Goal: Task Accomplishment & Management: Use online tool/utility

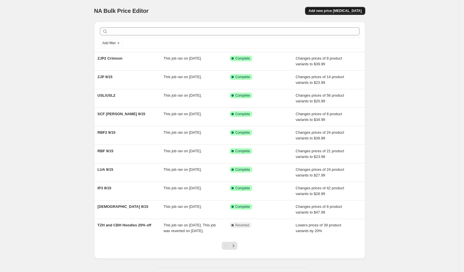
click at [345, 8] on button "Add new price change job" at bounding box center [335, 11] width 60 height 8
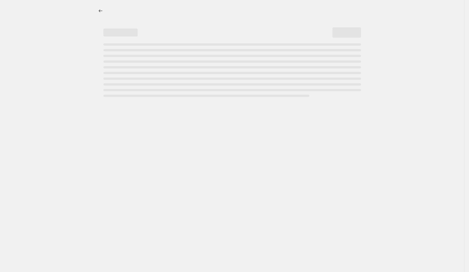
select select "percentage"
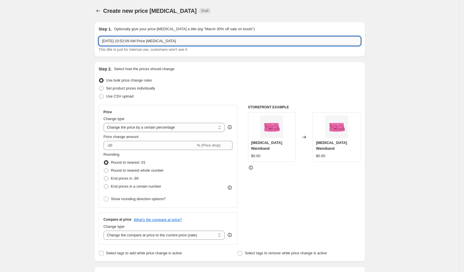
click at [216, 38] on input "Sep 29, 2025, 10:52:09 AM Price change job" at bounding box center [230, 41] width 262 height 9
click at [216, 40] on input "Sep 29, 2025, 10:52:09 AM Price change job" at bounding box center [230, 41] width 262 height 9
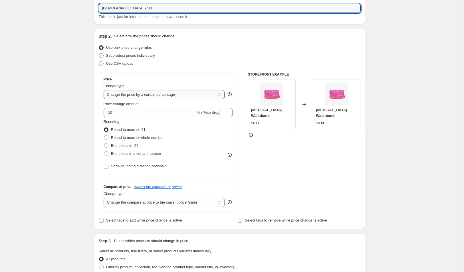
scroll to position [85, 0]
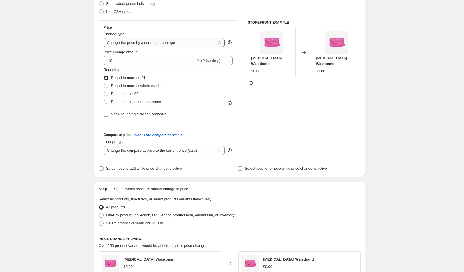
type input "[DEMOGRAPHIC_DATA] 9/30"
click at [172, 40] on select "Change the price to a certain amount Change the price by a certain amount Chang…" at bounding box center [164, 42] width 121 height 9
select select "to"
click at [106, 38] on select "Change the price to a certain amount Change the price by a certain amount Chang…" at bounding box center [164, 42] width 121 height 9
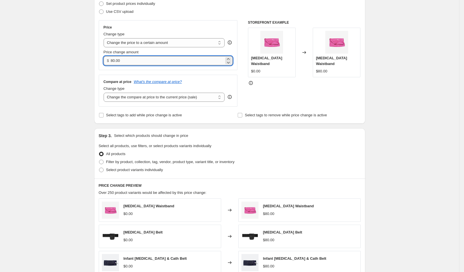
click at [160, 61] on input "80.00" at bounding box center [167, 60] width 113 height 9
drag, startPoint x: 160, startPoint y: 61, endPoint x: 81, endPoint y: 55, distance: 79.3
click at [81, 55] on div "Create new price change job. This page is ready Create new price change job Dra…" at bounding box center [229, 174] width 459 height 518
type input "41.99"
click at [138, 168] on span "Select product variants individually" at bounding box center [134, 170] width 57 height 4
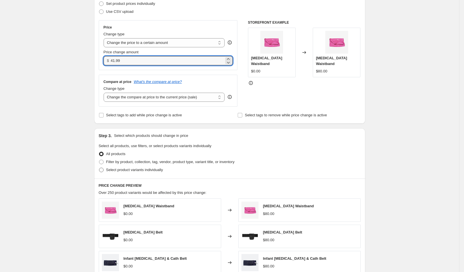
click at [99, 168] on input "Select product variants individually" at bounding box center [99, 168] width 0 height 0
radio input "true"
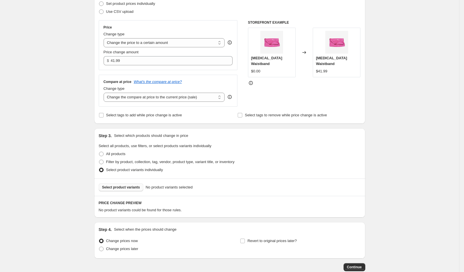
click at [133, 187] on span "Select product variants" at bounding box center [121, 187] width 38 height 5
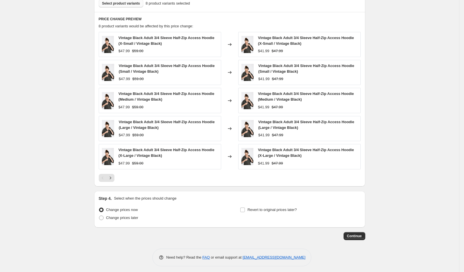
scroll to position [270, 0]
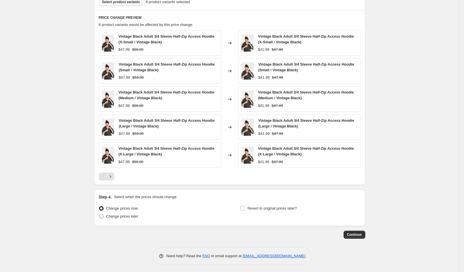
click at [126, 215] on span "Change prices later" at bounding box center [122, 216] width 32 height 4
click at [99, 215] on input "Change prices later" at bounding box center [99, 214] width 0 height 0
radio input "true"
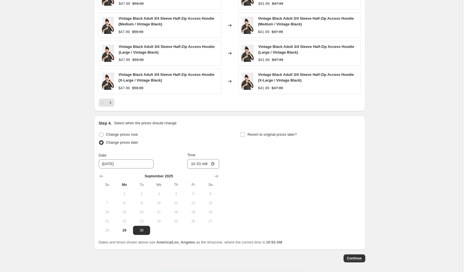
scroll to position [344, 0]
click at [130, 228] on span "29" at bounding box center [124, 230] width 13 height 5
type input "9/29/2025"
click at [205, 162] on input "10:53" at bounding box center [203, 164] width 32 height 10
click at [215, 162] on input "10:53" at bounding box center [203, 164] width 32 height 10
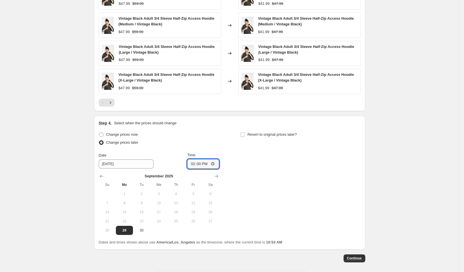
type input "14:00"
click at [340, 185] on div "Change prices now Change prices later Date 9/29/2025 Time 14:00 September 2025 …" at bounding box center [230, 183] width 262 height 105
click at [355, 256] on span "Continue" at bounding box center [354, 258] width 15 height 5
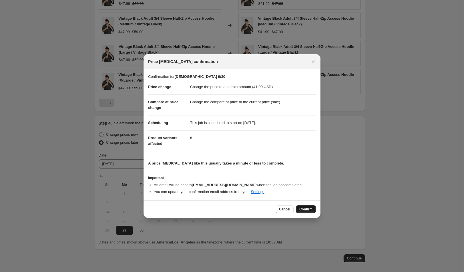
click at [307, 208] on span "Confirm" at bounding box center [306, 209] width 13 height 5
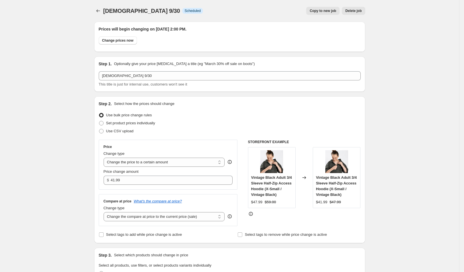
click at [98, 10] on icon "Price change jobs" at bounding box center [98, 11] width 6 height 6
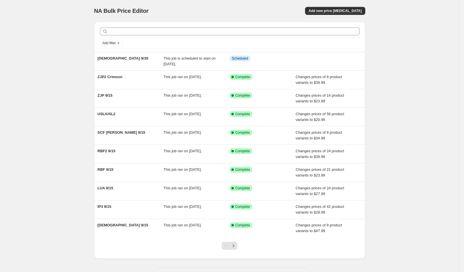
click at [350, 6] on div "NA Bulk Price Editor. This page is ready NA Bulk Price Editor Add new price cha…" at bounding box center [229, 11] width 271 height 22
click at [349, 8] on button "Add new price [MEDICAL_DATA]" at bounding box center [335, 11] width 60 height 8
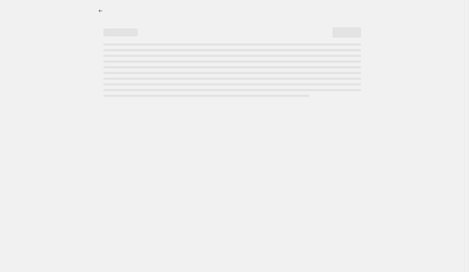
select select "percentage"
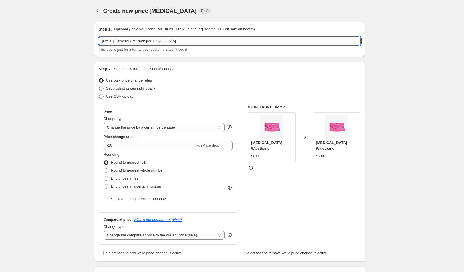
click at [147, 39] on input "Sep 29, 2025, 10:52:09 AM Price change job" at bounding box center [230, 41] width 262 height 9
click at [148, 40] on input "Sep 29, 2025, 10:52:09 AM Price change job" at bounding box center [230, 41] width 262 height 9
type input "IP3 9/30"
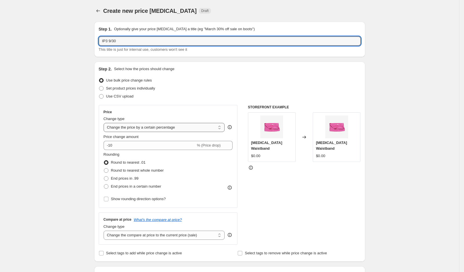
click at [168, 129] on select "Change the price to a certain amount Change the price by a certain amount Chang…" at bounding box center [164, 127] width 121 height 9
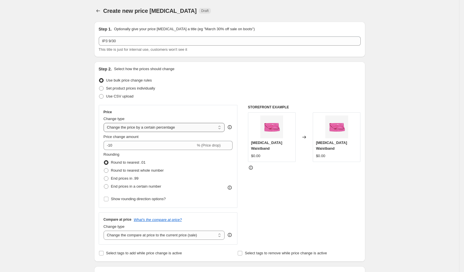
select select "to"
click at [106, 123] on select "Change the price to a certain amount Change the price by a certain amount Chang…" at bounding box center [164, 127] width 121 height 9
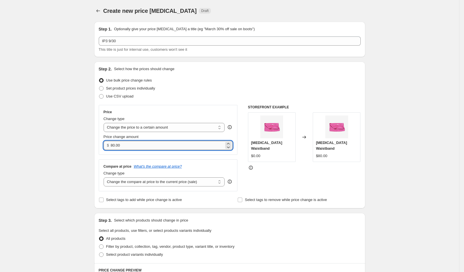
drag, startPoint x: 169, startPoint y: 141, endPoint x: 169, endPoint y: 144, distance: 3.1
click at [169, 143] on input "80.00" at bounding box center [167, 145] width 113 height 9
click at [169, 144] on input "80.00" at bounding box center [167, 145] width 113 height 9
drag, startPoint x: 142, startPoint y: 145, endPoint x: 61, endPoint y: 142, distance: 80.6
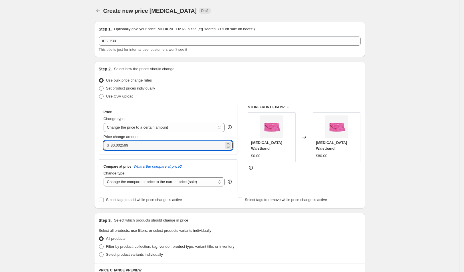
click at [61, 142] on div "Create new price change job. This page is ready Create new price change job Dra…" at bounding box center [229, 259] width 459 height 518
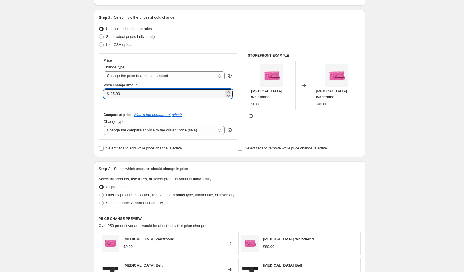
type input "25.99"
click at [90, 119] on div "Create new price change job. This page is ready Create new price change job Dra…" at bounding box center [229, 207] width 285 height 518
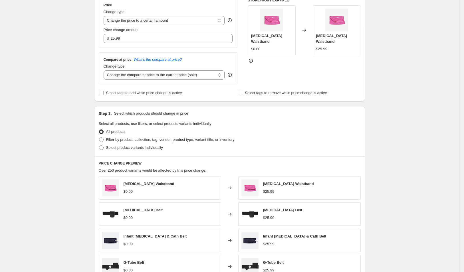
scroll to position [108, 0]
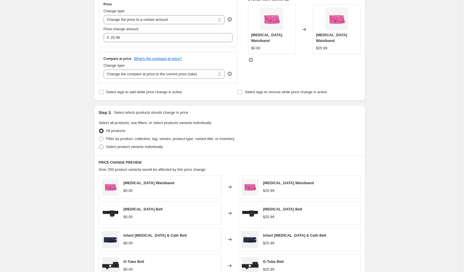
click at [149, 148] on span "Select product variants individually" at bounding box center [134, 147] width 57 height 4
click at [99, 145] on input "Select product variants individually" at bounding box center [99, 145] width 0 height 0
radio input "true"
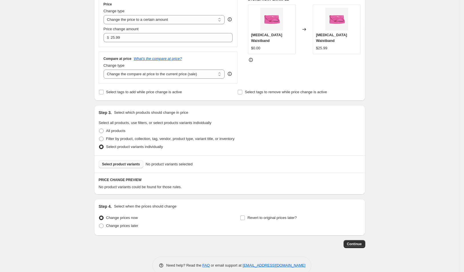
click at [132, 166] on span "Select product variants" at bounding box center [121, 164] width 38 height 5
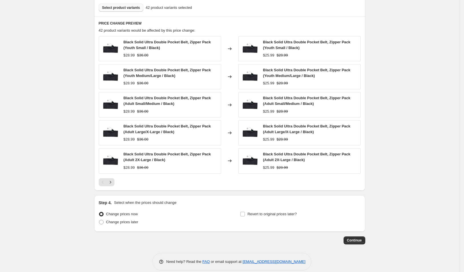
scroll to position [270, 0]
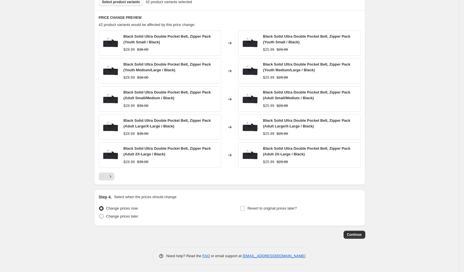
click at [138, 216] on span "Change prices later" at bounding box center [122, 216] width 32 height 4
click at [99, 215] on input "Change prices later" at bounding box center [99, 214] width 0 height 0
radio input "true"
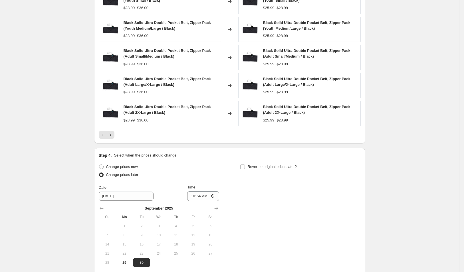
scroll to position [356, 0]
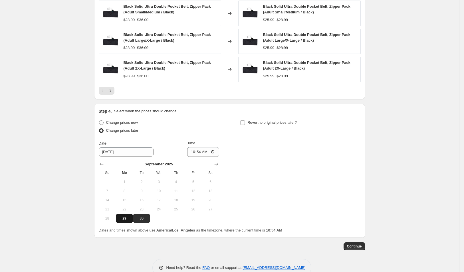
click at [128, 221] on button "29" at bounding box center [124, 218] width 17 height 9
type input "9/29/2025"
click at [218, 154] on input "10:54" at bounding box center [203, 152] width 32 height 10
click at [216, 152] on input "10:54" at bounding box center [203, 152] width 32 height 10
type input "15:54"
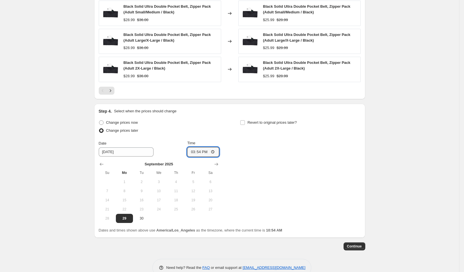
click at [361, 245] on span "Continue" at bounding box center [354, 246] width 15 height 5
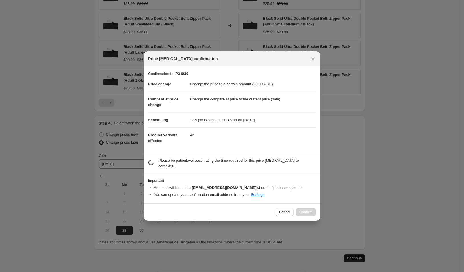
scroll to position [0, 0]
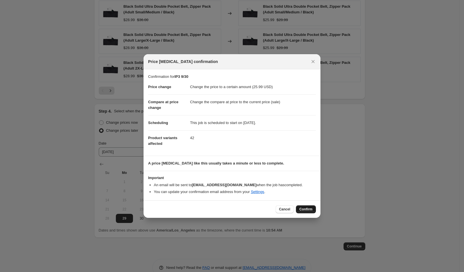
click at [307, 210] on span "Confirm" at bounding box center [306, 209] width 13 height 5
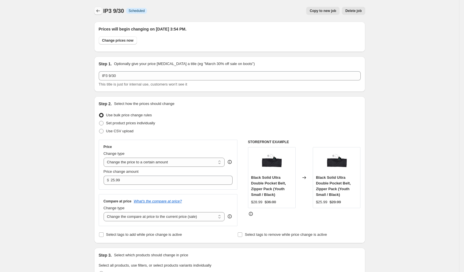
click at [101, 12] on icon "Price change jobs" at bounding box center [98, 11] width 6 height 6
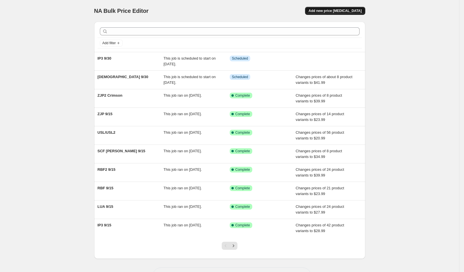
click at [334, 8] on button "Add new price [MEDICAL_DATA]" at bounding box center [335, 11] width 60 height 8
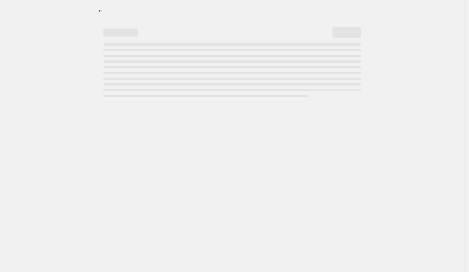
select select "percentage"
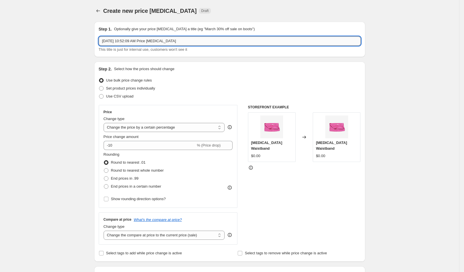
click at [137, 39] on input "Sep 29, 2025, 10:52:09 AM Price change job" at bounding box center [230, 41] width 262 height 9
type input "LUA 9/29"
click at [150, 125] on select "Change the price to a certain amount Change the price by a certain amount Chang…" at bounding box center [164, 127] width 121 height 9
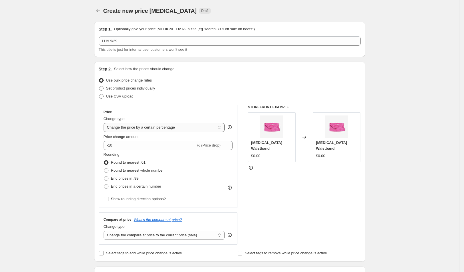
select select "to"
click at [106, 123] on select "Change the price to a certain amount Change the price by a certain amount Chang…" at bounding box center [164, 127] width 121 height 9
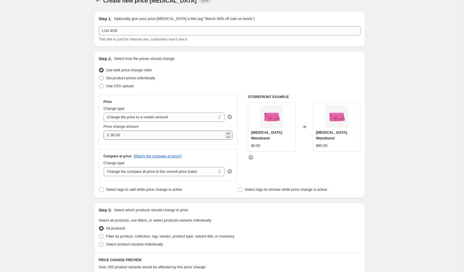
scroll to position [17, 0]
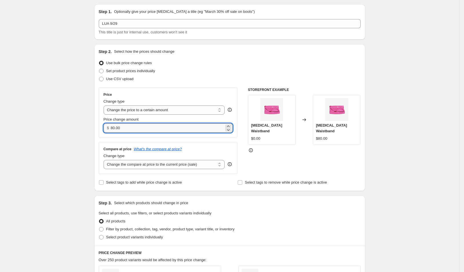
click at [172, 130] on input "80.00" at bounding box center [167, 128] width 113 height 9
drag, startPoint x: 147, startPoint y: 126, endPoint x: 63, endPoint y: 120, distance: 84.4
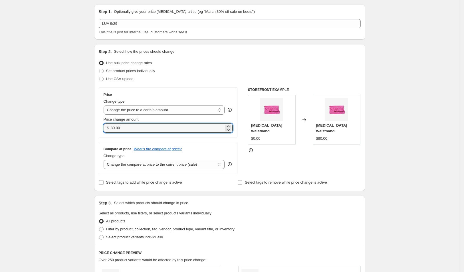
click at [63, 120] on div "Create new price change job. This page is ready Create new price change job Dra…" at bounding box center [229, 242] width 459 height 518
type input "24.99"
click at [87, 71] on div "Create new price change job. This page is ready Create new price change job Dra…" at bounding box center [229, 242] width 459 height 518
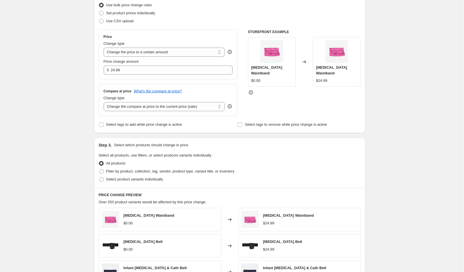
scroll to position [76, 0]
click at [158, 179] on span "Select product variants individually" at bounding box center [134, 179] width 57 height 4
click at [99, 177] on input "Select product variants individually" at bounding box center [99, 177] width 0 height 0
radio input "true"
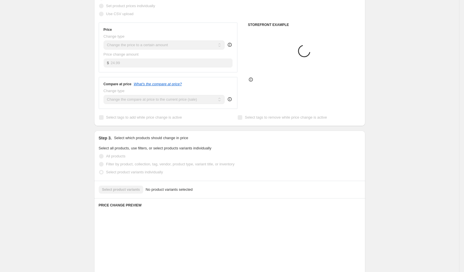
scroll to position [90, 0]
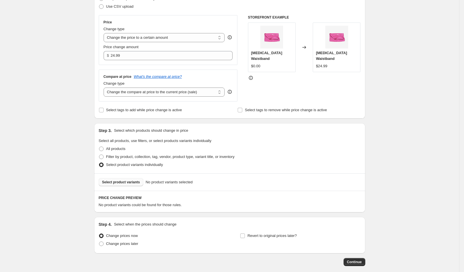
click at [140, 180] on span "Select product variants" at bounding box center [121, 182] width 38 height 5
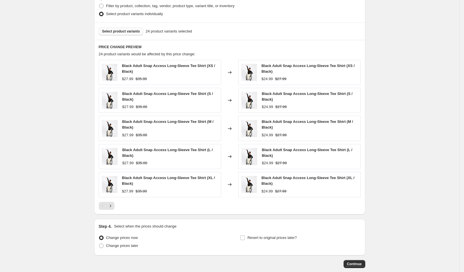
scroll to position [270, 0]
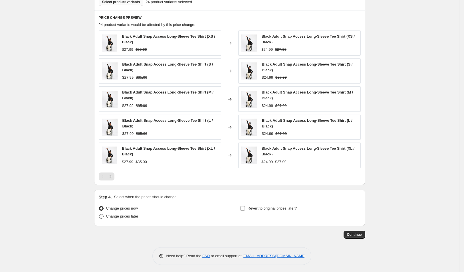
click at [135, 216] on span "Change prices later" at bounding box center [122, 216] width 32 height 4
click at [99, 215] on input "Change prices later" at bounding box center [99, 214] width 0 height 0
radio input "true"
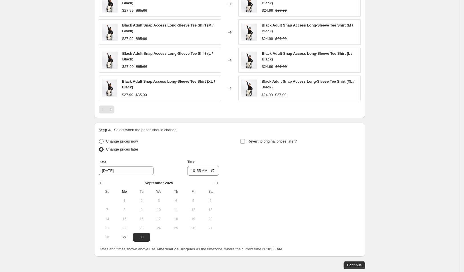
scroll to position [355, 0]
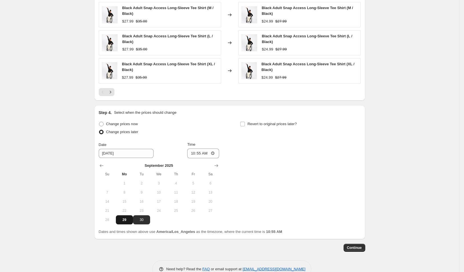
click at [128, 216] on button "29" at bounding box center [124, 220] width 17 height 9
type input "9/29/2025"
click at [200, 154] on input "10:55" at bounding box center [203, 154] width 32 height 10
click at [214, 152] on input "10:55" at bounding box center [203, 154] width 32 height 10
type input "15:55"
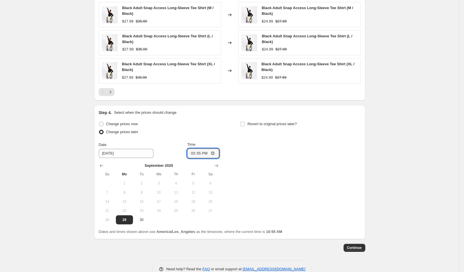
click at [325, 184] on div "Change prices now Change prices later Date 9/29/2025 Time 15:55 September 2025 …" at bounding box center [230, 172] width 262 height 105
click at [359, 247] on span "Continue" at bounding box center [354, 248] width 15 height 5
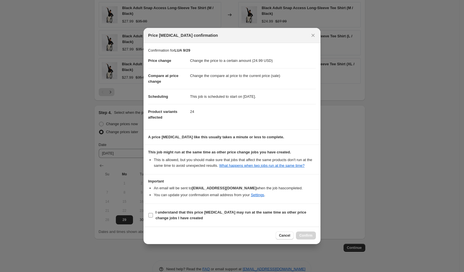
click at [199, 217] on span "I understand that this price change job may run at the same time as other price…" at bounding box center [236, 215] width 160 height 11
click at [153, 217] on input "I understand that this price change job may run at the same time as other price…" at bounding box center [150, 215] width 5 height 5
checkbox input "true"
click at [301, 237] on span "Confirm" at bounding box center [306, 236] width 13 height 5
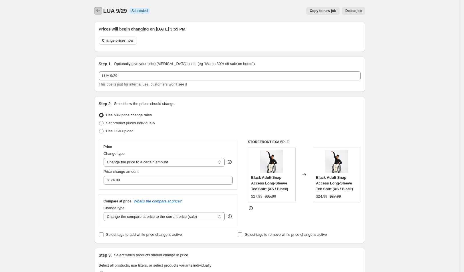
click at [101, 10] on icon "Price change jobs" at bounding box center [98, 11] width 6 height 6
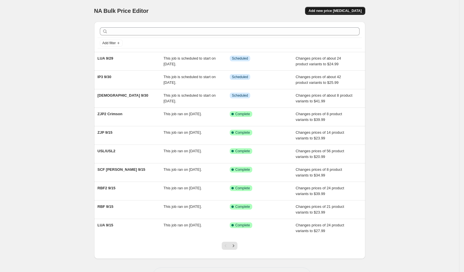
click at [347, 14] on button "Add new price [MEDICAL_DATA]" at bounding box center [335, 11] width 60 height 8
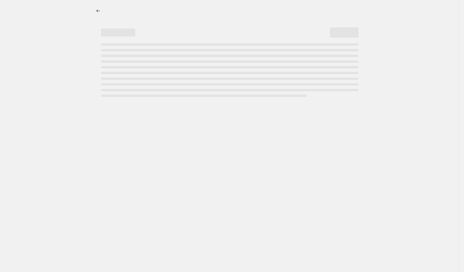
select select "percentage"
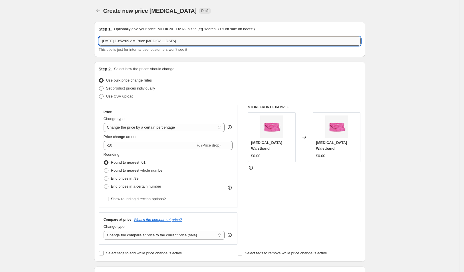
click at [216, 43] on input "Sep 29, 2025, 10:52:09 AM Price change job" at bounding box center [230, 41] width 262 height 9
type input "RBF2 9.29"
click at [171, 123] on select "Change the price to a certain amount Change the price by a certain amount Chang…" at bounding box center [164, 127] width 121 height 9
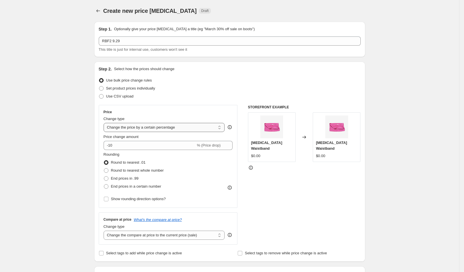
select select "to"
click at [106, 123] on select "Change the price to a certain amount Change the price by a certain amount Chang…" at bounding box center [164, 127] width 121 height 9
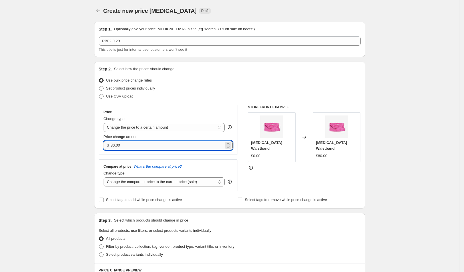
click at [171, 147] on input "80.00" at bounding box center [167, 145] width 113 height 9
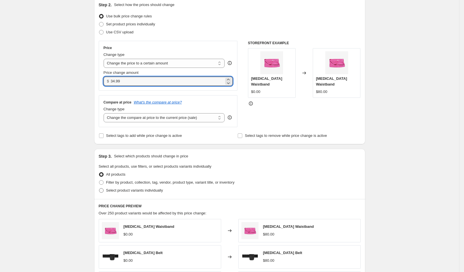
type input "34.99"
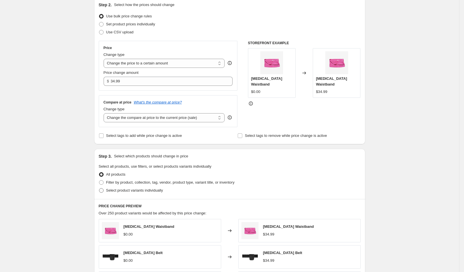
click at [156, 187] on label "Select product variants individually" at bounding box center [131, 191] width 64 height 8
click at [99, 188] on input "Select product variants individually" at bounding box center [99, 188] width 0 height 0
radio input "true"
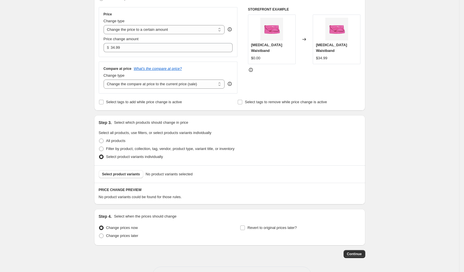
scroll to position [99, 0]
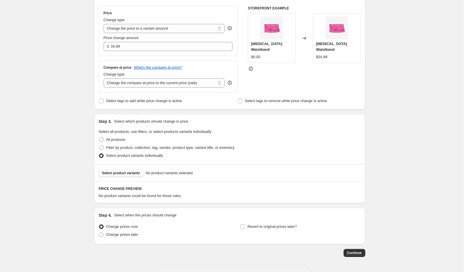
click at [129, 173] on span "Select product variants" at bounding box center [121, 173] width 38 height 5
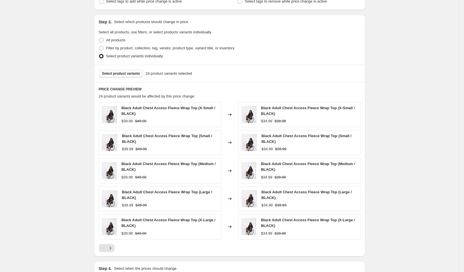
scroll to position [270, 0]
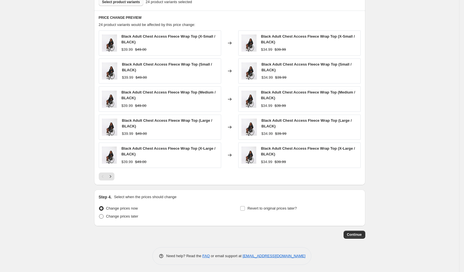
click at [104, 214] on span at bounding box center [101, 216] width 5 height 5
click at [99, 214] on input "Change prices later" at bounding box center [99, 214] width 0 height 0
radio input "true"
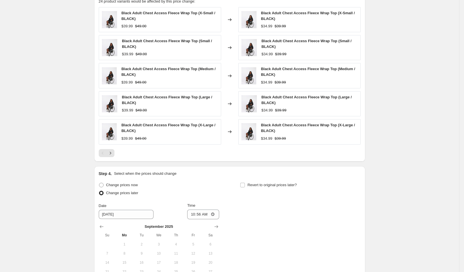
scroll to position [367, 0]
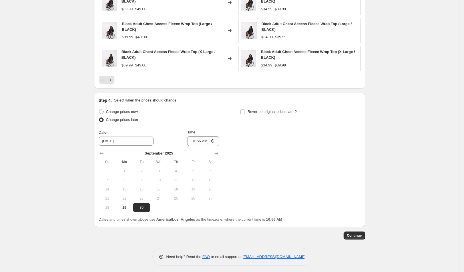
drag, startPoint x: 130, startPoint y: 207, endPoint x: 153, endPoint y: 193, distance: 26.5
click at [130, 207] on span "29" at bounding box center [124, 208] width 13 height 5
type input "9/29/2025"
click at [215, 140] on input "10:56" at bounding box center [203, 141] width 32 height 10
type input "03:56"
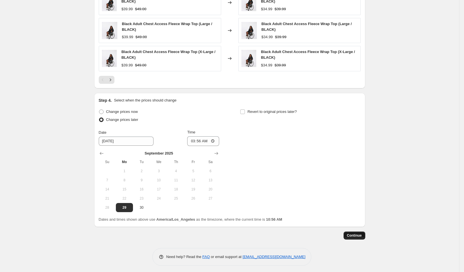
click at [361, 234] on span "Continue" at bounding box center [354, 236] width 15 height 5
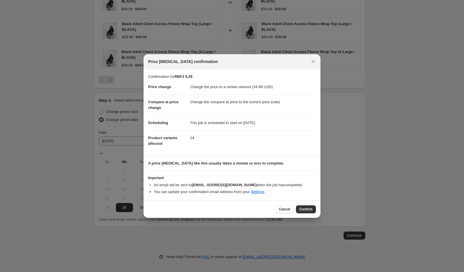
click at [311, 207] on span "Confirm" at bounding box center [306, 209] width 13 height 5
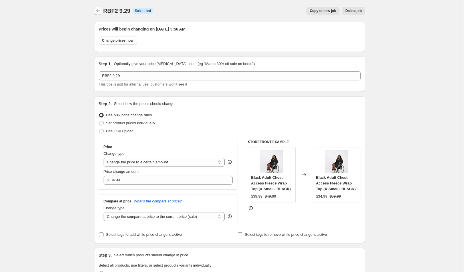
click at [101, 12] on icon "Price change jobs" at bounding box center [98, 11] width 6 height 6
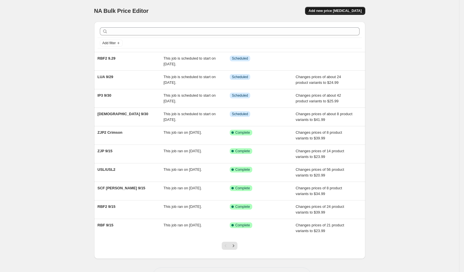
click at [352, 9] on span "Add new price [MEDICAL_DATA]" at bounding box center [335, 11] width 53 height 5
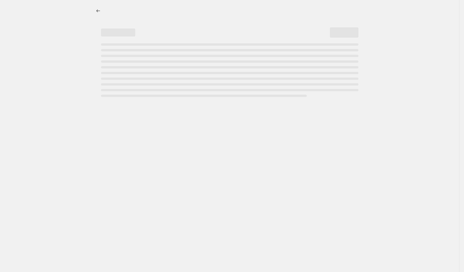
select select "percentage"
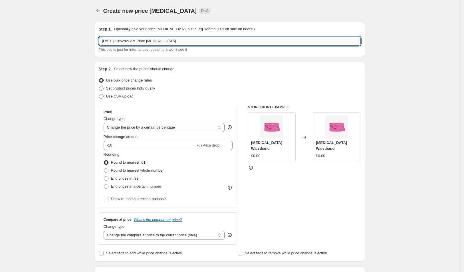
click at [147, 41] on input "Sep 29, 2025, 10:52:09 AM Price change job" at bounding box center [230, 41] width 262 height 9
type input "S"
click at [102, 8] on button "Price change jobs" at bounding box center [98, 11] width 8 height 8
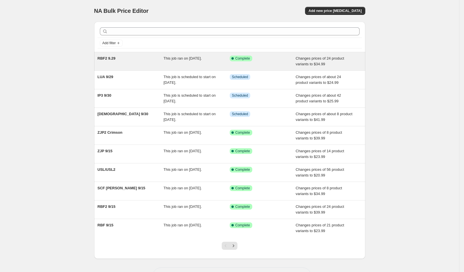
click at [197, 59] on span "This job ran on [DATE]." at bounding box center [183, 58] width 38 height 4
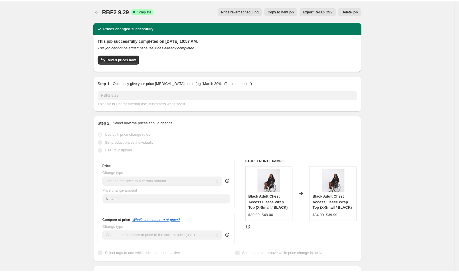
scroll to position [89, 0]
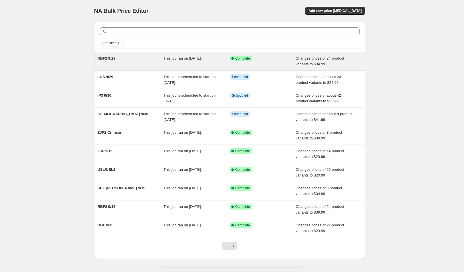
click at [211, 63] on div "This job ran on [DATE]." at bounding box center [197, 61] width 66 height 11
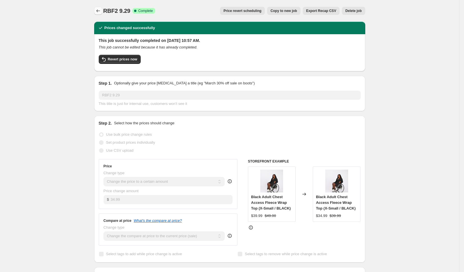
click at [100, 9] on icon "Price change jobs" at bounding box center [98, 11] width 6 height 6
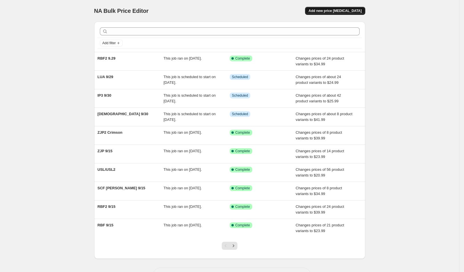
click at [346, 9] on span "Add new price [MEDICAL_DATA]" at bounding box center [335, 11] width 53 height 5
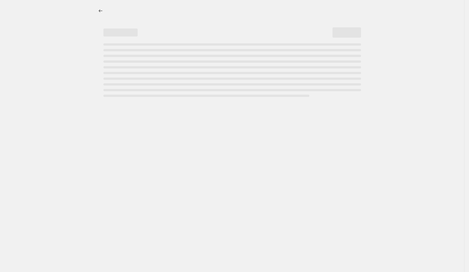
select select "percentage"
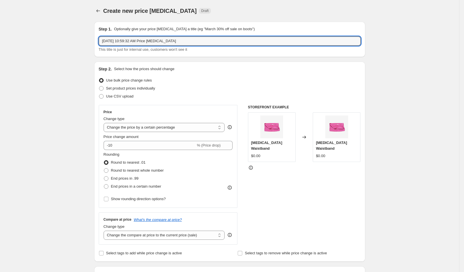
drag, startPoint x: 223, startPoint y: 39, endPoint x: 71, endPoint y: 37, distance: 151.6
type input "RBF"
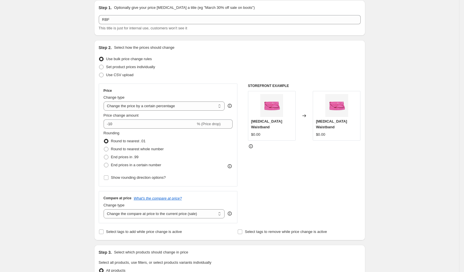
scroll to position [83, 0]
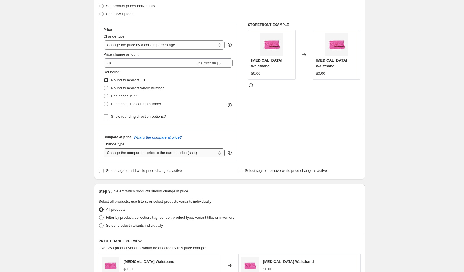
click at [169, 156] on select "Change the compare at price to the current price (sale) Change the compare at p…" at bounding box center [164, 152] width 121 height 9
select select "bp"
click at [106, 148] on select "Change the compare at price to the current price (sale) Change the compare at p…" at bounding box center [164, 152] width 121 height 9
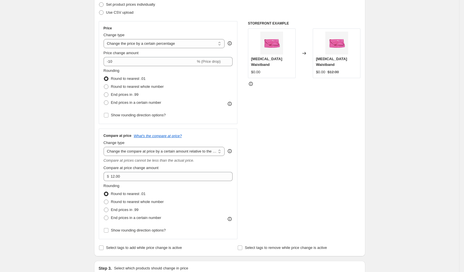
scroll to position [86, 0]
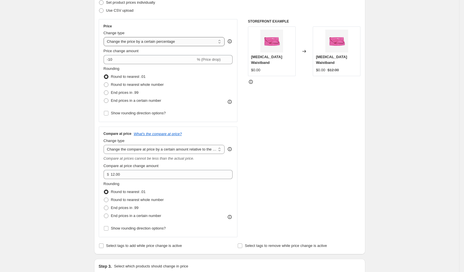
click at [192, 42] on select "Change the price to a certain amount Change the price by a certain amount Chang…" at bounding box center [164, 41] width 121 height 9
select select "to"
click at [106, 37] on select "Change the price to a certain amount Change the price by a certain amount Chang…" at bounding box center [164, 41] width 121 height 9
type input "80.00"
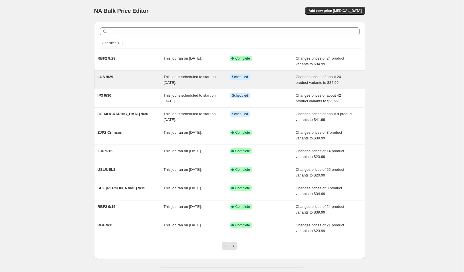
click at [185, 75] on span "This job is scheduled to start on [DATE]." at bounding box center [190, 80] width 52 height 10
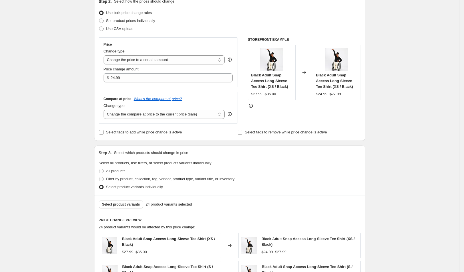
scroll to position [103, 0]
click at [185, 114] on select "Change the compare at price to the current price (sale) Change the compare at p…" at bounding box center [164, 114] width 121 height 9
select select "to"
click at [106, 110] on select "Change the compare at price to the current price (sale) Change the compare at p…" at bounding box center [164, 114] width 121 height 9
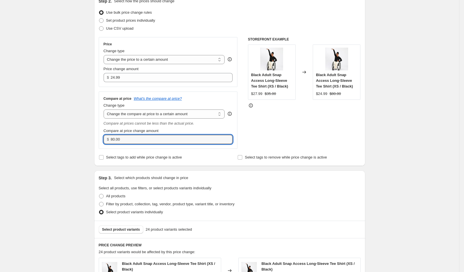
drag, startPoint x: 196, startPoint y: 140, endPoint x: 43, endPoint y: 141, distance: 153.3
click at [43, 141] on div "LUA 9/29. This page is ready LUA 9/29 Info Scheduled Copy to new job Delete job…" at bounding box center [229, 248] width 459 height 702
type input "35.00"
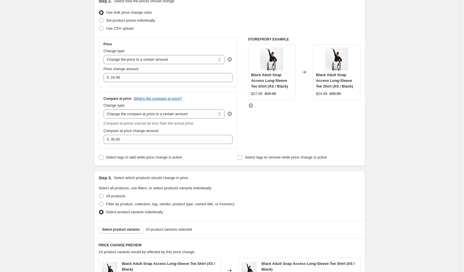
click at [395, 81] on div "LUA 9/29. This page is ready LUA 9/29 Info Scheduled Copy to new job Delete job…" at bounding box center [229, 248] width 459 height 702
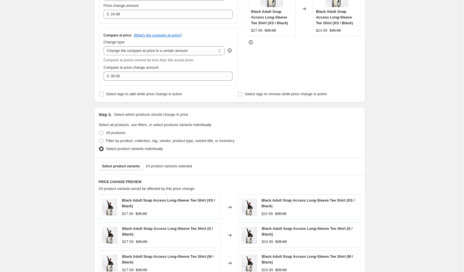
scroll to position [428, 0]
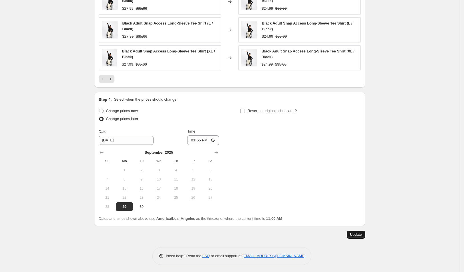
click at [359, 231] on button "Update" at bounding box center [356, 235] width 19 height 8
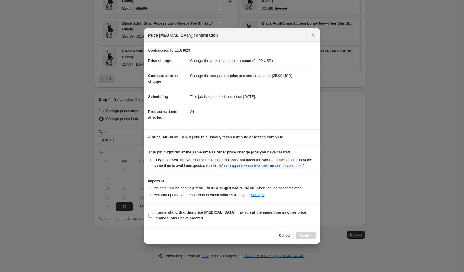
click at [220, 208] on section "I understand that this price change job may run at the same time as other price…" at bounding box center [232, 215] width 177 height 23
drag, startPoint x: 218, startPoint y: 216, endPoint x: 252, endPoint y: 220, distance: 33.7
click at [218, 216] on b "I understand that this price change job may run at the same time as other price…" at bounding box center [231, 215] width 151 height 10
click at [153, 216] on input "I understand that this price change job may run at the same time as other price…" at bounding box center [150, 215] width 5 height 5
checkbox input "true"
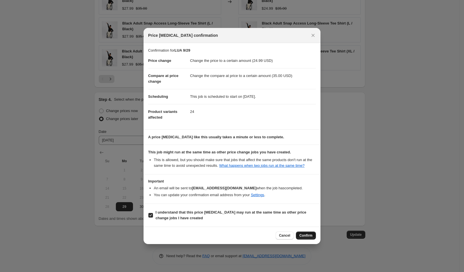
click at [312, 235] on button "Confirm" at bounding box center [306, 236] width 20 height 8
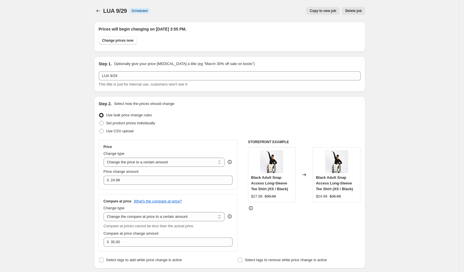
scroll to position [428, 0]
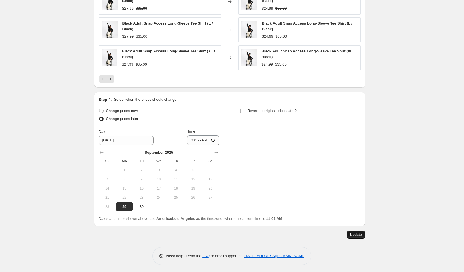
click at [356, 233] on span "Update" at bounding box center [356, 235] width 12 height 5
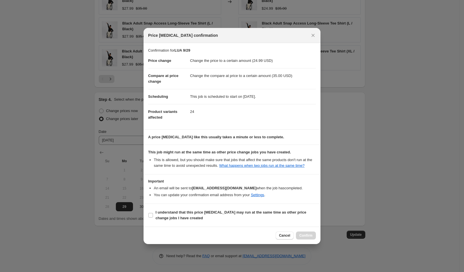
click at [242, 208] on section "I understand that this price change job may run at the same time as other price…" at bounding box center [232, 215] width 177 height 23
click at [235, 216] on b "I understand that this price change job may run at the same time as other price…" at bounding box center [231, 215] width 151 height 10
click at [153, 216] on input "I understand that this price change job may run at the same time as other price…" at bounding box center [150, 215] width 5 height 5
checkbox input "true"
click at [311, 236] on button "Confirm" at bounding box center [306, 236] width 20 height 8
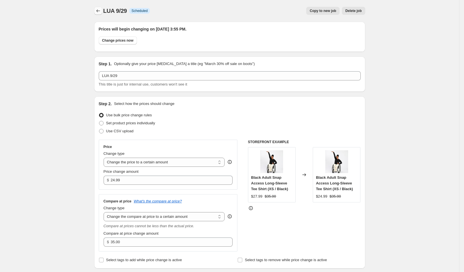
click at [101, 13] on icon "Price change jobs" at bounding box center [98, 11] width 6 height 6
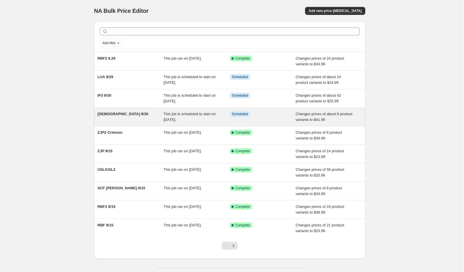
click at [136, 117] on div "[DEMOGRAPHIC_DATA] 9/30" at bounding box center [131, 116] width 66 height 11
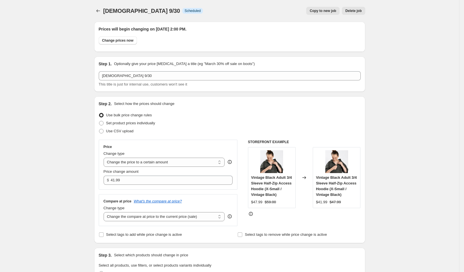
scroll to position [74, 0]
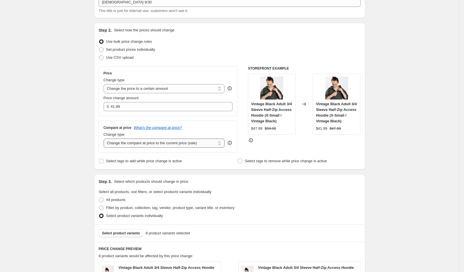
click at [193, 146] on select "Change the compare at price to the current price (sale) Change the compare at p…" at bounding box center [164, 143] width 121 height 9
select select "no_change"
click at [106, 139] on select "Change the compare at price to the current price (sale) Change the compare at p…" at bounding box center [164, 143] width 121 height 9
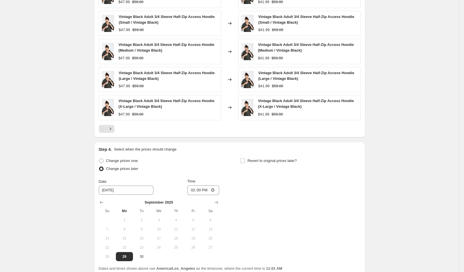
scroll to position [403, 0]
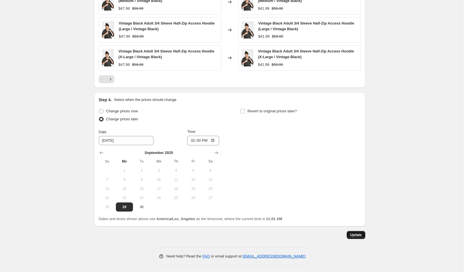
click at [357, 231] on button "Update" at bounding box center [356, 235] width 19 height 8
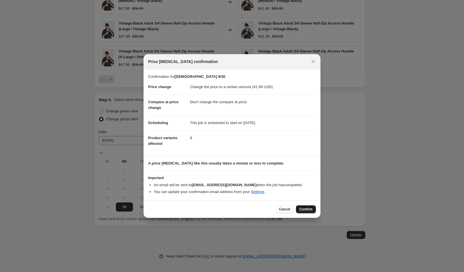
click at [309, 207] on button "Confirm" at bounding box center [306, 210] width 20 height 8
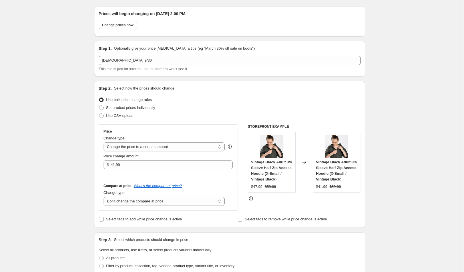
scroll to position [0, 0]
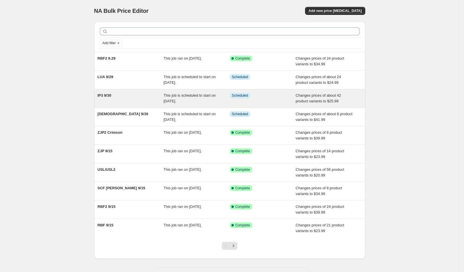
click at [136, 102] on div "IP3 9/30" at bounding box center [131, 98] width 66 height 11
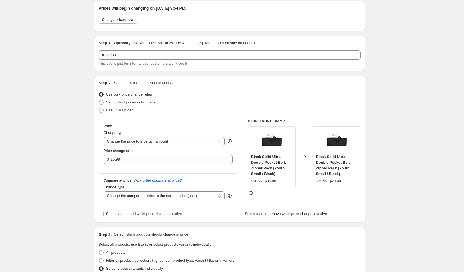
scroll to position [34, 0]
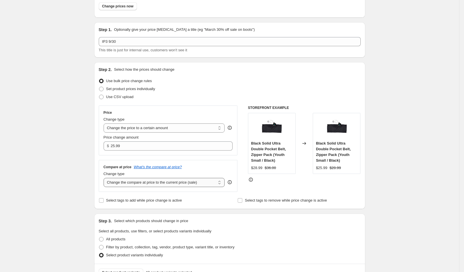
click at [191, 184] on select "Change the compare at price to the current price (sale) Change the compare at p…" at bounding box center [164, 182] width 121 height 9
select select "no_change"
click at [106, 178] on select "Change the compare at price to the current price (sale) Change the compare at p…" at bounding box center [164, 182] width 121 height 9
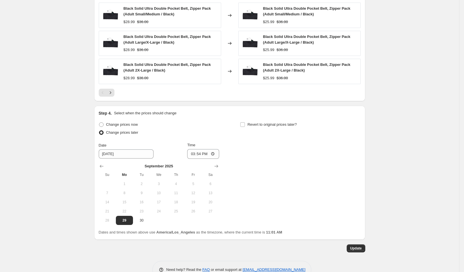
scroll to position [403, 0]
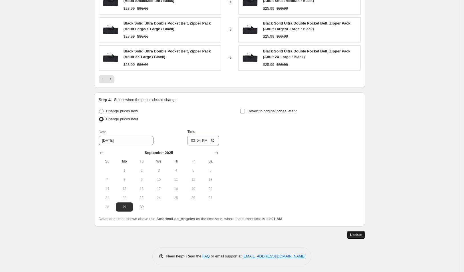
click at [360, 233] on span "Update" at bounding box center [356, 235] width 12 height 5
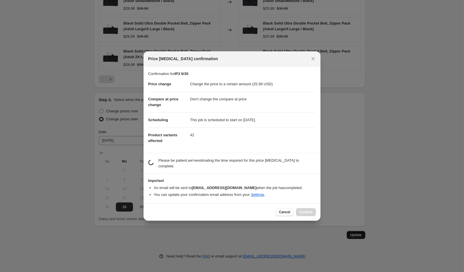
scroll to position [0, 0]
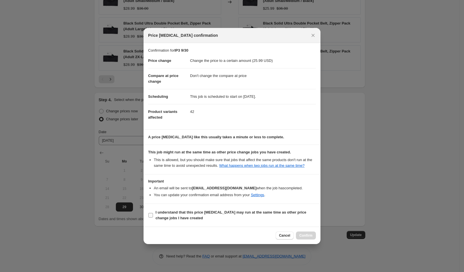
click at [282, 218] on span "I understand that this price change job may run at the same time as other price…" at bounding box center [236, 215] width 160 height 11
click at [153, 218] on input "I understand that this price change job may run at the same time as other price…" at bounding box center [150, 215] width 5 height 5
checkbox input "true"
click at [310, 235] on button "Confirm" at bounding box center [306, 236] width 20 height 8
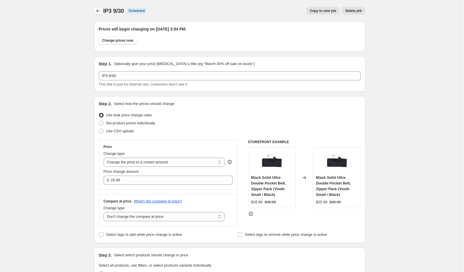
click at [101, 11] on icon "Price change jobs" at bounding box center [98, 11] width 6 height 6
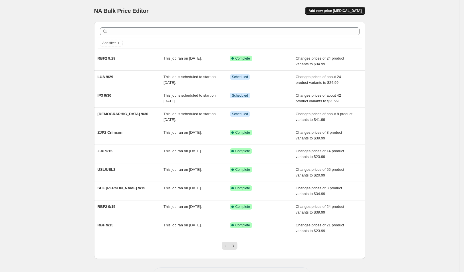
click at [341, 12] on span "Add new price [MEDICAL_DATA]" at bounding box center [335, 11] width 53 height 5
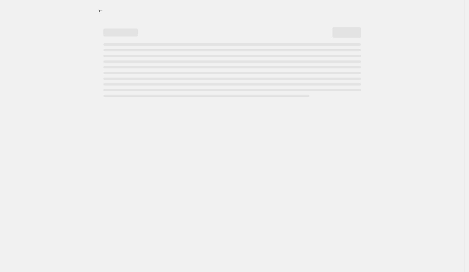
select select "percentage"
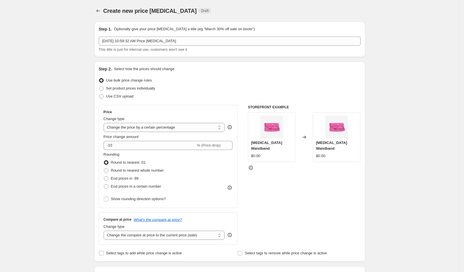
click at [170, 46] on div "Sep 29, 2025, 10:59:32 AM Price change job This title is just for internal use,…" at bounding box center [230, 45] width 262 height 16
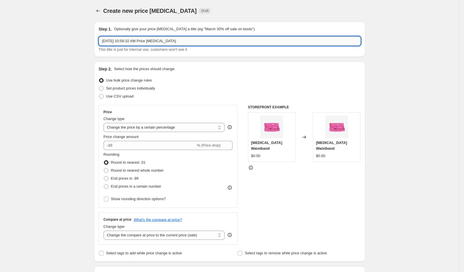
click at [170, 42] on input "Sep 29, 2025, 10:59:32 AM Price change job" at bounding box center [230, 41] width 262 height 9
type input "SC"
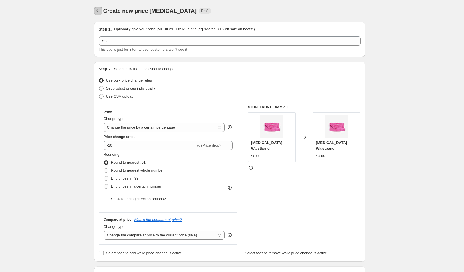
click at [101, 8] on icon "Price change jobs" at bounding box center [98, 11] width 6 height 6
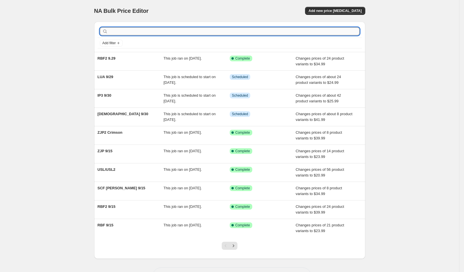
click at [142, 31] on input "text" at bounding box center [234, 31] width 251 height 8
click at [347, 9] on span "Add new price [MEDICAL_DATA]" at bounding box center [335, 11] width 53 height 5
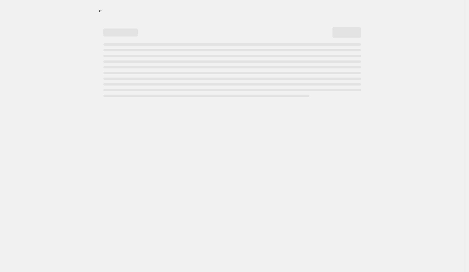
select select "percentage"
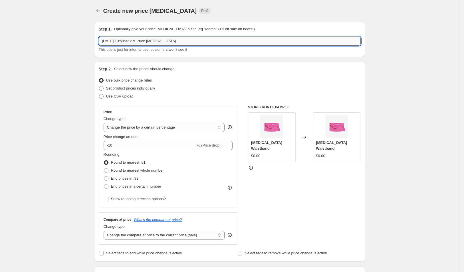
click at [282, 42] on input "Sep 29, 2025, 10:59:32 AM Price change job" at bounding box center [230, 41] width 262 height 9
type input "USL 2.29"
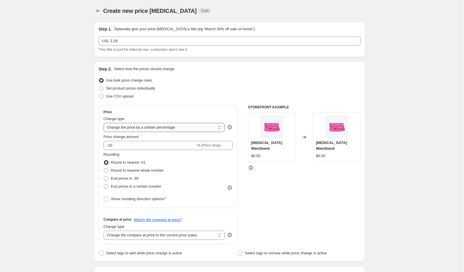
click at [180, 128] on select "Change the price to a certain amount Change the price by a certain amount Chang…" at bounding box center [164, 127] width 121 height 9
select select "to"
click at [106, 123] on select "Change the price to a certain amount Change the price by a certain amount Chang…" at bounding box center [164, 127] width 121 height 9
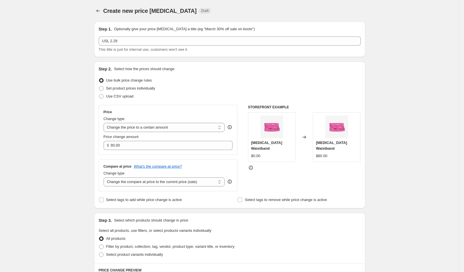
click at [150, 140] on div "Price change amount" at bounding box center [168, 137] width 129 height 6
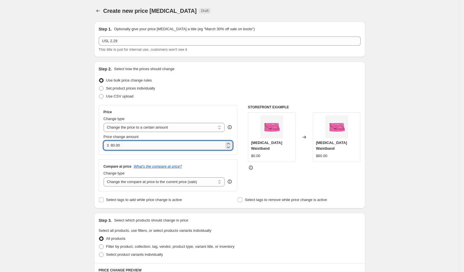
click at [153, 143] on input "80.00" at bounding box center [167, 145] width 113 height 9
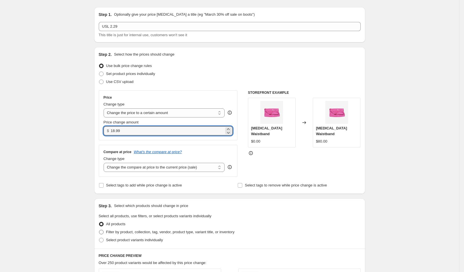
scroll to position [25, 0]
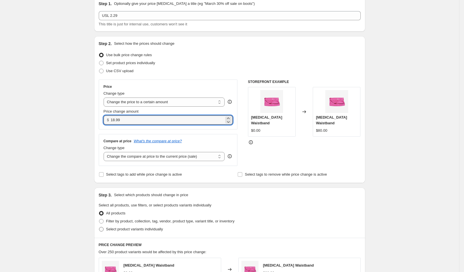
type input "18.99"
click at [152, 228] on span "Select product variants individually" at bounding box center [134, 229] width 57 height 4
click at [99, 228] on input "Select product variants individually" at bounding box center [99, 227] width 0 height 0
radio input "true"
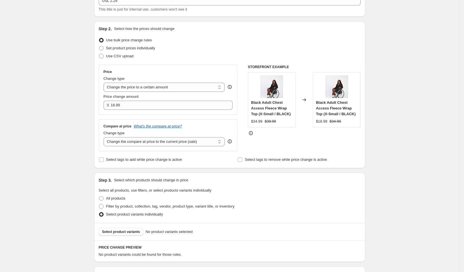
scroll to position [41, 0]
click at [132, 228] on button "Select product variants" at bounding box center [121, 232] width 45 height 8
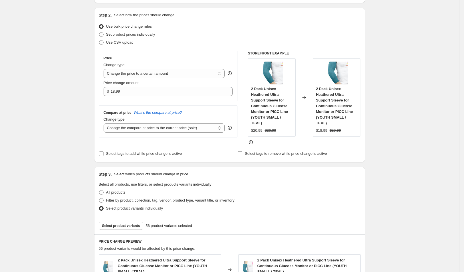
scroll to position [93, 0]
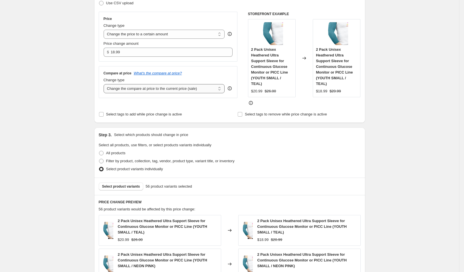
click at [181, 87] on select "Change the compare at price to the current price (sale) Change the compare at p…" at bounding box center [164, 88] width 121 height 9
select select "no_change"
click at [106, 84] on select "Change the compare at price to the current price (sale) Change the compare at p…" at bounding box center [164, 88] width 121 height 9
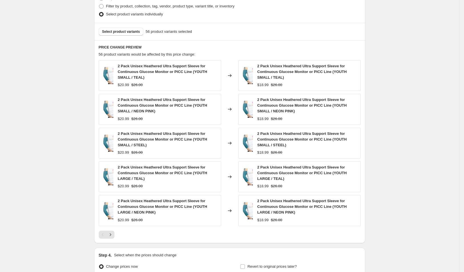
scroll to position [307, 0]
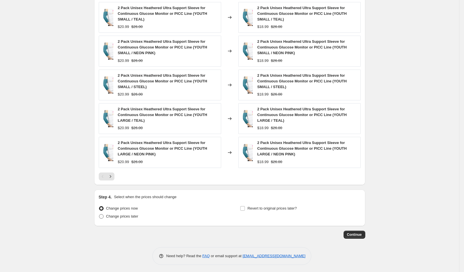
click at [134, 215] on span "Change prices later" at bounding box center [122, 216] width 32 height 4
click at [99, 215] on input "Change prices later" at bounding box center [99, 214] width 0 height 0
radio input "true"
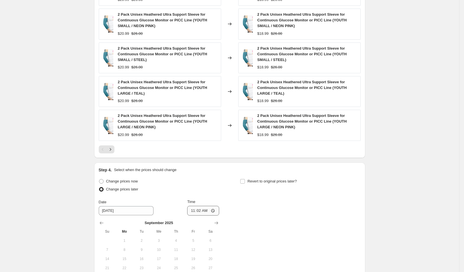
scroll to position [400, 0]
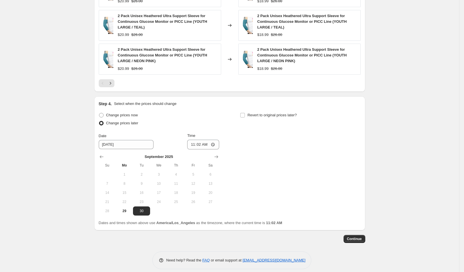
drag, startPoint x: 132, startPoint y: 209, endPoint x: 158, endPoint y: 192, distance: 31.1
click at [131, 209] on span "29" at bounding box center [124, 211] width 13 height 5
type input "9/29/2025"
click at [212, 142] on input "11:02" at bounding box center [203, 145] width 32 height 10
click at [343, 175] on div "Change prices now Change prices later Date 9/29/2025 Time 11:02 September 2025 …" at bounding box center [230, 163] width 262 height 105
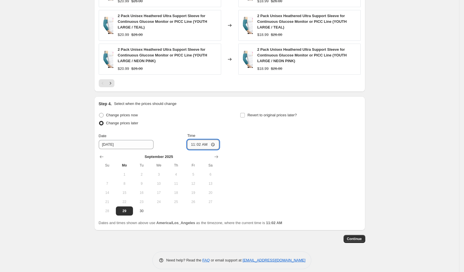
click at [204, 142] on input "11:02" at bounding box center [203, 145] width 32 height 10
click at [212, 140] on input "11:02" at bounding box center [203, 145] width 32 height 10
click at [196, 140] on input "11:02" at bounding box center [203, 145] width 32 height 10
click at [218, 140] on input "11:02" at bounding box center [203, 145] width 32 height 10
click at [218, 142] on input "11:02" at bounding box center [203, 145] width 32 height 10
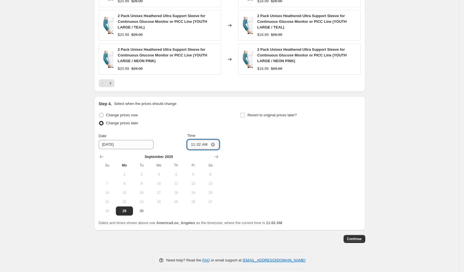
click at [214, 143] on input "11:02" at bounding box center [203, 145] width 32 height 10
type input "15:02"
click at [319, 179] on div "Change prices now Change prices later Date 9/29/2025 Time 15:02 September 2025 …" at bounding box center [230, 163] width 262 height 105
click at [359, 238] on span "Continue" at bounding box center [354, 239] width 15 height 5
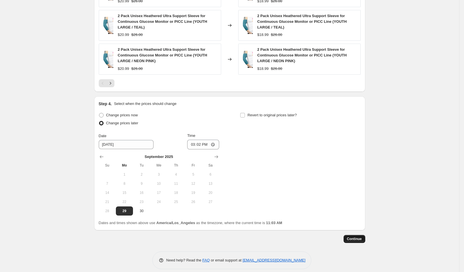
scroll to position [0, 0]
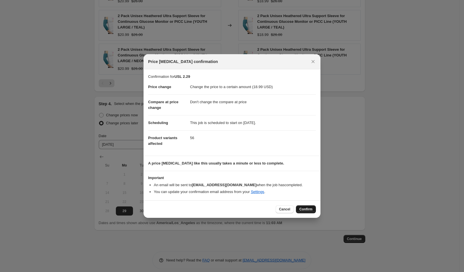
click at [303, 208] on span "Confirm" at bounding box center [306, 209] width 13 height 5
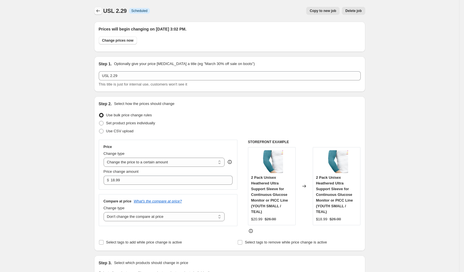
click at [101, 13] on icon "Price change jobs" at bounding box center [98, 11] width 6 height 6
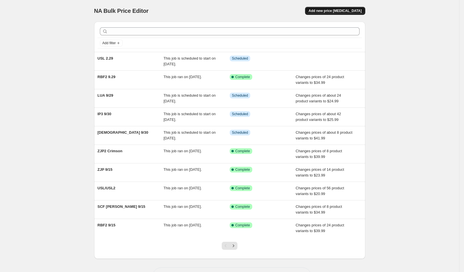
click at [361, 9] on span "Add new price change job" at bounding box center [335, 11] width 53 height 5
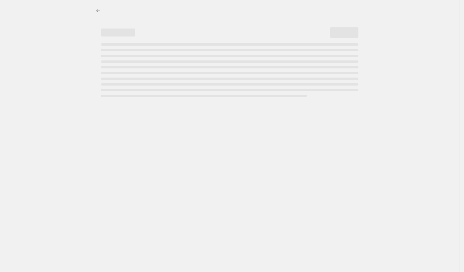
select select "percentage"
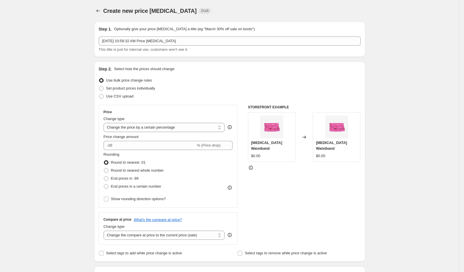
click at [229, 35] on div "Step 1. Optionally give your price change job a title (eg "March 30% off sale o…" at bounding box center [230, 39] width 262 height 26
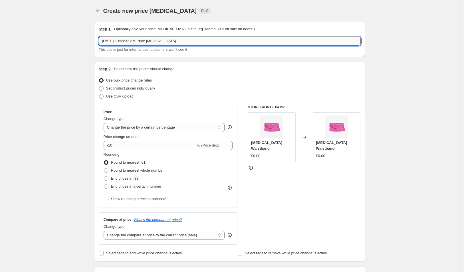
click at [236, 40] on input "Sep 29, 2025, 10:59:32 AM Price change job" at bounding box center [230, 41] width 262 height 9
type input "ZJP 9.29"
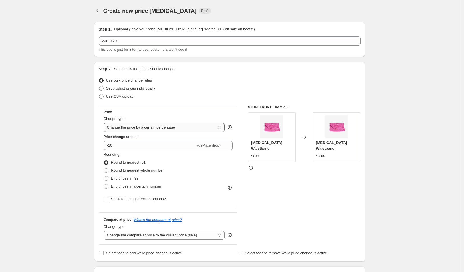
click at [209, 132] on select "Change the price to a certain amount Change the price by a certain amount Chang…" at bounding box center [164, 127] width 121 height 9
select select "to"
click at [106, 123] on select "Change the price to a certain amount Change the price by a certain amount Chang…" at bounding box center [164, 127] width 121 height 9
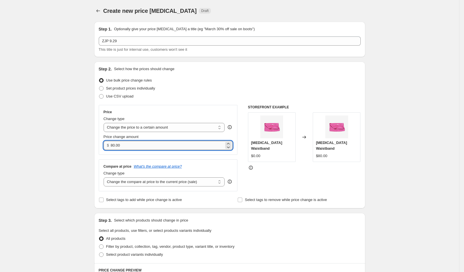
click at [180, 147] on input "80.00" at bounding box center [167, 145] width 113 height 9
click at [140, 143] on input "80.00" at bounding box center [167, 145] width 113 height 9
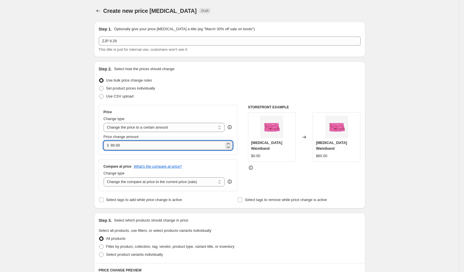
click at [140, 143] on input "80.00" at bounding box center [167, 145] width 113 height 9
type input "20.99"
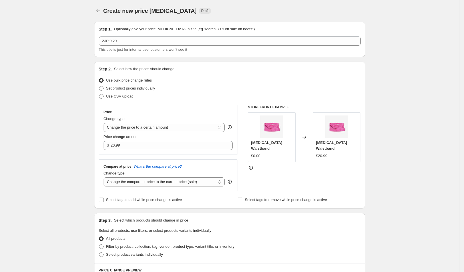
click at [155, 177] on div "Change type Change the compare at price to the current price (sale) Change the …" at bounding box center [164, 179] width 121 height 16
click at [161, 181] on select "Change the compare at price to the current price (sale) Change the compare at p…" at bounding box center [164, 182] width 121 height 9
select select "no_change"
click at [106, 178] on select "Change the compare at price to the current price (sale) Change the compare at p…" at bounding box center [164, 182] width 121 height 9
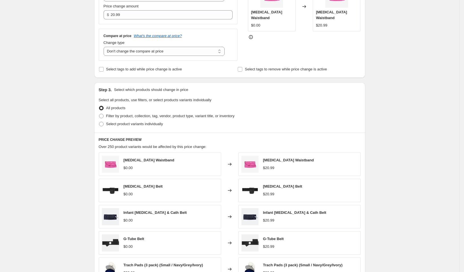
scroll to position [244, 0]
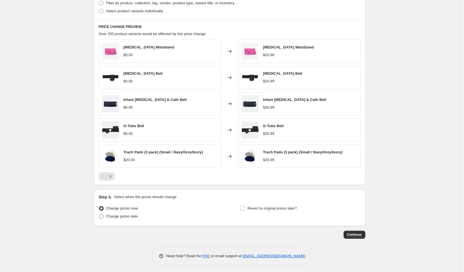
click at [127, 218] on span "Change prices later" at bounding box center [122, 217] width 32 height 6
click at [99, 215] on input "Change prices later" at bounding box center [99, 214] width 0 height 0
radio input "true"
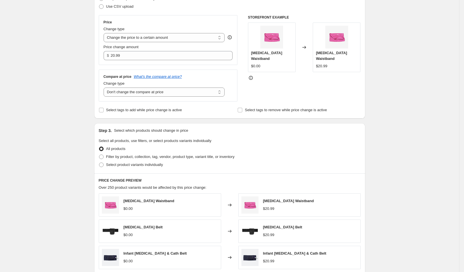
scroll to position [143, 0]
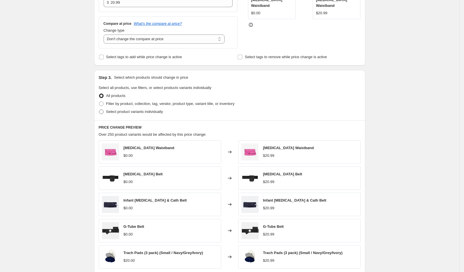
click at [144, 111] on span "Select product variants individually" at bounding box center [134, 112] width 57 height 4
click at [99, 110] on input "Select product variants individually" at bounding box center [99, 110] width 0 height 0
radio input "true"
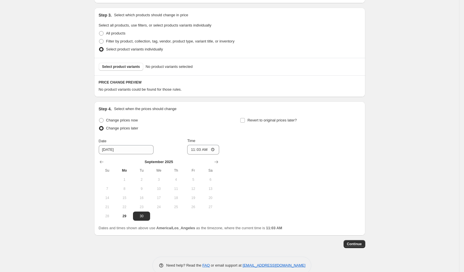
scroll to position [199, 0]
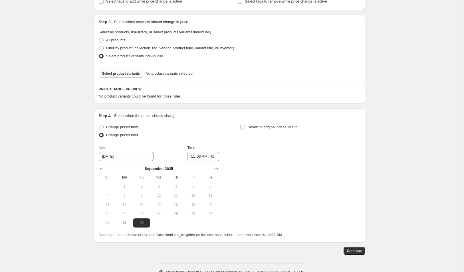
click at [134, 71] on span "Select product variants" at bounding box center [121, 73] width 38 height 5
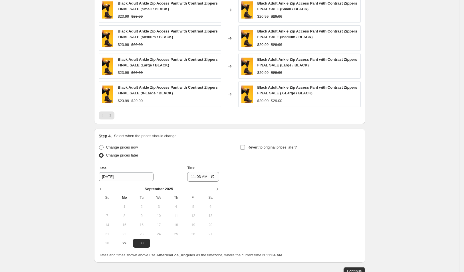
scroll to position [340, 0]
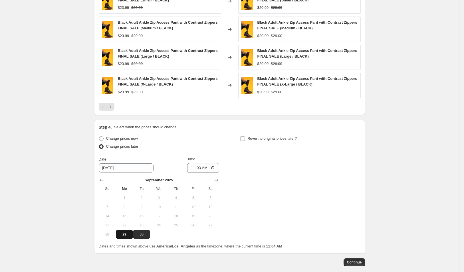
click at [128, 230] on button "29" at bounding box center [124, 234] width 17 height 9
type input "[DATE]"
click at [211, 168] on input "11:03" at bounding box center [203, 168] width 32 height 10
click at [218, 165] on input "11:03" at bounding box center [203, 168] width 32 height 10
type input "14:03"
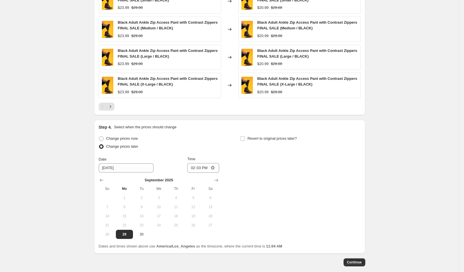
click at [302, 167] on div "Change prices now Change prices later Date 9/29/2025 Time 14:03 September 2025 …" at bounding box center [230, 187] width 262 height 105
click at [357, 261] on span "Continue" at bounding box center [354, 262] width 15 height 5
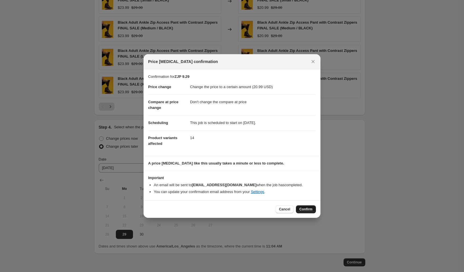
click at [303, 208] on span "Confirm" at bounding box center [306, 209] width 13 height 5
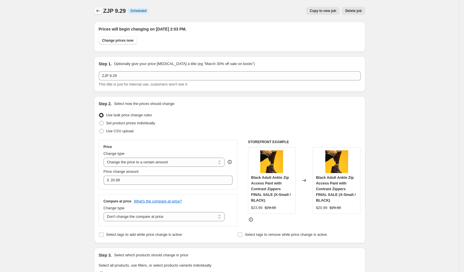
click at [98, 10] on icon "Price change jobs" at bounding box center [98, 11] width 6 height 6
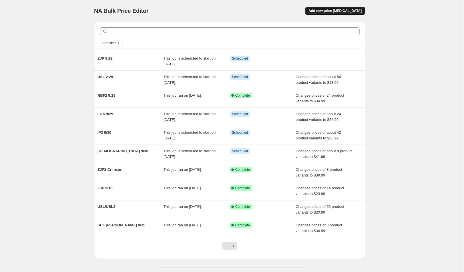
click at [347, 8] on button "Add new price change job" at bounding box center [335, 11] width 60 height 8
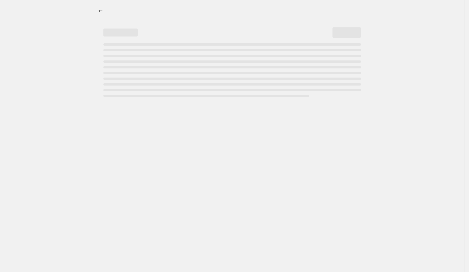
select select "percentage"
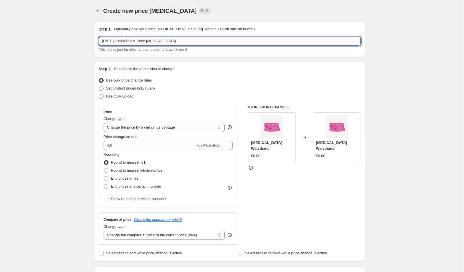
click at [188, 41] on input "Sep 29, 2025, 10:59:32 AM Price change job" at bounding box center [230, 41] width 262 height 9
type input "ZJP2 Crimson 9.29"
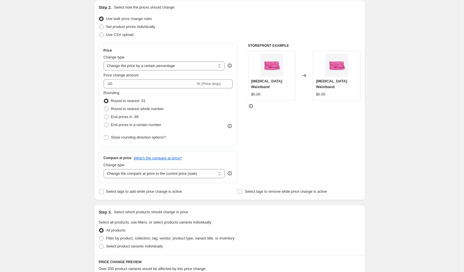
scroll to position [68, 0]
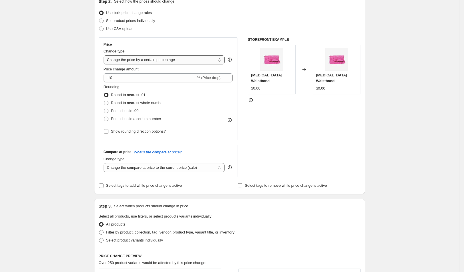
click at [222, 59] on select "Change the price to a certain amount Change the price by a certain amount Chang…" at bounding box center [164, 59] width 121 height 9
select select "to"
click at [106, 55] on select "Change the price to a certain amount Change the price by a certain amount Chang…" at bounding box center [164, 59] width 121 height 9
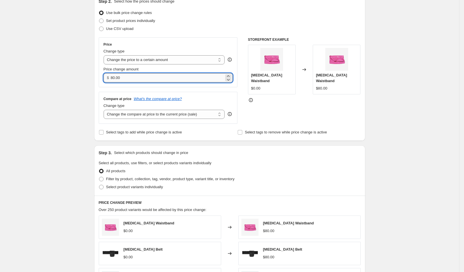
click at [134, 81] on input "80.00" at bounding box center [167, 77] width 113 height 9
type input "34.99"
click at [136, 111] on select "Change the compare at price to the current price (sale) Change the compare at p…" at bounding box center [164, 114] width 121 height 9
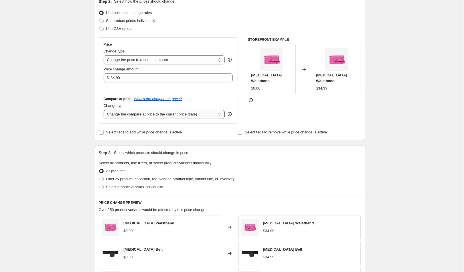
select select "no_change"
click at [106, 110] on select "Change the compare at price to the current price (sale) Change the compare at p…" at bounding box center [164, 114] width 121 height 9
click at [131, 186] on span "Select product variants individually" at bounding box center [134, 187] width 57 height 4
click at [99, 185] on input "Select product variants individually" at bounding box center [99, 185] width 0 height 0
radio input "true"
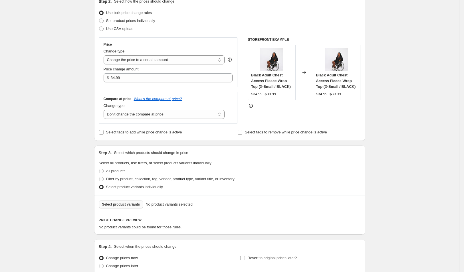
click at [139, 202] on button "Select product variants" at bounding box center [121, 205] width 45 height 8
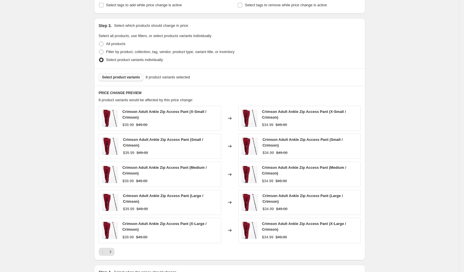
scroll to position [270, 0]
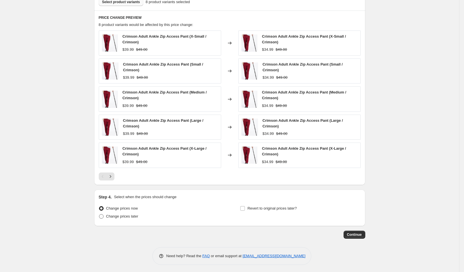
click at [130, 214] on span "Change prices later" at bounding box center [122, 216] width 32 height 4
click at [99, 214] on input "Change prices later" at bounding box center [99, 214] width 0 height 0
radio input "true"
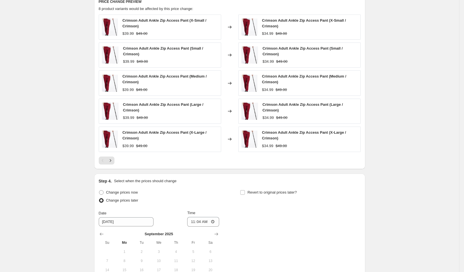
scroll to position [337, 0]
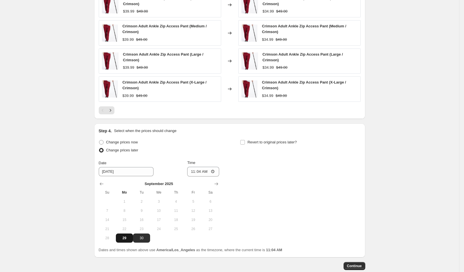
click at [128, 236] on span "29" at bounding box center [124, 238] width 13 height 5
type input "[DATE]"
click at [210, 170] on input "11:04" at bounding box center [203, 172] width 32 height 10
click at [215, 169] on input "11:04" at bounding box center [203, 172] width 32 height 10
type input "15:04"
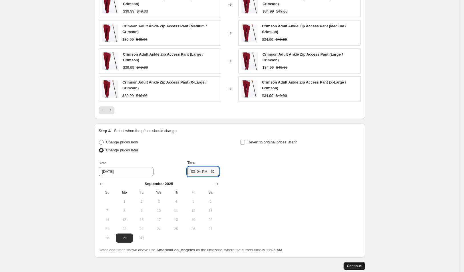
click at [357, 264] on span "Continue" at bounding box center [354, 266] width 15 height 5
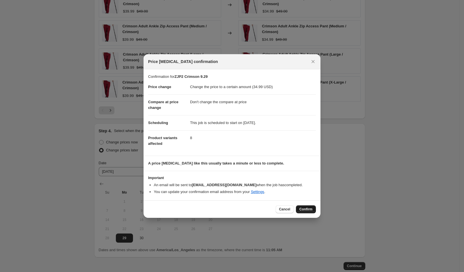
click at [304, 207] on span "Confirm" at bounding box center [306, 209] width 13 height 5
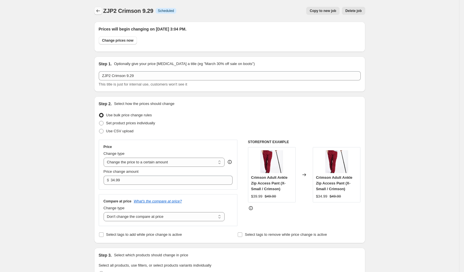
click at [101, 11] on icon "Price change jobs" at bounding box center [98, 11] width 6 height 6
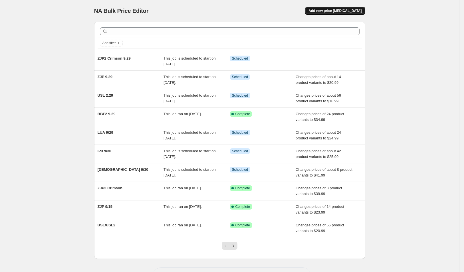
click at [357, 8] on button "Add new price change job" at bounding box center [335, 11] width 60 height 8
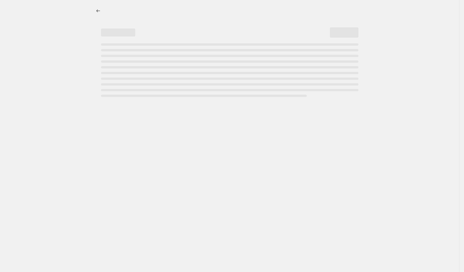
select select "percentage"
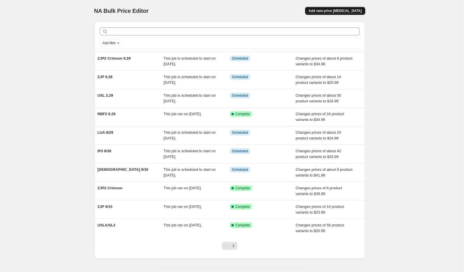
click at [342, 11] on span "Add new price change job" at bounding box center [335, 11] width 53 height 5
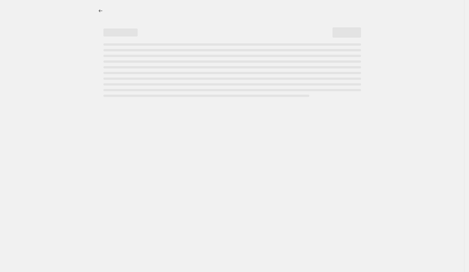
select select "percentage"
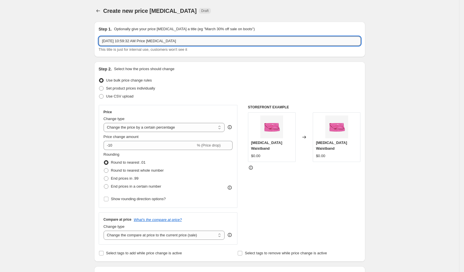
click at [133, 42] on input "Sep 29, 2025, 10:59:32 AM Price change job" at bounding box center [230, 41] width 262 height 9
click at [144, 40] on input "Sep 29, 2025, 10:59:32 AM Price change job" at bounding box center [230, 41] width 262 height 9
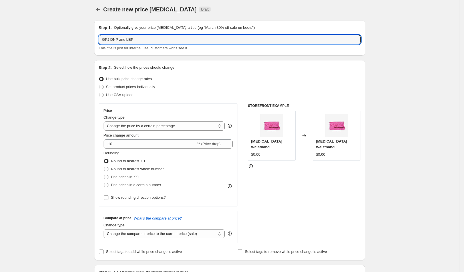
scroll to position [2, 0]
type input "GPJ DNP and LEP"
click at [145, 124] on select "Change the price to a certain amount Change the price by a certain amount Chang…" at bounding box center [164, 125] width 121 height 9
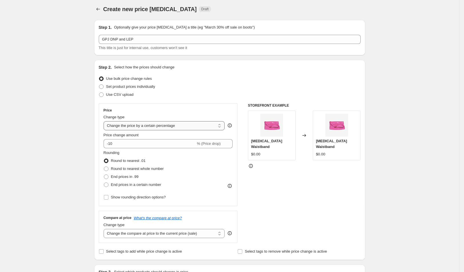
select select "to"
click at [106, 121] on select "Change the price to a certain amount Change the price by a certain amount Chang…" at bounding box center [164, 125] width 121 height 9
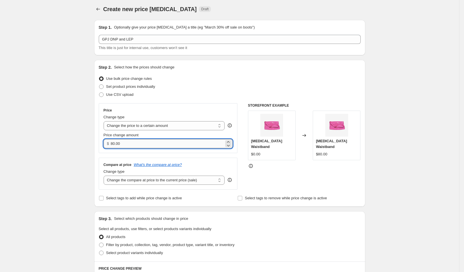
click at [149, 141] on input "80.00" at bounding box center [167, 143] width 113 height 9
click at [149, 142] on input "80.00" at bounding box center [167, 143] width 113 height 9
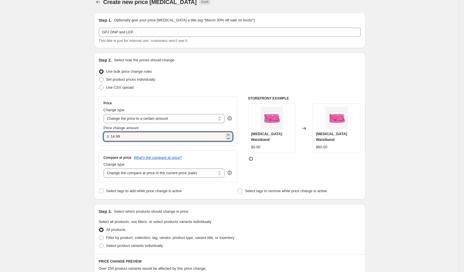
scroll to position [16, 0]
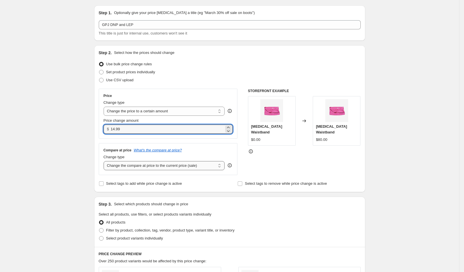
type input "14.99"
click at [175, 170] on select "Change the compare at price to the current price (sale) Change the compare at p…" at bounding box center [164, 165] width 121 height 9
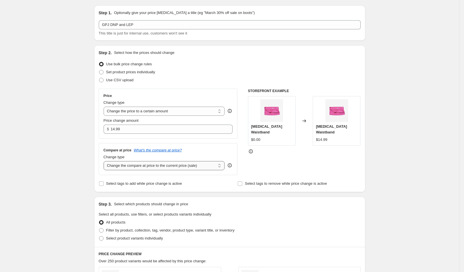
select select "no_change"
click at [106, 161] on select "Change the compare at price to the current price (sale) Change the compare at p…" at bounding box center [164, 165] width 121 height 9
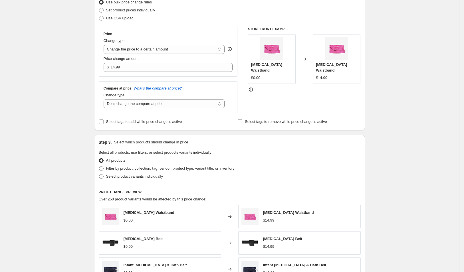
scroll to position [79, 0]
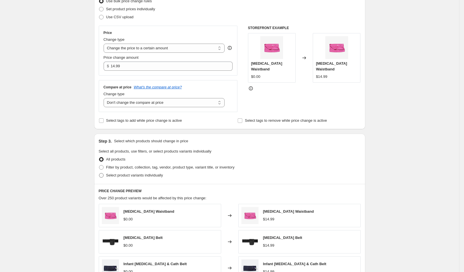
click at [152, 178] on label "Select product variants individually" at bounding box center [131, 176] width 64 height 8
click at [99, 174] on input "Select product variants individually" at bounding box center [99, 173] width 0 height 0
radio input "true"
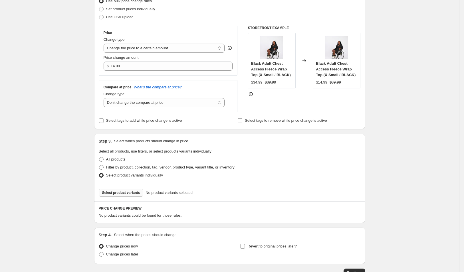
click at [135, 192] on span "Select product variants" at bounding box center [121, 193] width 38 height 5
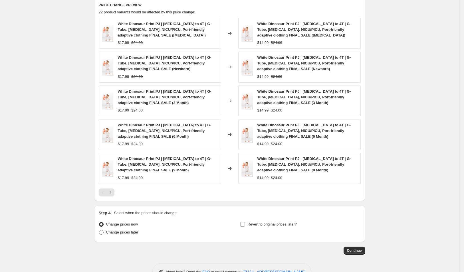
scroll to position [307, 0]
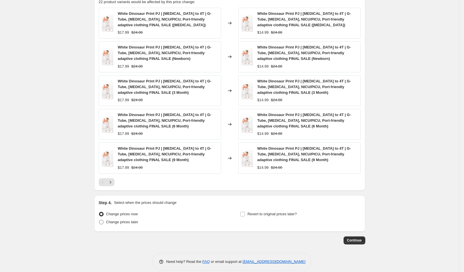
click at [114, 218] on label "Change prices later" at bounding box center [119, 222] width 40 height 8
click at [99, 220] on input "Change prices later" at bounding box center [99, 220] width 0 height 0
radio input "true"
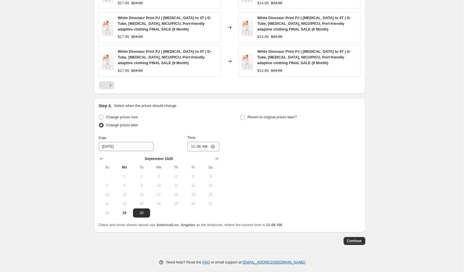
scroll to position [404, 0]
click at [133, 208] on button "29" at bounding box center [124, 212] width 17 height 9
type input "[DATE]"
click at [215, 141] on input "11:06" at bounding box center [203, 146] width 32 height 10
click at [324, 186] on div "Change prices now Change prices later Date 9/29/2025 Time 16:06 September 2025 …" at bounding box center [230, 165] width 262 height 105
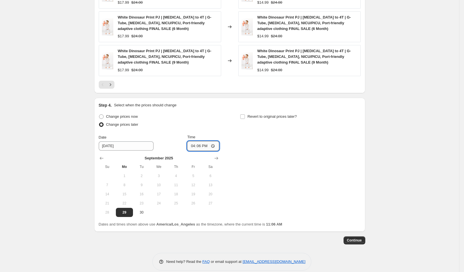
click at [202, 141] on input "16:06" at bounding box center [203, 146] width 32 height 10
click at [213, 141] on input "16:06" at bounding box center [203, 146] width 32 height 10
type input "15:06"
click at [355, 238] on span "Continue" at bounding box center [354, 240] width 15 height 5
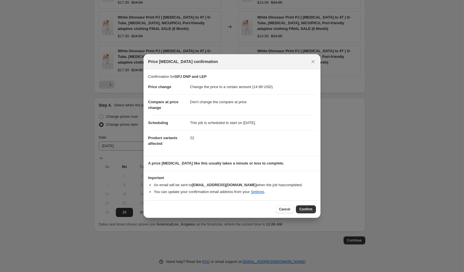
click at [310, 210] on span "Confirm" at bounding box center [306, 209] width 13 height 5
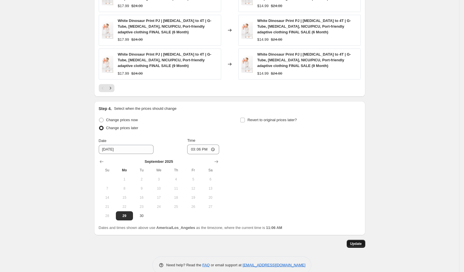
scroll to position [436, 0]
click at [359, 240] on button "Update" at bounding box center [356, 244] width 19 height 8
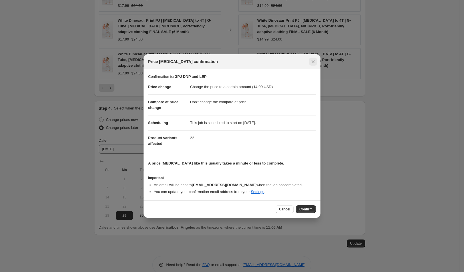
click at [315, 60] on icon "Close" at bounding box center [313, 62] width 6 height 6
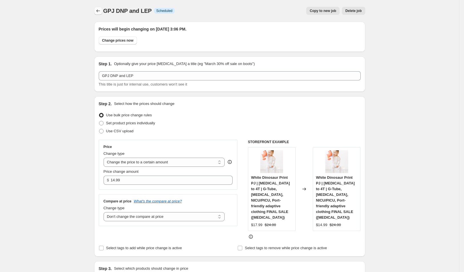
click at [97, 10] on button "Price change jobs" at bounding box center [98, 11] width 8 height 8
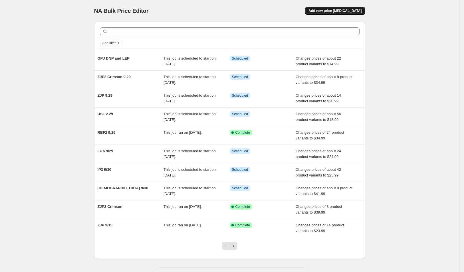
click at [359, 10] on span "Add new price change job" at bounding box center [335, 11] width 53 height 5
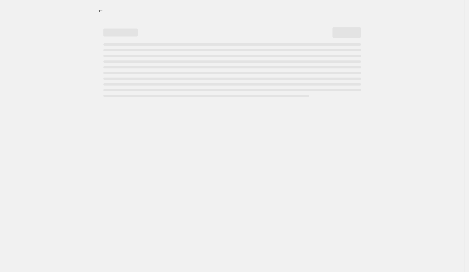
select select "percentage"
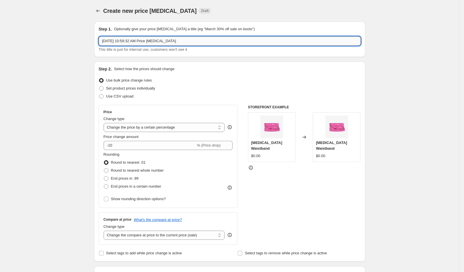
click at [178, 39] on input "Sep 29, 2025, 10:59:32 AM Price change job" at bounding box center [230, 41] width 262 height 9
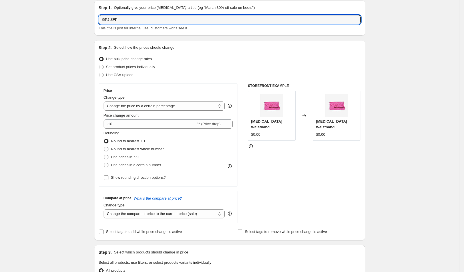
scroll to position [37, 0]
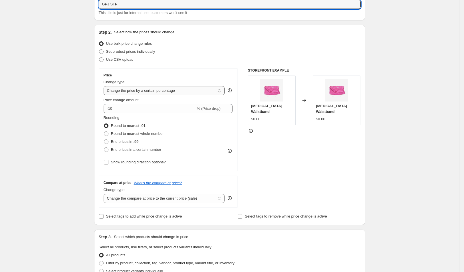
type input "GPJ SFP"
click at [175, 87] on select "Change the price to a certain amount Change the price by a certain amount Chang…" at bounding box center [164, 90] width 121 height 9
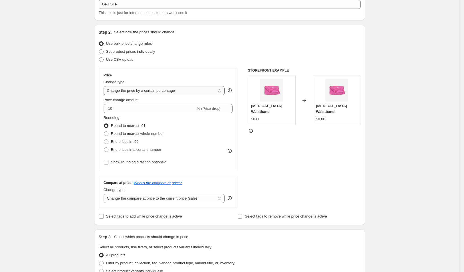
select select "to"
click at [106, 86] on select "Change the price to a certain amount Change the price by a certain amount Chang…" at bounding box center [164, 90] width 121 height 9
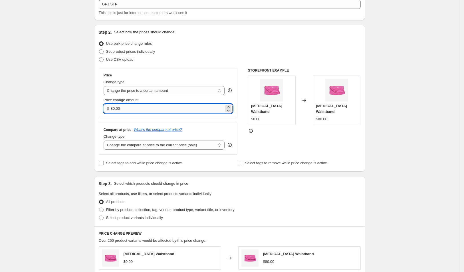
click at [153, 109] on input "80.00" at bounding box center [167, 108] width 113 height 9
type input "19.99"
click at [65, 157] on div "Create new price change job. This page is ready Create new price change job Dra…" at bounding box center [229, 222] width 459 height 518
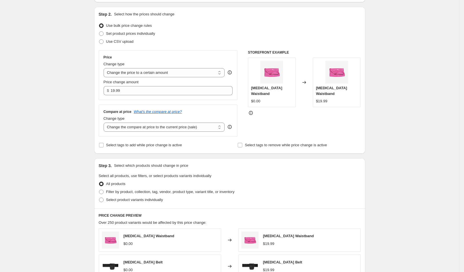
scroll to position [64, 0]
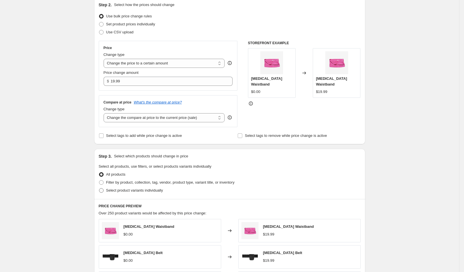
click at [144, 190] on span "Select product variants individually" at bounding box center [134, 190] width 57 height 4
click at [99, 189] on input "Select product variants individually" at bounding box center [99, 188] width 0 height 0
radio input "true"
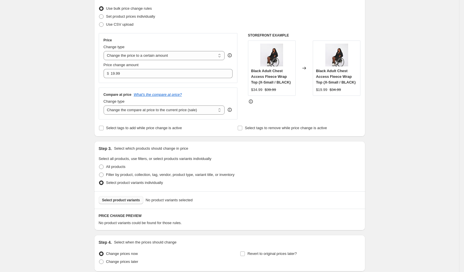
scroll to position [81, 0]
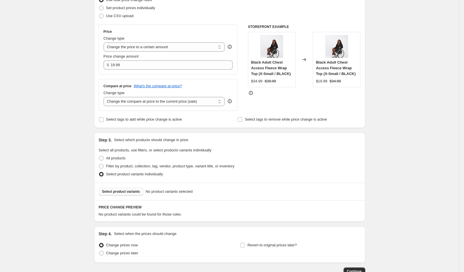
click at [134, 189] on button "Select product variants" at bounding box center [121, 192] width 45 height 8
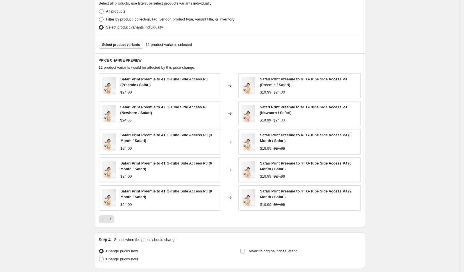
scroll to position [270, 0]
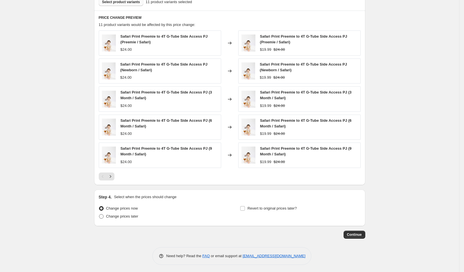
click at [134, 217] on span "Change prices later" at bounding box center [122, 216] width 32 height 4
click at [99, 215] on input "Change prices later" at bounding box center [99, 214] width 0 height 0
radio input "true"
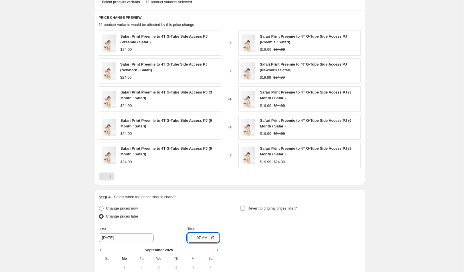
click at [207, 238] on input "11:07" at bounding box center [203, 238] width 32 height 10
click at [215, 238] on input "11:07" at bounding box center [203, 238] width 32 height 10
type input "15:07"
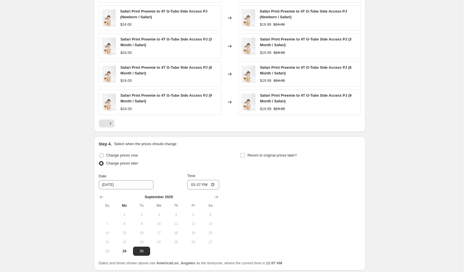
click at [352, 192] on div "Change prices now Change prices later Date 9/30/2025 Time 15:07 September 2025 …" at bounding box center [230, 204] width 262 height 105
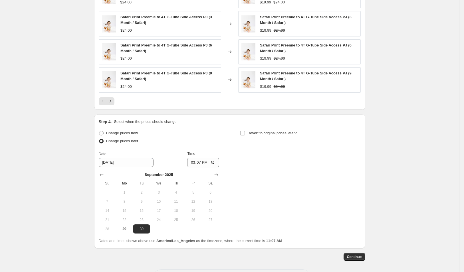
scroll to position [368, 0]
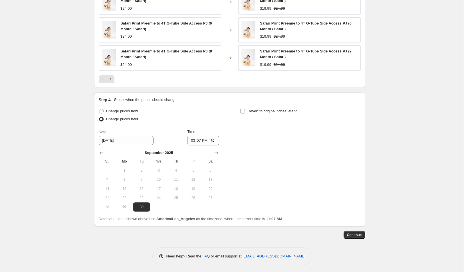
click at [359, 233] on span "Continue" at bounding box center [354, 235] width 15 height 5
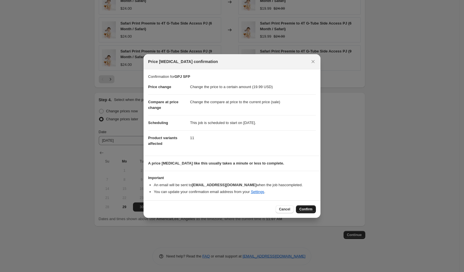
click at [309, 208] on span "Confirm" at bounding box center [306, 209] width 13 height 5
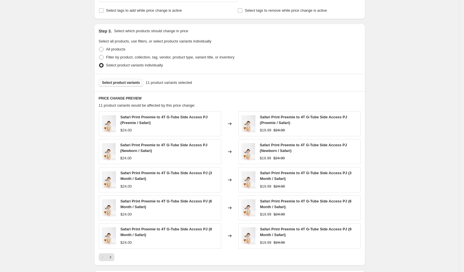
scroll to position [403, 0]
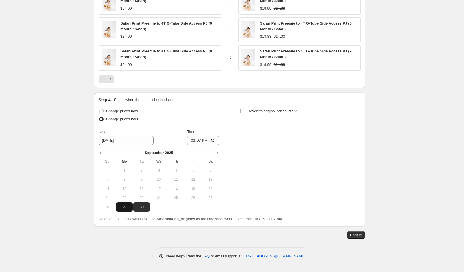
click at [121, 206] on span "29" at bounding box center [124, 207] width 13 height 5
type input "[DATE]"
click at [361, 235] on span "Update" at bounding box center [356, 235] width 12 height 5
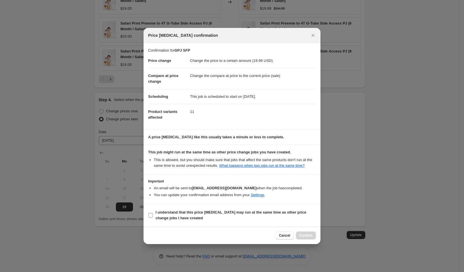
click at [236, 221] on span "I understand that this price change job may run at the same time as other price…" at bounding box center [236, 215] width 160 height 11
click at [153, 218] on input "I understand that this price change job may run at the same time as other price…" at bounding box center [150, 215] width 5 height 5
checkbox input "true"
click at [315, 238] on button "Confirm" at bounding box center [306, 236] width 20 height 8
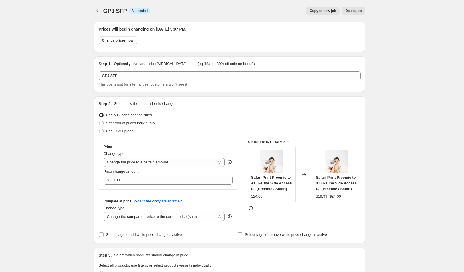
click at [103, 10] on div at bounding box center [98, 11] width 9 height 8
click at [100, 12] on icon "Price change jobs" at bounding box center [98, 11] width 6 height 6
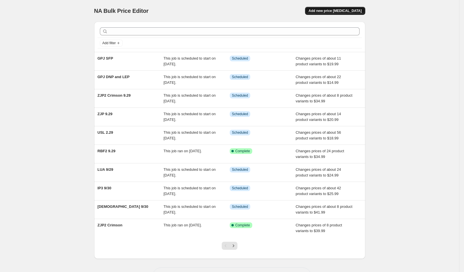
click at [346, 11] on span "Add new price change job" at bounding box center [335, 11] width 53 height 5
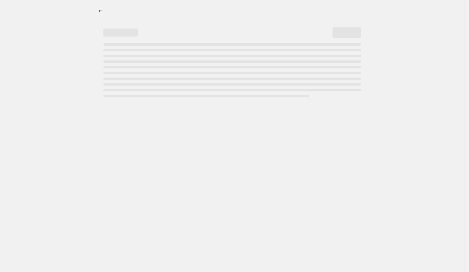
select select "percentage"
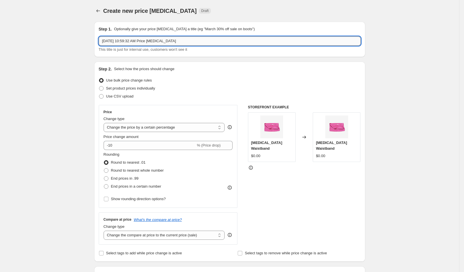
click at [172, 42] on input "Sep 29, 2025, 10:59:32 AM Price change job" at bounding box center [230, 41] width 262 height 9
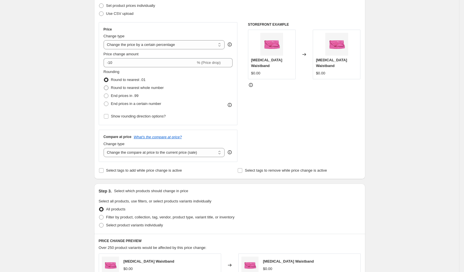
scroll to position [83, 0]
type input "GZS 9.29"
click at [161, 45] on select "Change the price to a certain amount Change the price by a certain amount Chang…" at bounding box center [164, 44] width 121 height 9
select select "to"
click at [106, 40] on select "Change the price to a certain amount Change the price by a certain amount Chang…" at bounding box center [164, 44] width 121 height 9
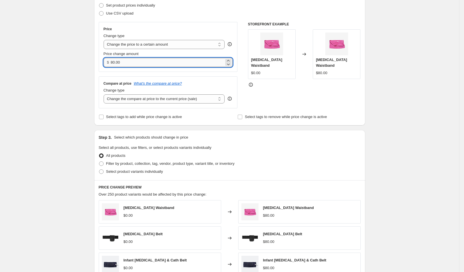
click at [148, 63] on input "80.00" at bounding box center [167, 62] width 113 height 9
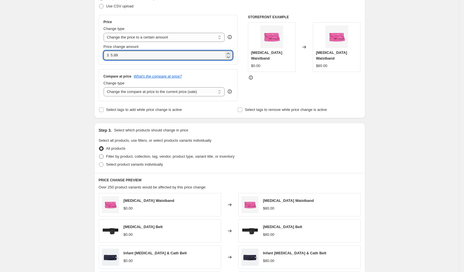
scroll to position [101, 0]
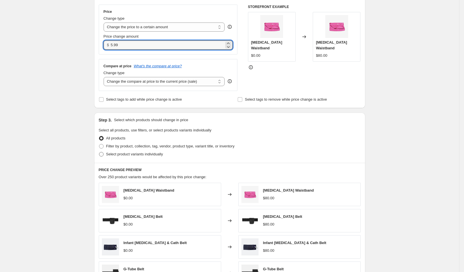
type input "5.99"
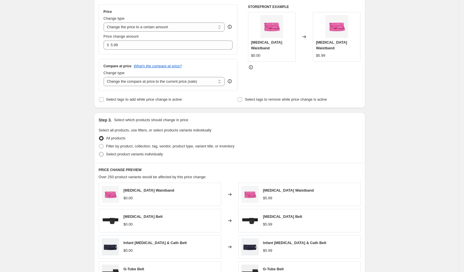
click at [143, 155] on span "Select product variants individually" at bounding box center [134, 154] width 57 height 4
click at [99, 152] on input "Select product variants individually" at bounding box center [99, 152] width 0 height 0
radio input "true"
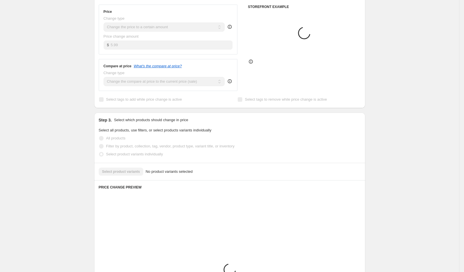
scroll to position [118, 0]
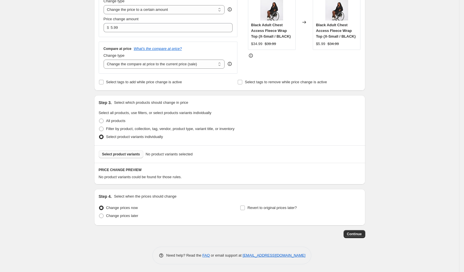
click at [127, 152] on span "Select product variants" at bounding box center [121, 154] width 38 height 5
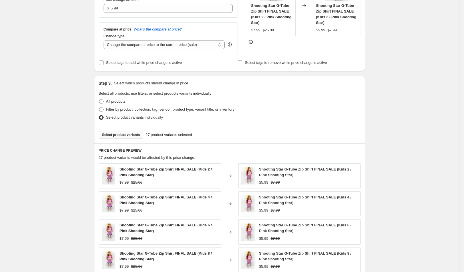
scroll to position [130, 0]
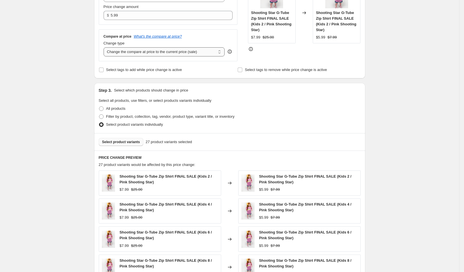
click at [158, 55] on select "Change the compare at price to the current price (sale) Change the compare at p…" at bounding box center [164, 51] width 121 height 9
select select "no_change"
click at [106, 47] on select "Change the compare at price to the current price (sale) Change the compare at p…" at bounding box center [164, 51] width 121 height 9
click at [74, 129] on div "Create new price change job. This page is ready Create new price change job Dra…" at bounding box center [229, 142] width 459 height 544
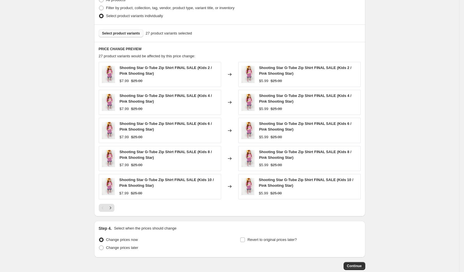
scroll to position [270, 0]
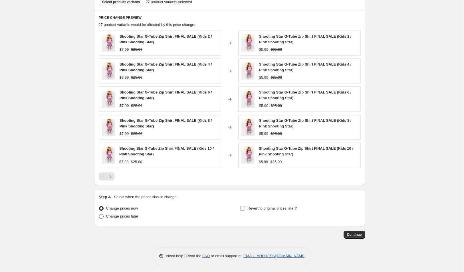
click at [133, 214] on span "Change prices later" at bounding box center [122, 216] width 32 height 4
click at [99, 214] on input "Change prices later" at bounding box center [99, 214] width 0 height 0
radio input "true"
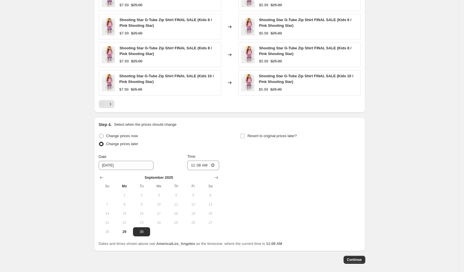
scroll to position [352, 0]
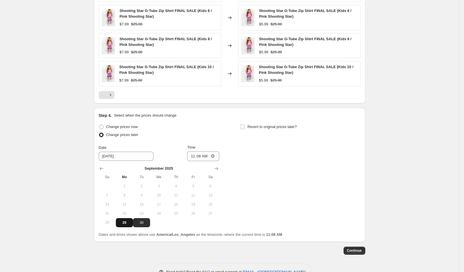
click at [127, 221] on span "29" at bounding box center [124, 223] width 13 height 5
type input "[DATE]"
click at [200, 154] on input "11:08" at bounding box center [203, 157] width 32 height 10
click at [212, 154] on input "11:08" at bounding box center [203, 157] width 32 height 10
click at [214, 155] on input "11:08" at bounding box center [203, 157] width 32 height 10
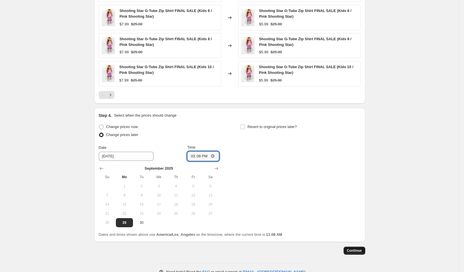
type input "15:08"
click at [355, 249] on span "Continue" at bounding box center [354, 251] width 15 height 5
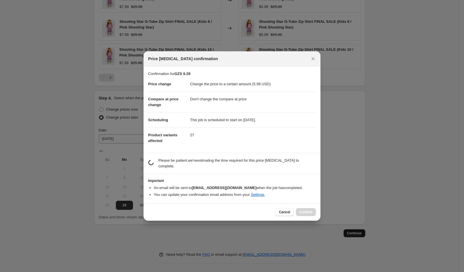
scroll to position [0, 0]
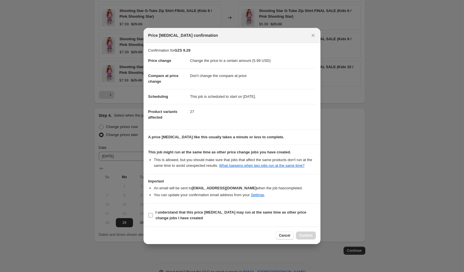
click at [236, 212] on label "I understand that this price change job may run at the same time as other price…" at bounding box center [232, 216] width 168 height 14
click at [153, 213] on input "I understand that this price change job may run at the same time as other price…" at bounding box center [150, 215] width 5 height 5
checkbox input "true"
click at [310, 238] on span "Confirm" at bounding box center [306, 236] width 13 height 5
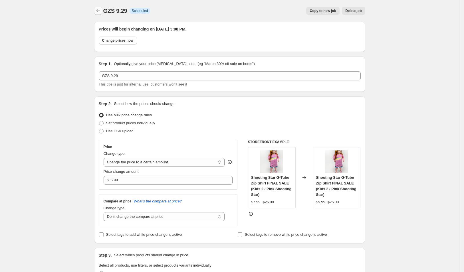
click at [101, 9] on icon "Price change jobs" at bounding box center [98, 11] width 6 height 6
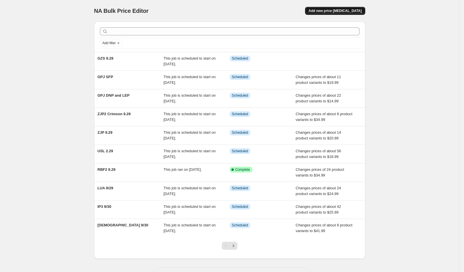
click at [346, 12] on span "Add new price change job" at bounding box center [335, 11] width 53 height 5
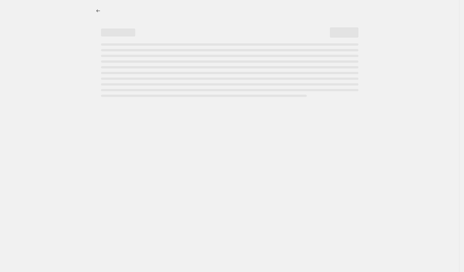
select select "percentage"
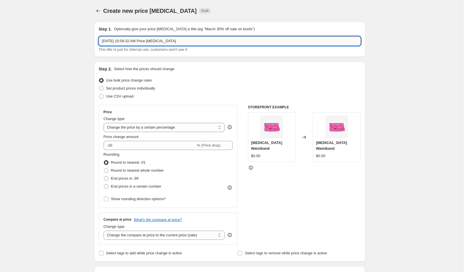
click at [166, 44] on input "Sep 29, 2025, 10:59:32 AM Price change job" at bounding box center [230, 41] width 262 height 9
click at [166, 43] on input "Sep 29, 2025, 10:59:32 AM Price change job" at bounding box center [230, 41] width 262 height 9
click at [152, 37] on input "Sep 29, 2025, 10:59:32 AM Price change job" at bounding box center [230, 41] width 262 height 9
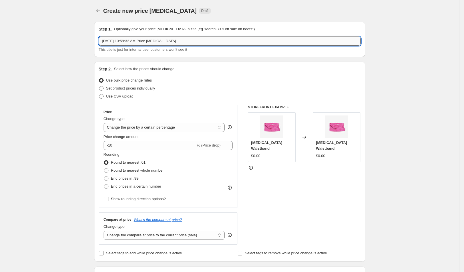
click at [153, 39] on input "Sep 29, 2025, 10:59:32 AM Price change job" at bounding box center [230, 41] width 262 height 9
type input "LVB 9.29"
click at [150, 128] on select "Change the price to a certain amount Change the price by a certain amount Chang…" at bounding box center [164, 127] width 121 height 9
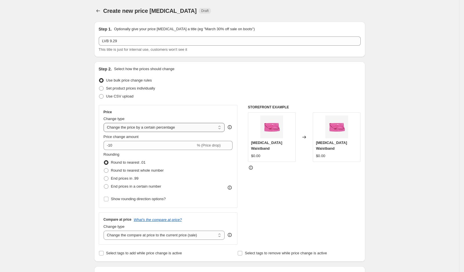
click at [106, 123] on select "Change the price to a certain amount Change the price by a certain amount Chang…" at bounding box center [164, 127] width 121 height 9
click at [151, 128] on select "Change the price to a certain amount Change the price by a certain amount Chang…" at bounding box center [164, 127] width 121 height 9
select select "to"
click at [106, 123] on select "Change the price to a certain amount Change the price by a certain amount Chang…" at bounding box center [164, 127] width 121 height 9
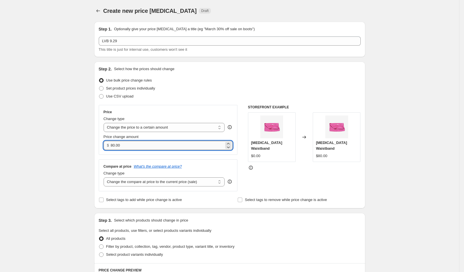
click at [164, 142] on input "80.00" at bounding box center [167, 145] width 113 height 9
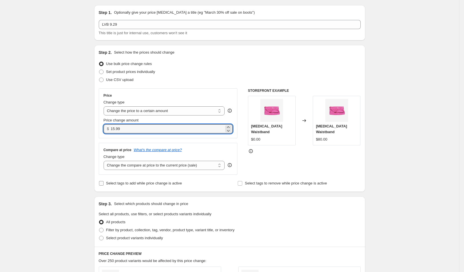
scroll to position [53, 0]
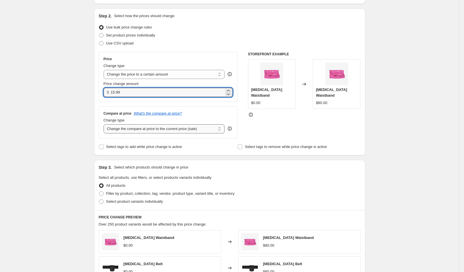
type input "15.99"
click at [155, 131] on select "Change the compare at price to the current price (sale) Change the compare at p…" at bounding box center [164, 128] width 121 height 9
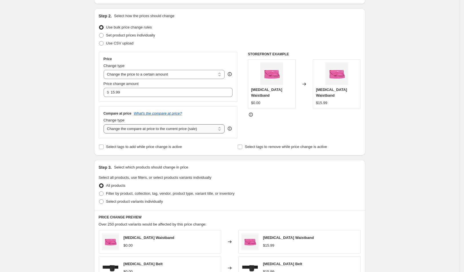
select select "no_change"
click at [106, 124] on select "Change the compare at price to the current price (sale) Change the compare at p…" at bounding box center [164, 128] width 121 height 9
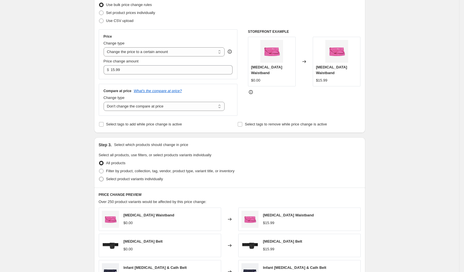
click at [138, 181] on span "Select product variants individually" at bounding box center [134, 179] width 57 height 6
click at [99, 177] on input "Select product variants individually" at bounding box center [99, 177] width 0 height 0
radio input "true"
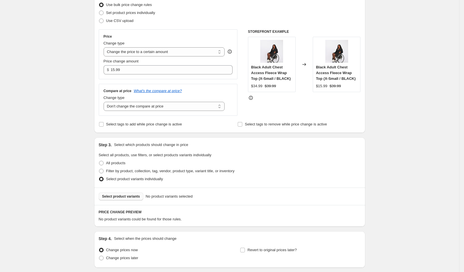
click at [131, 195] on span "Select product variants" at bounding box center [121, 196] width 38 height 5
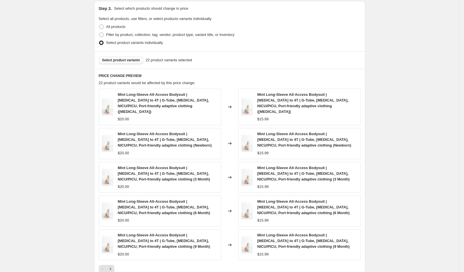
scroll to position [307, 0]
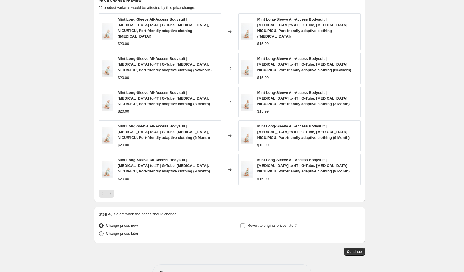
click at [133, 232] on span "Change prices later" at bounding box center [122, 234] width 32 height 4
click at [99, 232] on input "Change prices later" at bounding box center [99, 232] width 0 height 0
radio input "true"
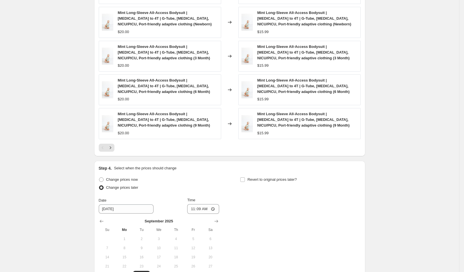
scroll to position [381, 0]
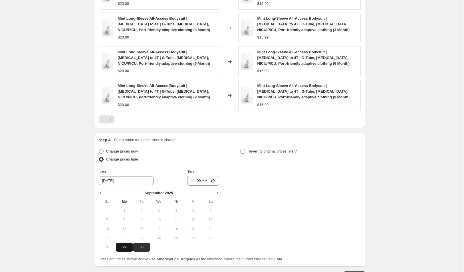
click at [129, 245] on span "29" at bounding box center [124, 247] width 13 height 5
type input "[DATE]"
click at [204, 176] on input "11:09" at bounding box center [203, 181] width 32 height 10
click at [218, 176] on input "11:09" at bounding box center [203, 181] width 32 height 10
click at [215, 176] on input "11:09" at bounding box center [203, 181] width 32 height 10
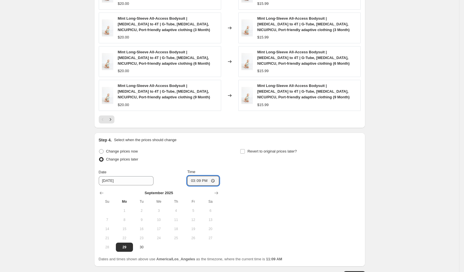
type input "15:09"
click at [359, 272] on span "Continue" at bounding box center [354, 275] width 15 height 5
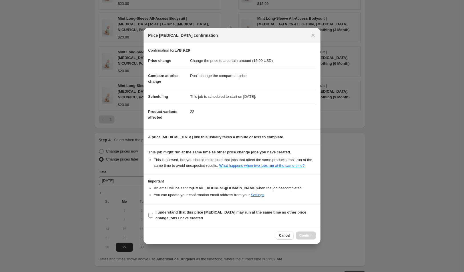
click at [225, 212] on label "I understand that this price change job may run at the same time as other price…" at bounding box center [232, 216] width 168 height 14
click at [153, 213] on input "I understand that this price change job may run at the same time as other price…" at bounding box center [150, 215] width 5 height 5
checkbox input "true"
click at [310, 238] on span "Confirm" at bounding box center [306, 236] width 13 height 5
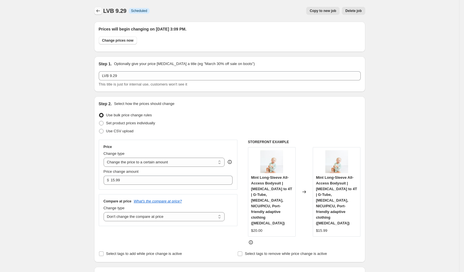
click at [99, 11] on icon "Price change jobs" at bounding box center [98, 11] width 6 height 6
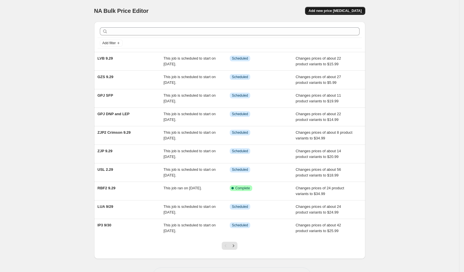
click at [334, 11] on span "Add new price change job" at bounding box center [335, 11] width 53 height 5
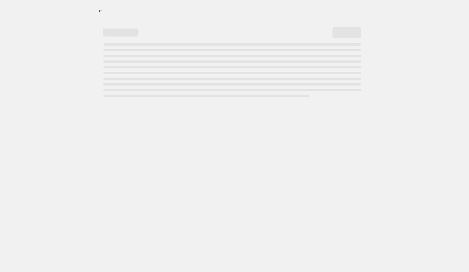
select select "percentage"
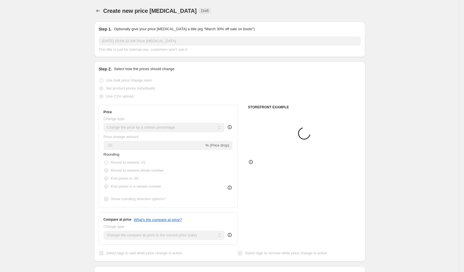
click at [176, 40] on input "Sep 29, 2025, 10:59:32 AM Price change job" at bounding box center [230, 41] width 262 height 9
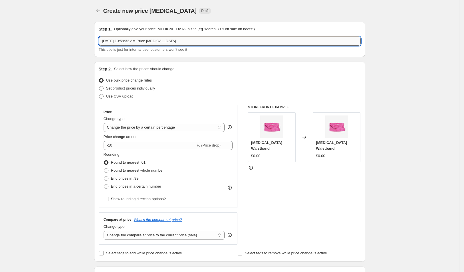
click at [176, 40] on input "Sep 29, 2025, 10:59:32 AM Price change job" at bounding box center [230, 41] width 262 height 9
type input "LZB 9.29"
click at [184, 127] on select "Change the price to a certain amount Change the price by a certain amount Chang…" at bounding box center [164, 127] width 121 height 9
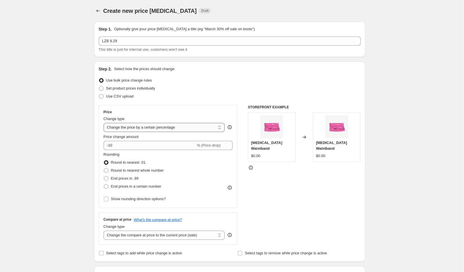
select select "to"
click at [106, 123] on select "Change the price to a certain amount Change the price by a certain amount Chang…" at bounding box center [164, 127] width 121 height 9
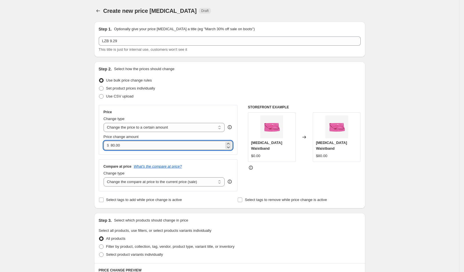
click at [152, 146] on input "80.00" at bounding box center [167, 145] width 113 height 9
drag, startPoint x: 140, startPoint y: 145, endPoint x: 65, endPoint y: 129, distance: 77.1
click at [66, 129] on div "Create new price change job. This page is ready Create new price change job Dra…" at bounding box center [229, 259] width 459 height 518
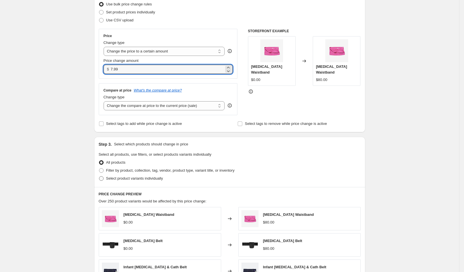
type input "7.99"
click at [134, 178] on span "Select product variants individually" at bounding box center [134, 178] width 57 height 4
click at [99, 177] on input "Select product variants individually" at bounding box center [99, 176] width 0 height 0
radio input "true"
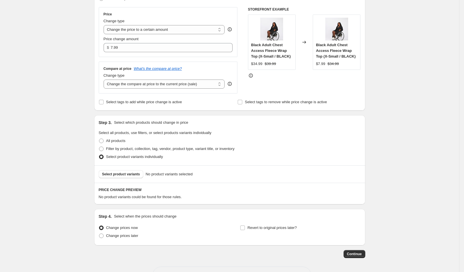
scroll to position [118, 0]
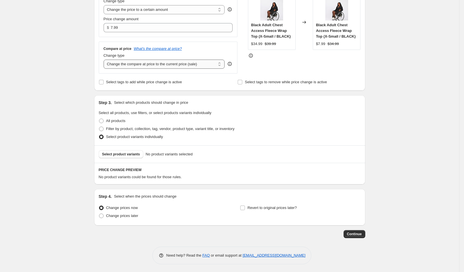
click at [155, 63] on select "Change the compare at price to the current price (sale) Change the compare at p…" at bounding box center [164, 64] width 121 height 9
select select "no_change"
click at [106, 60] on select "Change the compare at price to the current price (sale) Change the compare at p…" at bounding box center [164, 64] width 121 height 9
click at [128, 157] on button "Select product variants" at bounding box center [121, 154] width 45 height 8
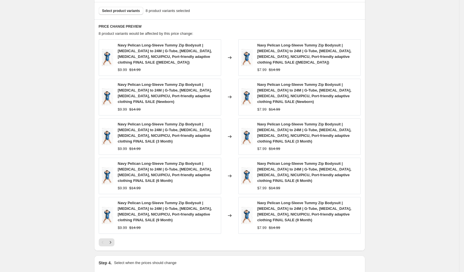
scroll to position [318, 0]
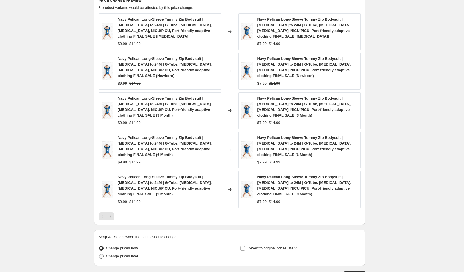
click at [124, 254] on span "Change prices later" at bounding box center [122, 256] width 32 height 4
click at [99, 254] on input "Change prices later" at bounding box center [99, 254] width 0 height 0
radio input "true"
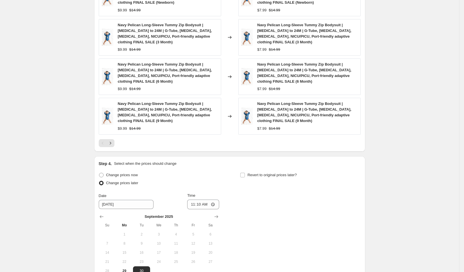
scroll to position [433, 0]
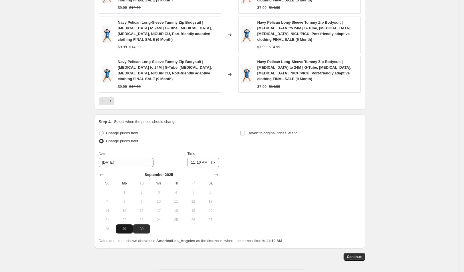
click at [128, 225] on button "29" at bounding box center [124, 229] width 17 height 9
type input "[DATE]"
click at [211, 158] on input "11:10" at bounding box center [203, 163] width 32 height 10
click at [217, 158] on input "11:10" at bounding box center [203, 163] width 32 height 10
type input "15:10"
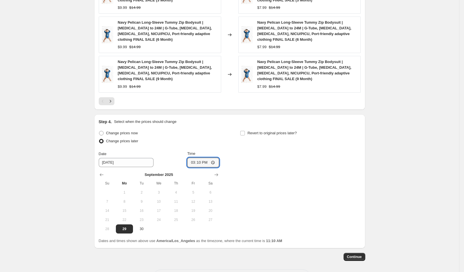
click at [330, 181] on div "Change prices now Change prices later Date 9/29/2025 Time 15:10 September 2025 …" at bounding box center [230, 181] width 262 height 105
click at [357, 255] on span "Continue" at bounding box center [354, 257] width 15 height 5
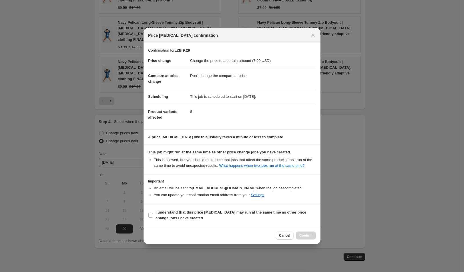
click at [231, 209] on section "I understand that this price change job may run at the same time as other price…" at bounding box center [232, 215] width 177 height 23
click at [235, 213] on b "I understand that this price change job may run at the same time as other price…" at bounding box center [231, 215] width 151 height 10
click at [153, 213] on input "I understand that this price change job may run at the same time as other price…" at bounding box center [150, 215] width 5 height 5
checkbox input "true"
click at [311, 236] on span "Confirm" at bounding box center [306, 236] width 13 height 5
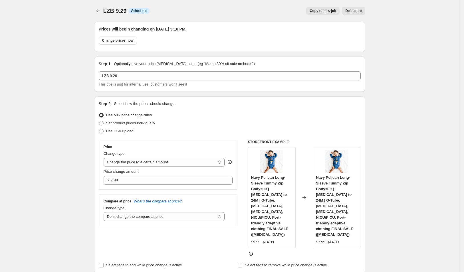
click at [101, 11] on icon "Price change jobs" at bounding box center [98, 11] width 6 height 6
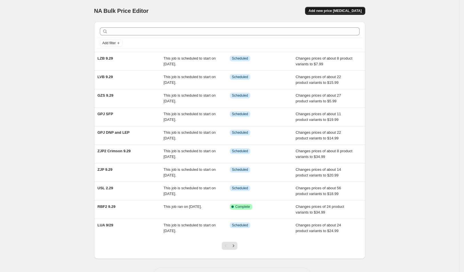
click at [348, 11] on span "Add new price change job" at bounding box center [335, 11] width 53 height 5
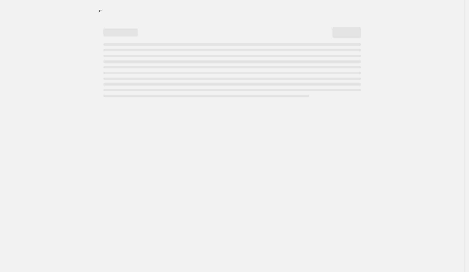
select select "percentage"
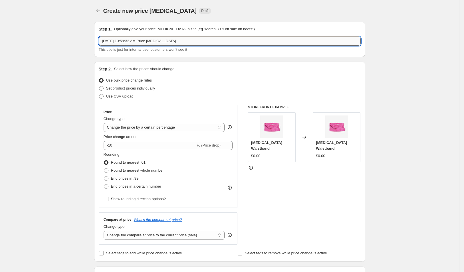
click at [189, 39] on input "Sep 29, 2025, 10:59:32 AM Price change job" at bounding box center [230, 41] width 262 height 9
click at [137, 40] on input "Sep 29, 2025, 10:59:32 AM Price change job" at bounding box center [230, 41] width 262 height 9
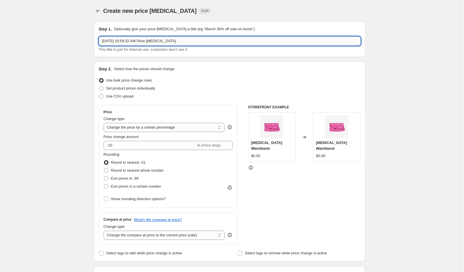
click at [137, 40] on input "Sep 29, 2025, 10:59:32 AM Price change job" at bounding box center [230, 41] width 262 height 9
type input "SSB 9.29"
click at [150, 123] on div "Change type Change the price to a certain amount Change the price by a certain …" at bounding box center [164, 124] width 121 height 16
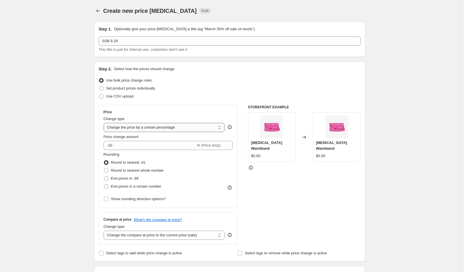
click at [150, 123] on select "Change the price to a certain amount Change the price by a certain amount Chang…" at bounding box center [164, 127] width 121 height 9
select select "by"
click at [106, 123] on select "Change the price to a certain amount Change the price by a certain amount Chang…" at bounding box center [164, 127] width 121 height 9
type input "-10.00"
click at [152, 130] on select "Change the price to a certain amount Change the price by a certain amount Chang…" at bounding box center [164, 127] width 121 height 9
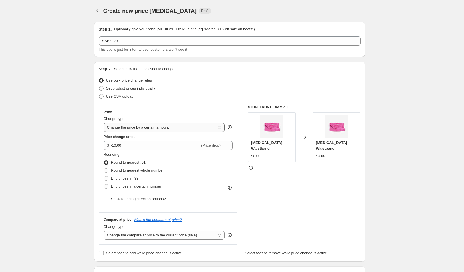
select select "to"
click at [106, 123] on select "Change the price to a certain amount Change the price by a certain amount Chang…" at bounding box center [164, 127] width 121 height 9
type input "80.00"
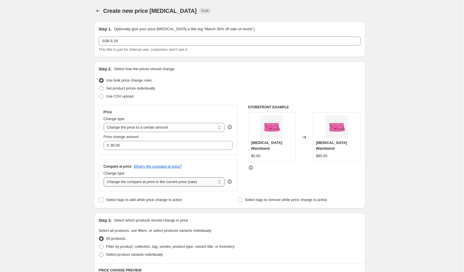
click at [149, 178] on select "Change the compare at price to the current price (sale) Change the compare at p…" at bounding box center [164, 182] width 121 height 9
select select "no_change"
click at [106, 178] on select "Change the compare at price to the current price (sale) Change the compare at p…" at bounding box center [164, 182] width 121 height 9
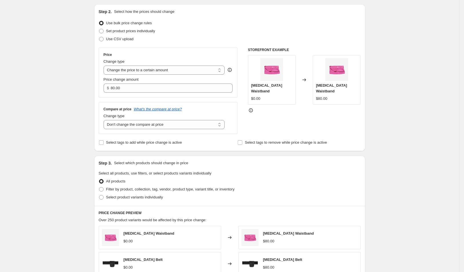
scroll to position [60, 0]
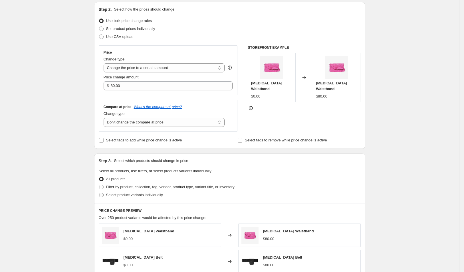
click at [127, 194] on span "Select product variants individually" at bounding box center [134, 195] width 57 height 4
click at [99, 193] on input "Select product variants individually" at bounding box center [99, 193] width 0 height 0
radio input "true"
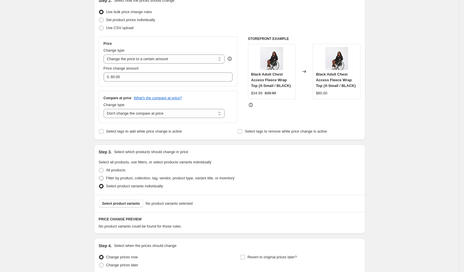
scroll to position [76, 0]
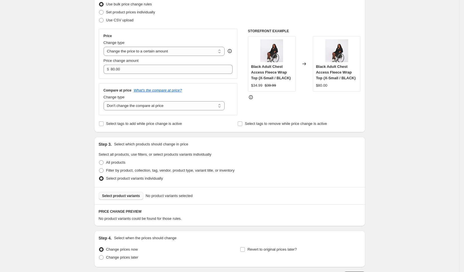
click at [140, 197] on span "Select product variants" at bounding box center [121, 196] width 38 height 5
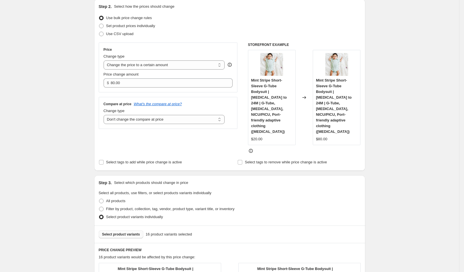
scroll to position [55, 0]
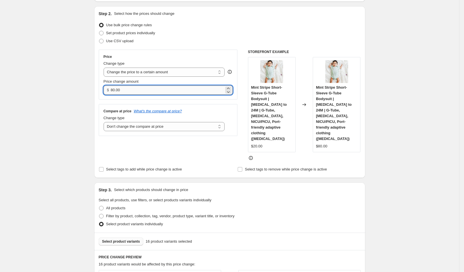
click at [152, 92] on input "80.00" at bounding box center [167, 90] width 113 height 9
type input "8"
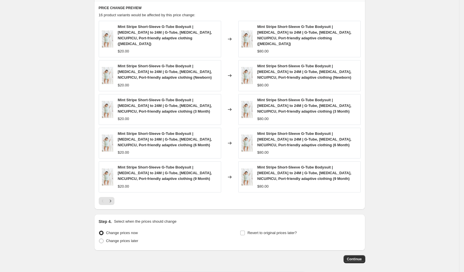
scroll to position [307, 0]
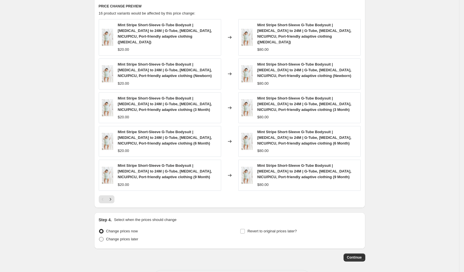
type input "15.99"
click at [120, 237] on span "Change prices later" at bounding box center [122, 239] width 32 height 4
click at [99, 237] on input "Change prices later" at bounding box center [99, 237] width 0 height 0
radio input "true"
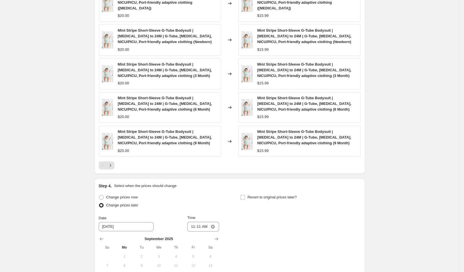
scroll to position [396, 0]
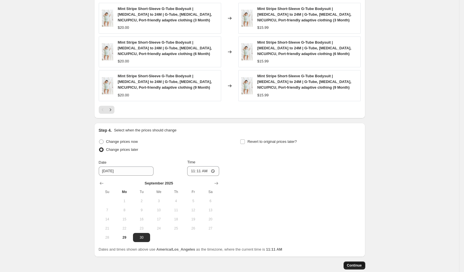
click at [358, 264] on span "Continue" at bounding box center [354, 266] width 15 height 5
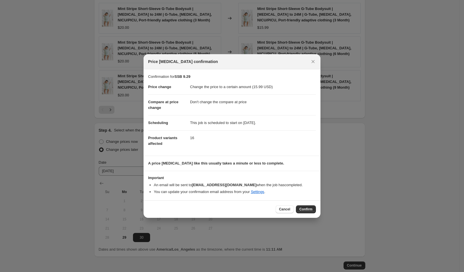
click at [318, 210] on div "Cancel Confirm" at bounding box center [232, 209] width 177 height 17
click at [313, 211] on button "Confirm" at bounding box center [306, 210] width 20 height 8
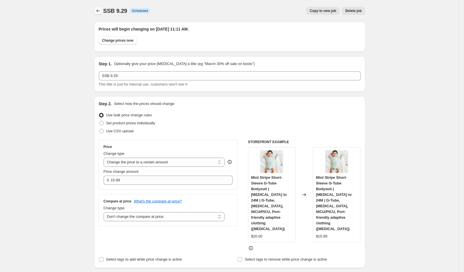
click at [102, 9] on button "Price change jobs" at bounding box center [98, 11] width 8 height 8
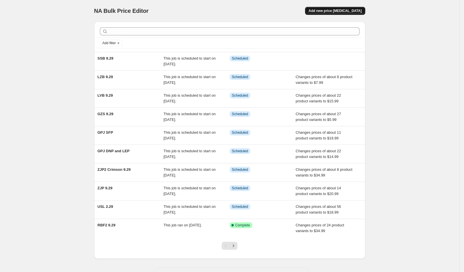
click at [349, 9] on button "Add new price change job" at bounding box center [335, 11] width 60 height 8
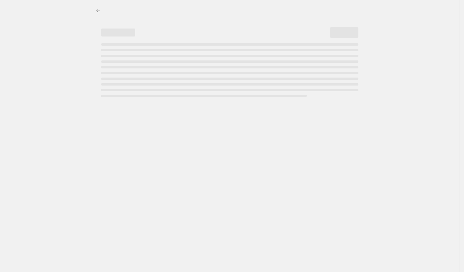
select select "percentage"
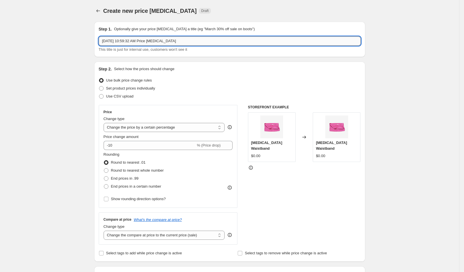
click at [152, 41] on input "Sep 29, 2025, 10:59:32 AM Price change job" at bounding box center [230, 41] width 262 height 9
click at [128, 39] on input "Sep 29, 2025, 10:59:32 AM Price change job" at bounding box center [230, 41] width 262 height 9
click at [127, 39] on input "Sep 29, 2025, 10:59:32 AM Price change job" at bounding box center [230, 41] width 262 height 9
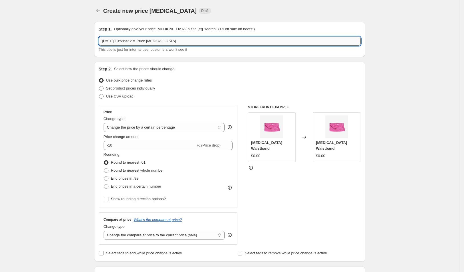
click at [127, 39] on input "Sep 29, 2025, 10:59:32 AM Price change job" at bounding box center [230, 41] width 262 height 9
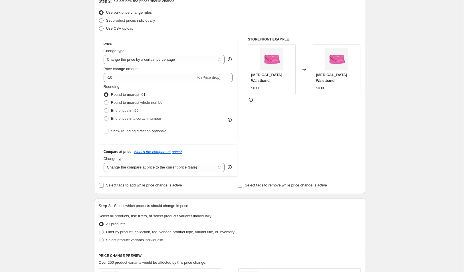
scroll to position [85, 0]
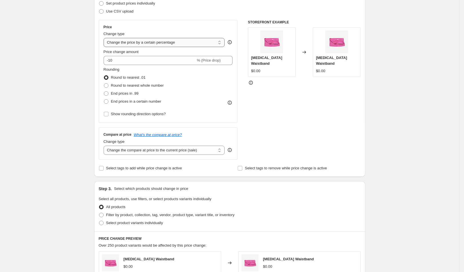
type input "SST 9.29"
click at [161, 38] on select "Change the price to a certain amount Change the price by a certain amount Chang…" at bounding box center [164, 42] width 121 height 9
select select "to"
click at [106, 38] on select "Change the price to a certain amount Change the price by a certain amount Chang…" at bounding box center [164, 42] width 121 height 9
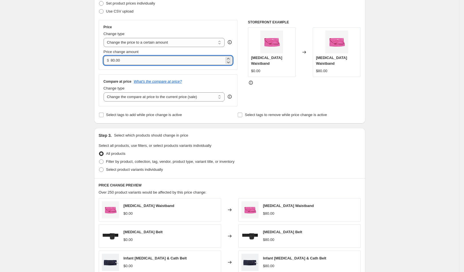
click at [146, 57] on input "80.00" at bounding box center [167, 60] width 113 height 9
type input "15.99"
click at [88, 77] on div "Create new price change job. This page is ready Create new price change job Dra…" at bounding box center [229, 174] width 459 height 518
click at [150, 99] on select "Change the compare at price to the current price (sale) Change the compare at p…" at bounding box center [164, 97] width 121 height 9
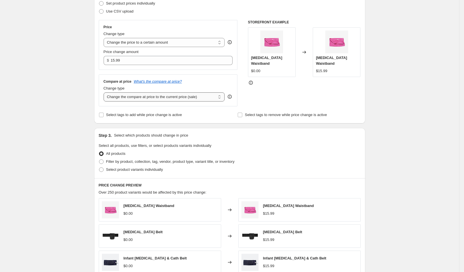
select select "no_change"
click at [106, 93] on select "Change the compare at price to the current price (sale) Change the compare at p…" at bounding box center [164, 97] width 121 height 9
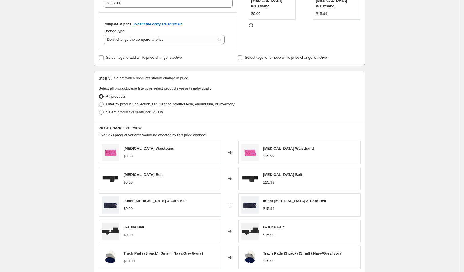
scroll to position [145, 0]
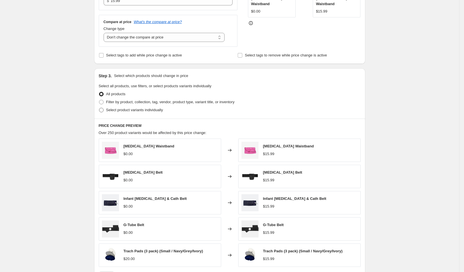
click at [129, 112] on span "Select product variants individually" at bounding box center [134, 110] width 57 height 6
click at [99, 108] on input "Select product variants individually" at bounding box center [99, 108] width 0 height 0
radio input "true"
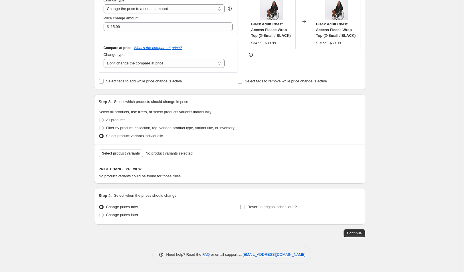
scroll to position [118, 0]
click at [129, 158] on div "Select product variants No product variants selected" at bounding box center [229, 154] width 271 height 17
click at [130, 157] on button "Select product variants" at bounding box center [121, 154] width 45 height 8
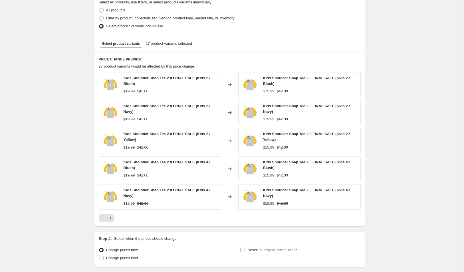
scroll to position [270, 0]
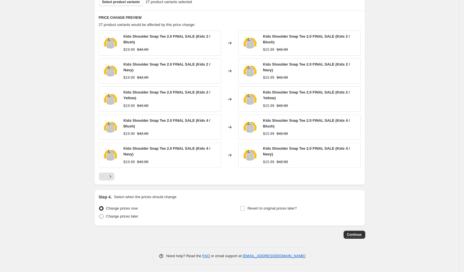
click at [126, 217] on span "Change prices later" at bounding box center [122, 217] width 32 height 6
click at [99, 215] on input "Change prices later" at bounding box center [99, 214] width 0 height 0
radio input "true"
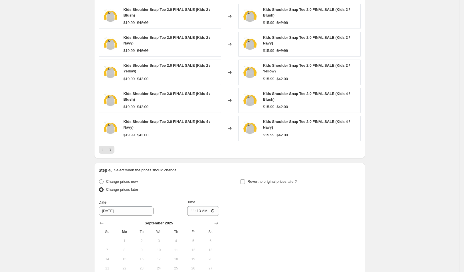
scroll to position [337, 0]
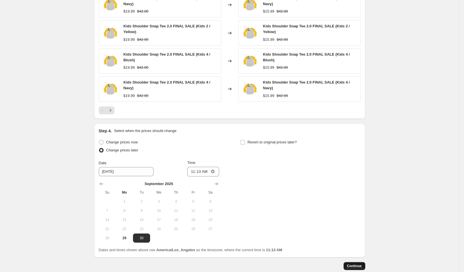
click at [362, 262] on button "Continue" at bounding box center [355, 266] width 22 height 8
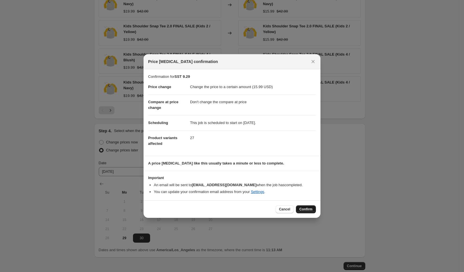
click at [306, 209] on span "Confirm" at bounding box center [306, 209] width 13 height 5
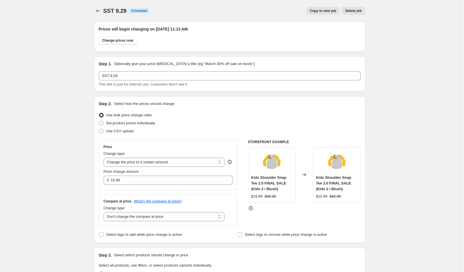
click at [100, 11] on icon "Price change jobs" at bounding box center [98, 11] width 6 height 6
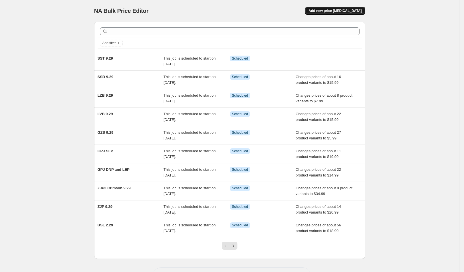
click at [355, 11] on span "Add new price change job" at bounding box center [335, 11] width 53 height 5
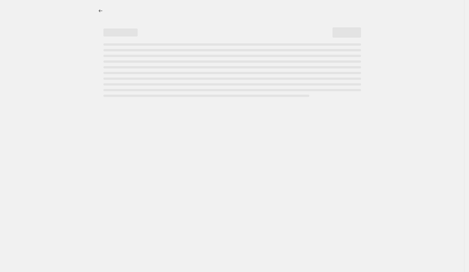
select select "percentage"
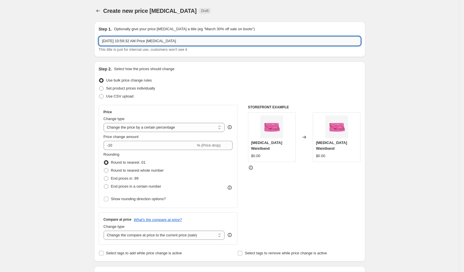
click at [160, 39] on input "Sep 29, 2025, 10:59:32 AM Price change job" at bounding box center [230, 41] width 262 height 9
click at [159, 39] on input "Sep 29, 2025, 10:59:32 AM Price change job" at bounding box center [230, 41] width 262 height 9
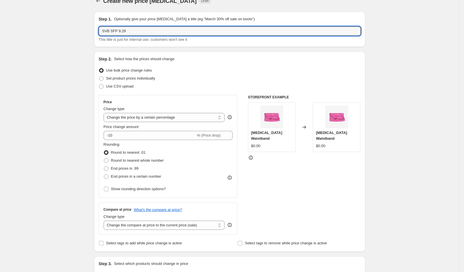
scroll to position [15, 0]
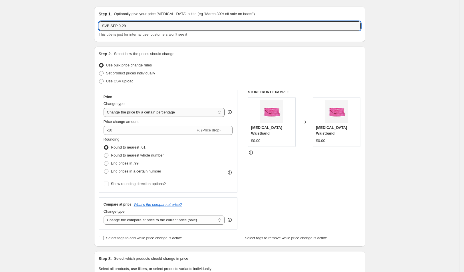
type input "SVB SFP 9.29"
click at [166, 113] on select "Change the price to a certain amount Change the price by a certain amount Chang…" at bounding box center [164, 112] width 121 height 9
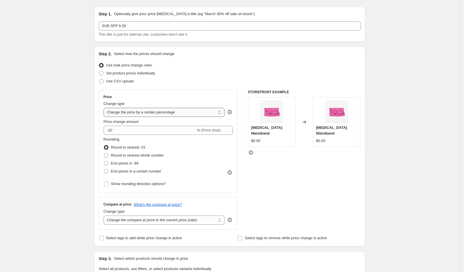
select select "to"
click at [106, 108] on select "Change the price to a certain amount Change the price by a certain amount Chang…" at bounding box center [164, 112] width 121 height 9
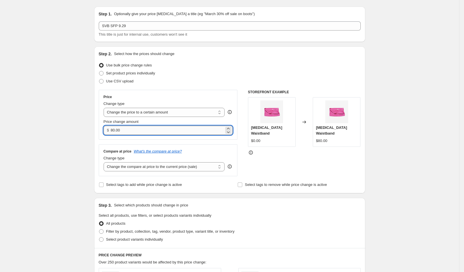
click at [156, 131] on input "80.00" at bounding box center [167, 130] width 113 height 9
drag, startPoint x: 121, startPoint y: 127, endPoint x: 56, endPoint y: 127, distance: 65.1
click at [57, 127] on div "Create new price change job. This page is ready Create new price change job Dra…" at bounding box center [229, 244] width 459 height 518
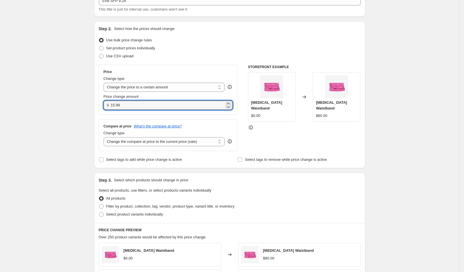
scroll to position [78, 0]
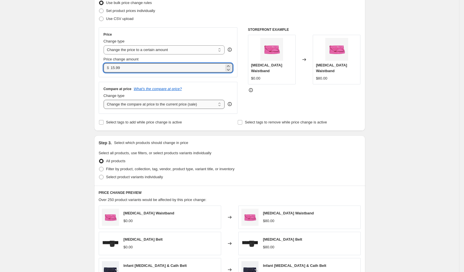
type input "15.99"
click at [184, 106] on select "Change the compare at price to the current price (sale) Change the compare at p…" at bounding box center [164, 104] width 121 height 9
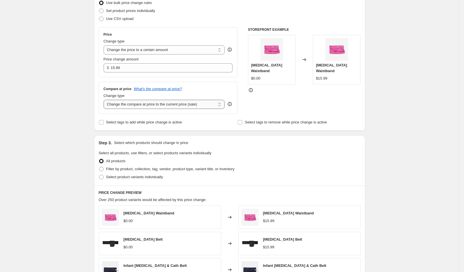
select select "no_change"
click at [106, 100] on select "Change the compare at price to the current price (sale) Change the compare at p…" at bounding box center [164, 104] width 121 height 9
click at [154, 177] on span "Select product variants individually" at bounding box center [134, 177] width 57 height 4
click at [99, 175] on input "Select product variants individually" at bounding box center [99, 175] width 0 height 0
radio input "true"
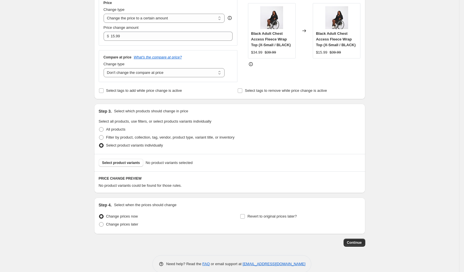
scroll to position [118, 0]
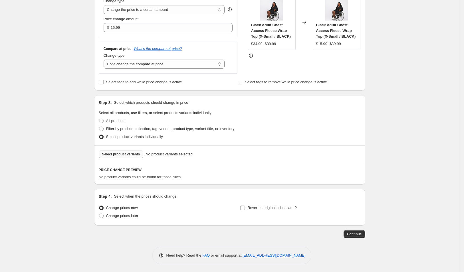
click at [129, 154] on span "Select product variants" at bounding box center [121, 154] width 38 height 5
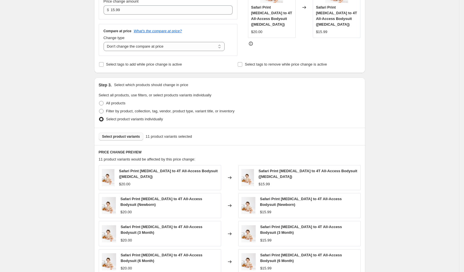
scroll to position [46, 0]
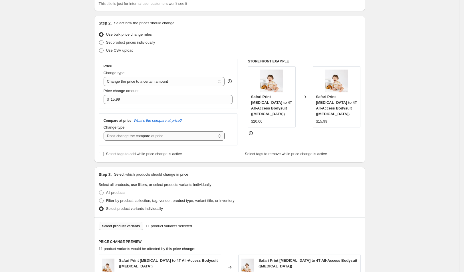
click at [200, 137] on select "Change the compare at price to the current price (sale) Change the compare at p…" at bounding box center [164, 136] width 121 height 9
click at [156, 136] on select "Change the compare at price to the current price (sale) Change the compare at p…" at bounding box center [164, 136] width 121 height 9
select select "ep"
click at [106, 132] on select "Change the compare at price to the current price (sale) Change the compare at p…" at bounding box center [164, 136] width 121 height 9
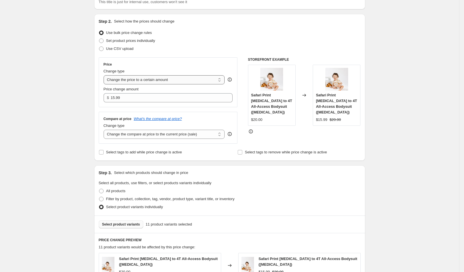
scroll to position [270, 0]
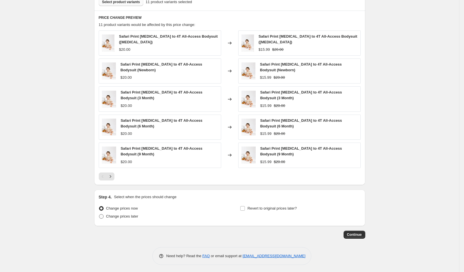
click at [118, 217] on span "Change prices later" at bounding box center [122, 217] width 32 height 6
click at [99, 215] on input "Change prices later" at bounding box center [99, 214] width 0 height 0
radio input "true"
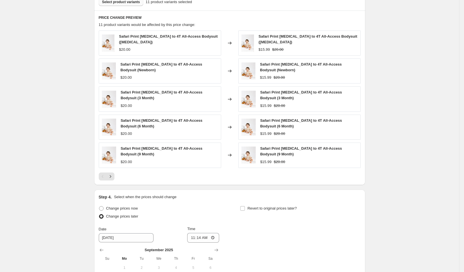
scroll to position [368, 0]
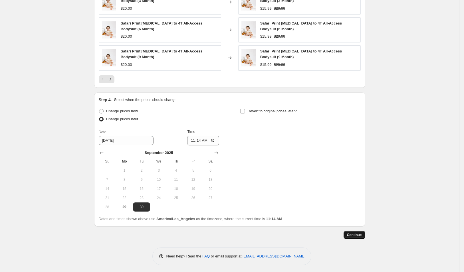
click at [357, 236] on button "Continue" at bounding box center [355, 235] width 22 height 8
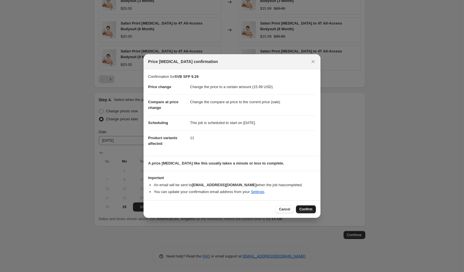
click at [307, 212] on button "Confirm" at bounding box center [306, 210] width 20 height 8
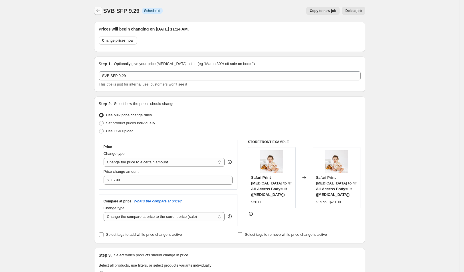
click at [99, 13] on icon "Price change jobs" at bounding box center [98, 11] width 6 height 6
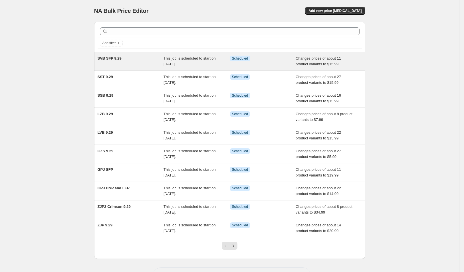
click at [116, 58] on span "SVB SFP 9.29" at bounding box center [110, 58] width 24 height 4
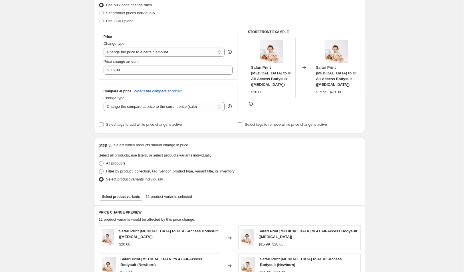
scroll to position [170, 0]
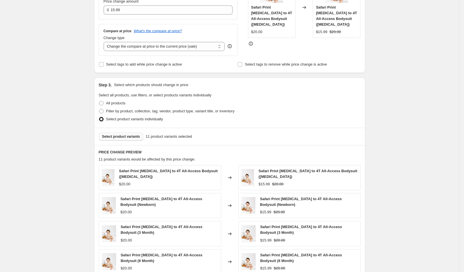
click at [140, 136] on span "Select product variants" at bounding box center [121, 136] width 38 height 5
click at [131, 137] on span "Select product variants" at bounding box center [121, 136] width 38 height 5
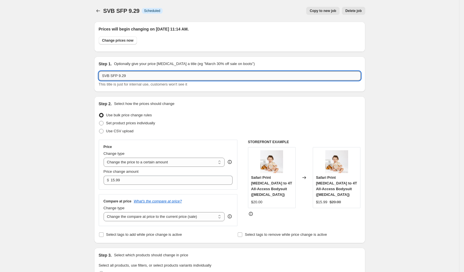
click at [119, 78] on input "SVB SFP 9.29" at bounding box center [230, 75] width 262 height 9
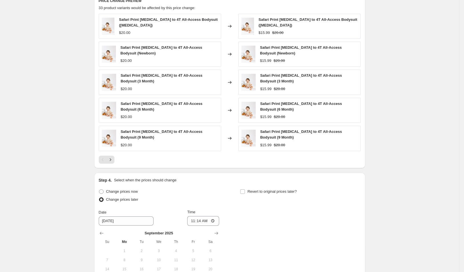
scroll to position [250, 0]
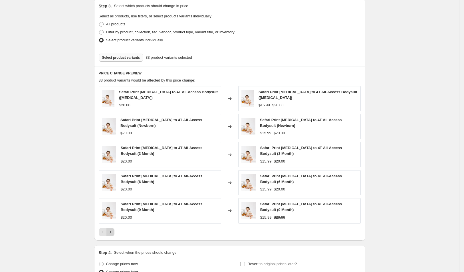
type input "SVB SFP, WBLU, WDPK 9.29"
click at [113, 230] on icon "Next" at bounding box center [111, 233] width 6 height 6
click at [112, 230] on icon "Next" at bounding box center [111, 233] width 6 height 6
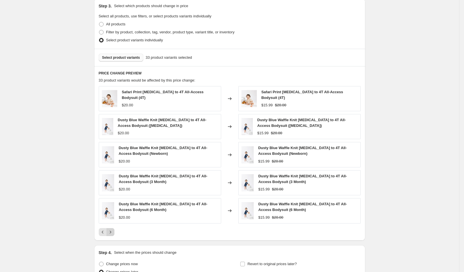
click at [113, 230] on icon "Next" at bounding box center [111, 233] width 6 height 6
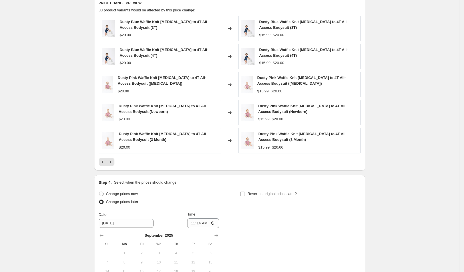
scroll to position [403, 0]
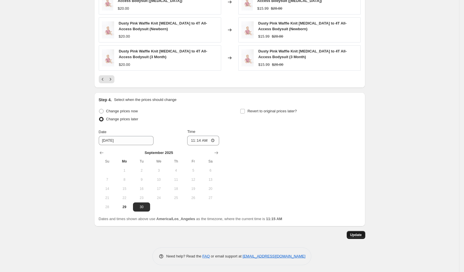
click at [359, 233] on span "Update" at bounding box center [356, 235] width 12 height 5
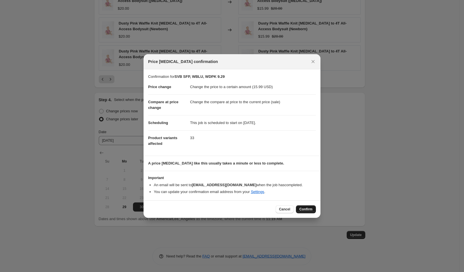
click at [310, 210] on span "Confirm" at bounding box center [306, 209] width 13 height 5
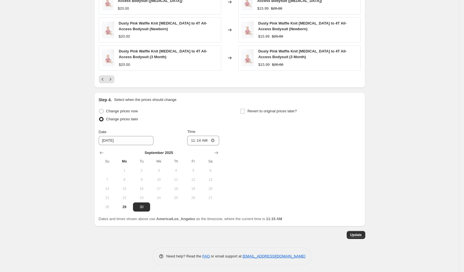
scroll to position [0, 0]
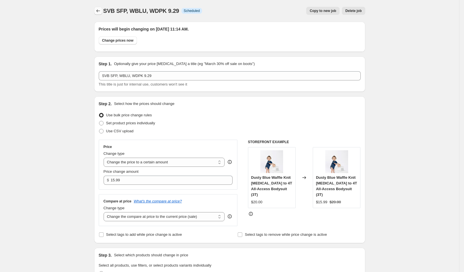
click at [101, 9] on icon "Price change jobs" at bounding box center [98, 11] width 6 height 6
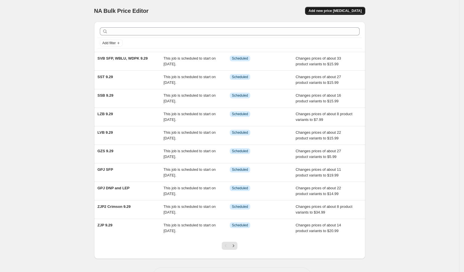
click at [336, 11] on span "Add new price change job" at bounding box center [335, 11] width 53 height 5
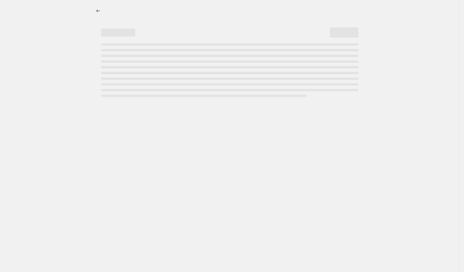
select select "percentage"
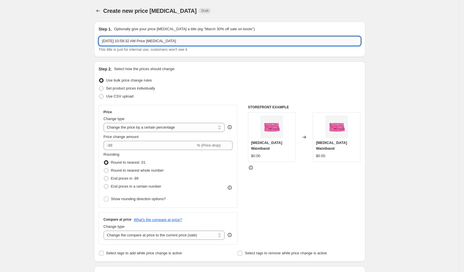
click at [143, 42] on input "Sep 29, 2025, 10:59:32 AM Price change job" at bounding box center [230, 41] width 262 height 9
click at [142, 42] on input "Sep 29, 2025, 10:59:32 AM Price change job" at bounding box center [230, 41] width 262 height 9
type input "SZB 9.29"
click at [144, 128] on select "Change the price to a certain amount Change the price by a certain amount Chang…" at bounding box center [164, 127] width 121 height 9
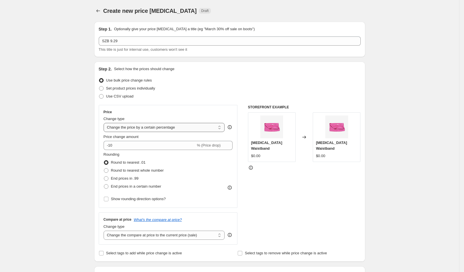
select select "to"
click at [106, 123] on select "Change the price to a certain amount Change the price by a certain amount Chang…" at bounding box center [164, 127] width 121 height 9
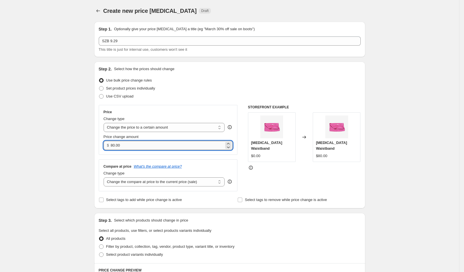
click at [154, 144] on input "80.00" at bounding box center [167, 145] width 113 height 9
type input "7.96"
click at [143, 178] on select "Change the compare at price to the current price (sale) Change the compare at p…" at bounding box center [164, 182] width 121 height 9
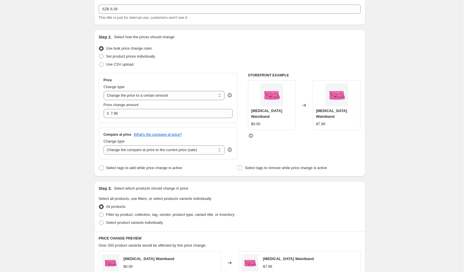
scroll to position [77, 0]
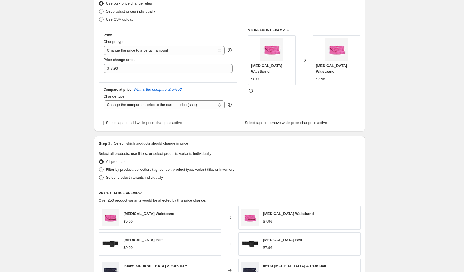
click at [126, 177] on span "Select product variants individually" at bounding box center [134, 178] width 57 height 4
click at [99, 176] on input "Select product variants individually" at bounding box center [99, 176] width 0 height 0
radio input "true"
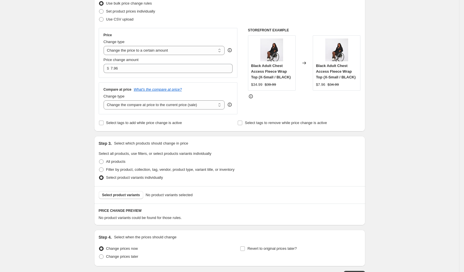
click at [127, 190] on div "Select product variants No product variants selected" at bounding box center [229, 194] width 271 height 17
click at [127, 194] on span "Select product variants" at bounding box center [121, 195] width 38 height 5
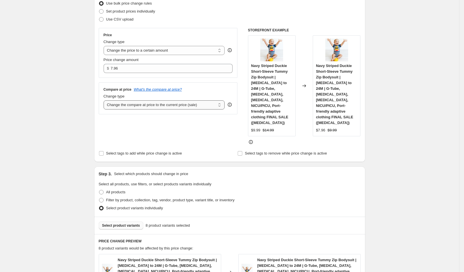
click at [208, 102] on select "Change the compare at price to the current price (sale) Change the compare at p…" at bounding box center [164, 105] width 121 height 9
select select "no_change"
click at [106, 101] on select "Change the compare at price to the current price (sale) Change the compare at p…" at bounding box center [164, 105] width 121 height 9
click at [443, 114] on div "Create new price change job. This page is ready Create new price change job Dra…" at bounding box center [229, 239] width 459 height 632
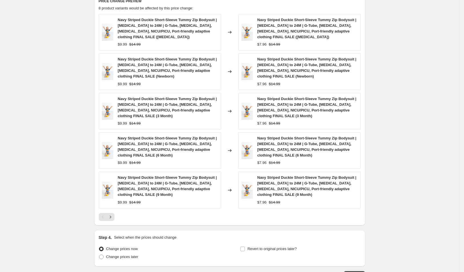
scroll to position [347, 0]
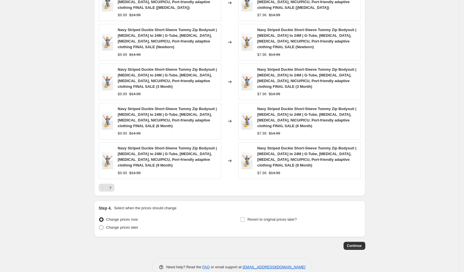
click at [111, 226] on span "Change prices later" at bounding box center [122, 228] width 32 height 4
click at [99, 226] on input "Change prices later" at bounding box center [99, 226] width 0 height 0
radio input "true"
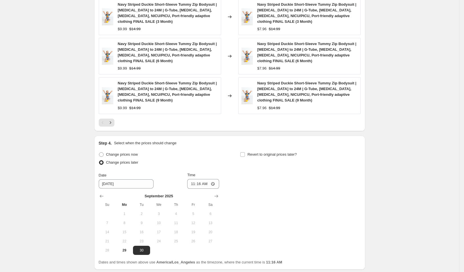
scroll to position [444, 0]
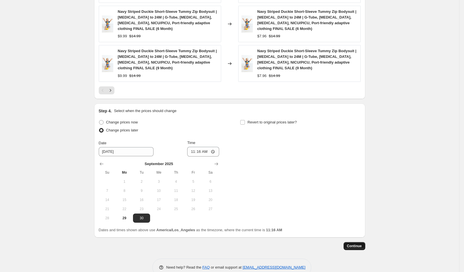
click at [362, 244] on span "Continue" at bounding box center [354, 246] width 15 height 5
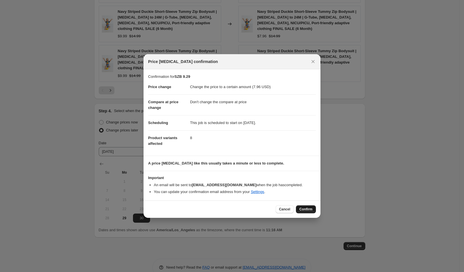
click at [308, 208] on span "Confirm" at bounding box center [306, 209] width 13 height 5
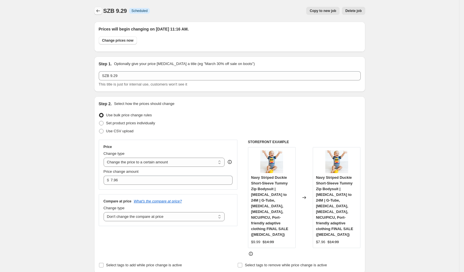
click at [100, 13] on icon "Price change jobs" at bounding box center [98, 11] width 6 height 6
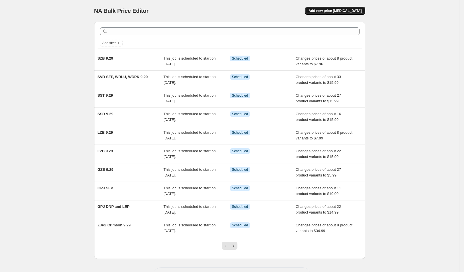
click at [345, 11] on span "Add new price change job" at bounding box center [335, 11] width 53 height 5
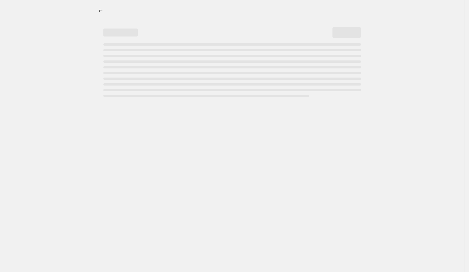
select select "percentage"
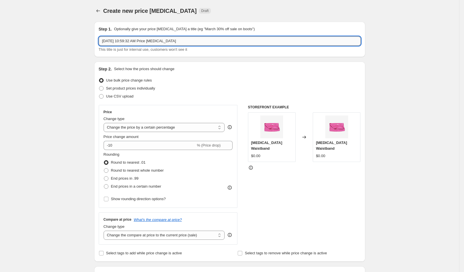
click at [161, 39] on input "Sep 29, 2025, 10:59:32 AM Price change job" at bounding box center [230, 41] width 262 height 9
type input "VAB 9.29"
click at [139, 129] on select "Change the price to a certain amount Change the price by a certain amount Chang…" at bounding box center [164, 127] width 121 height 9
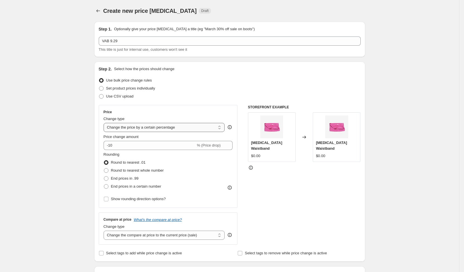
select select "to"
click at [106, 123] on select "Change the price to a certain amount Change the price by a certain amount Chang…" at bounding box center [164, 127] width 121 height 9
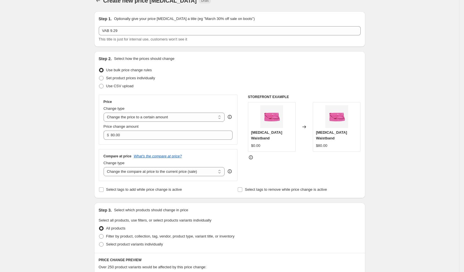
scroll to position [23, 0]
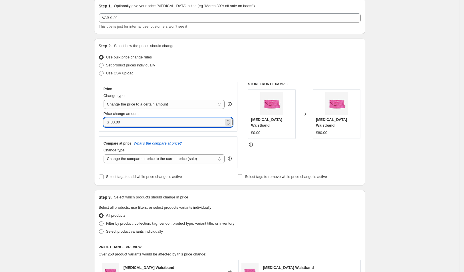
click at [152, 125] on input "80.00" at bounding box center [167, 122] width 113 height 9
drag, startPoint x: 139, startPoint y: 123, endPoint x: 45, endPoint y: 116, distance: 93.9
click at [48, 115] on div "Create new price change job. This page is ready Create new price change job Dra…" at bounding box center [229, 236] width 459 height 518
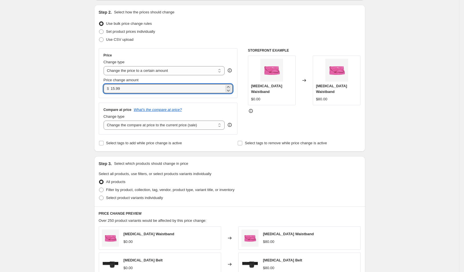
scroll to position [106, 0]
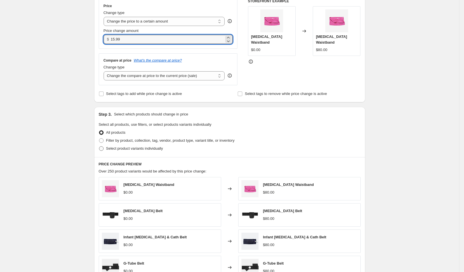
type input "15.99"
click at [139, 150] on span "Select product variants individually" at bounding box center [134, 148] width 57 height 4
click at [99, 147] on input "Select product variants individually" at bounding box center [99, 146] width 0 height 0
radio input "true"
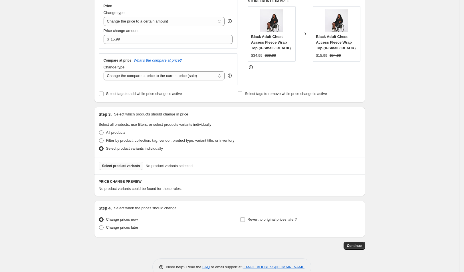
click at [129, 164] on span "Select product variants" at bounding box center [121, 166] width 38 height 5
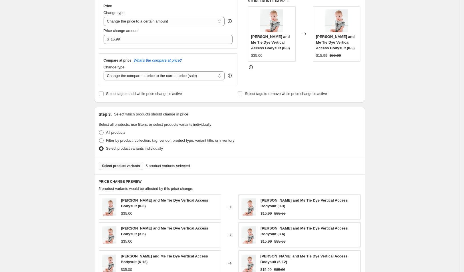
scroll to position [270, 0]
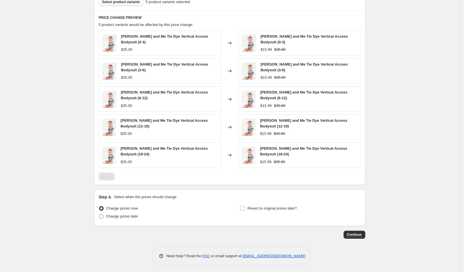
click at [114, 214] on span "Change prices later" at bounding box center [122, 216] width 32 height 4
click at [99, 214] on input "Change prices later" at bounding box center [99, 214] width 0 height 0
radio input "true"
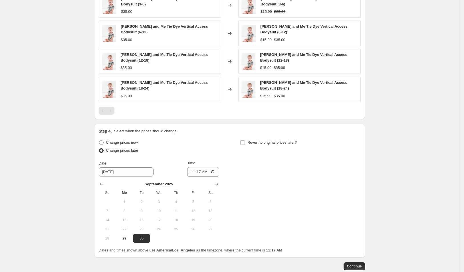
scroll to position [368, 0]
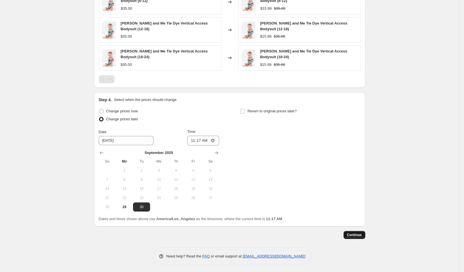
click at [364, 231] on button "Continue" at bounding box center [355, 235] width 22 height 8
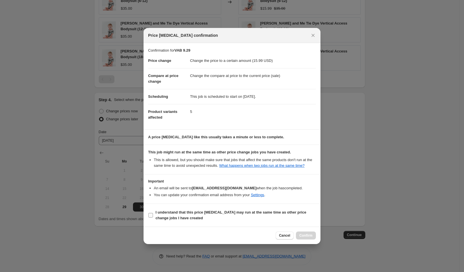
click at [200, 217] on span "I understand that this price change job may run at the same time as other price…" at bounding box center [236, 215] width 160 height 11
click at [153, 217] on input "I understand that this price change job may run at the same time as other price…" at bounding box center [150, 215] width 5 height 5
checkbox input "true"
click at [304, 235] on button "Confirm" at bounding box center [306, 236] width 20 height 8
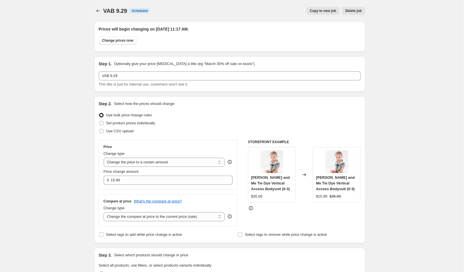
click at [99, 12] on icon "Price change jobs" at bounding box center [98, 11] width 6 height 6
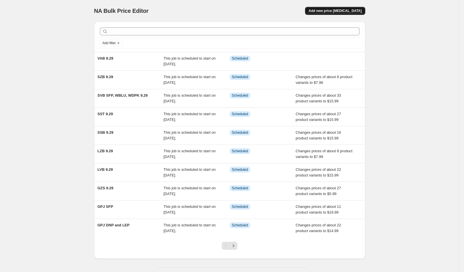
click at [345, 13] on span "Add new price change job" at bounding box center [335, 11] width 53 height 5
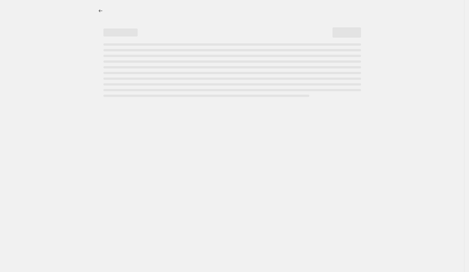
select select "percentage"
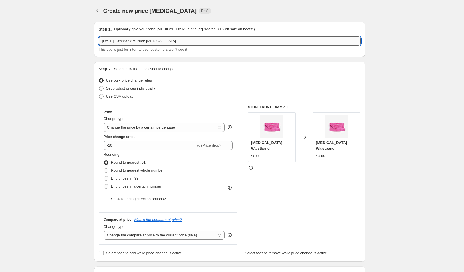
click at [134, 40] on input "Sep 29, 2025, 10:59:32 AM Price change job" at bounding box center [230, 41] width 262 height 9
click at [180, 39] on input "EOC PAR, 70s, OLI, LEO, SPO, BUR" at bounding box center [230, 41] width 262 height 9
click at [189, 41] on input "EOC PAR, 70s, OLI, LEO, SPO, BUR" at bounding box center [230, 41] width 262 height 9
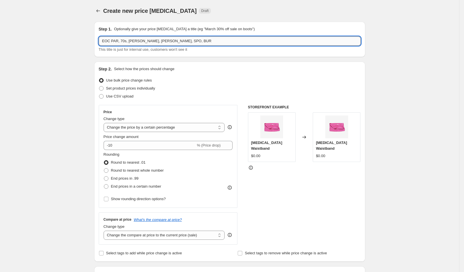
drag, startPoint x: 146, startPoint y: 41, endPoint x: 150, endPoint y: 40, distance: 4.2
click at [150, 40] on input "EOC PAR, 70s, OLI, LEO, SPO, BUR" at bounding box center [230, 41] width 262 height 9
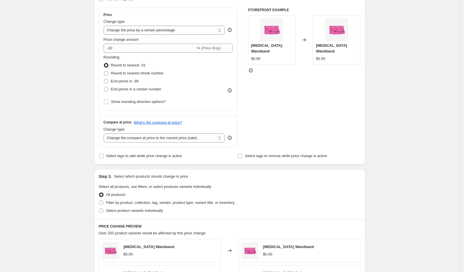
scroll to position [93, 0]
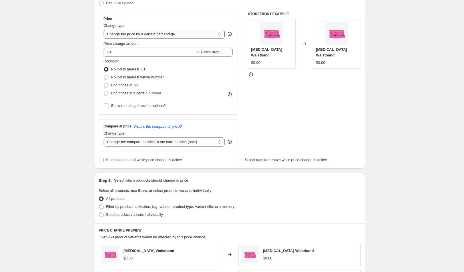
type input "EOC PAR, 70s, OLI, LEO,"
click at [145, 35] on select "Change the price to a certain amount Change the price by a certain amount Chang…" at bounding box center [164, 34] width 121 height 9
select select "to"
click at [106, 30] on select "Change the price to a certain amount Change the price by a certain amount Chang…" at bounding box center [164, 34] width 121 height 9
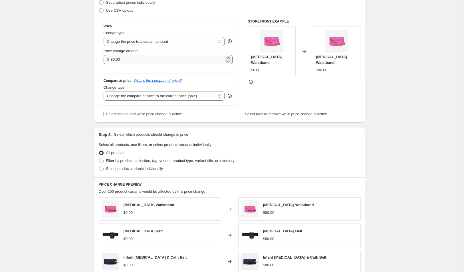
scroll to position [86, 0]
drag, startPoint x: 159, startPoint y: 59, endPoint x: 59, endPoint y: 58, distance: 99.9
click at [59, 58] on div "Create new price change job. This page is ready Create new price change job Dra…" at bounding box center [229, 173] width 459 height 518
type input "16.00"
click at [61, 60] on div "Create new price change job. This page is ready Create new price change job Dra…" at bounding box center [229, 173] width 459 height 518
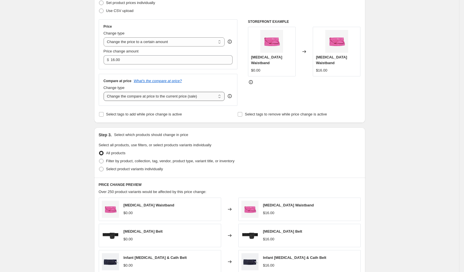
click at [177, 97] on select "Change the compare at price to the current price (sale) Change the compare at p…" at bounding box center [164, 96] width 121 height 9
click at [150, 169] on span "Select product variants individually" at bounding box center [134, 169] width 57 height 4
click at [99, 167] on input "Select product variants individually" at bounding box center [99, 167] width 0 height 0
radio input "true"
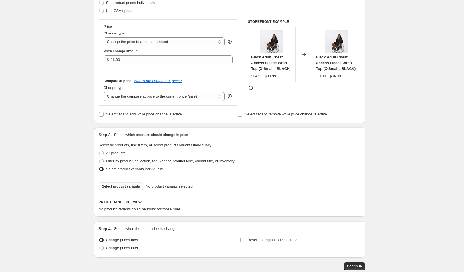
click at [141, 184] on button "Select product variants" at bounding box center [121, 187] width 45 height 8
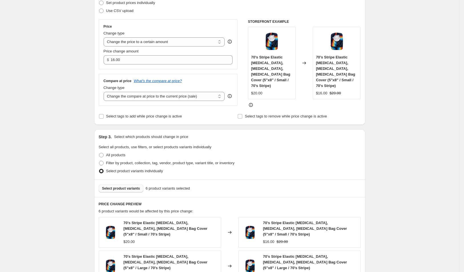
click at [140, 187] on span "Select product variants" at bounding box center [121, 188] width 38 height 5
click at [122, 186] on span "Select product variants" at bounding box center [121, 188] width 38 height 5
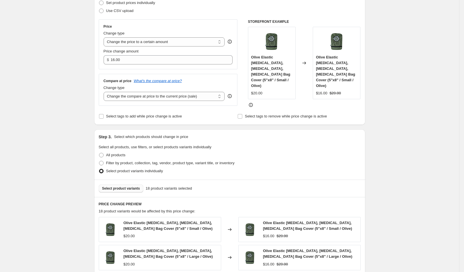
click at [125, 190] on button "Select product variants" at bounding box center [121, 189] width 45 height 8
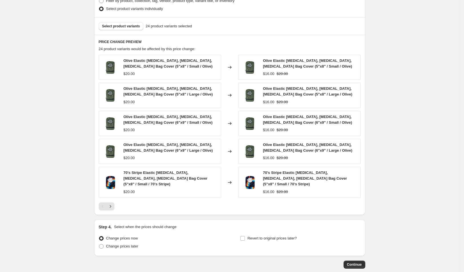
scroll to position [270, 0]
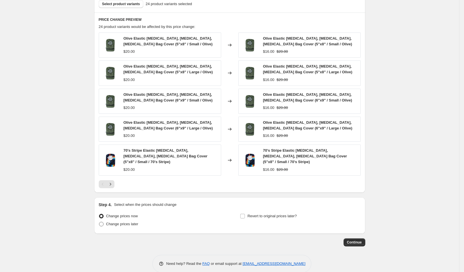
click at [124, 222] on span "Change prices later" at bounding box center [122, 225] width 32 height 6
click at [99, 222] on input "Change prices later" at bounding box center [99, 222] width 0 height 0
radio input "true"
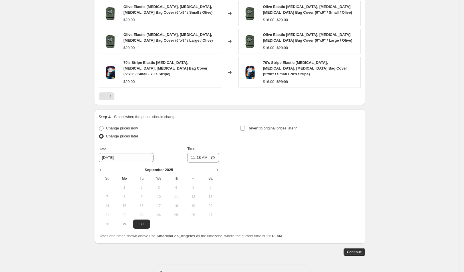
scroll to position [368, 0]
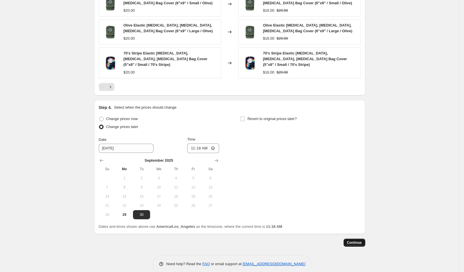
click at [358, 239] on button "Continue" at bounding box center [355, 243] width 22 height 8
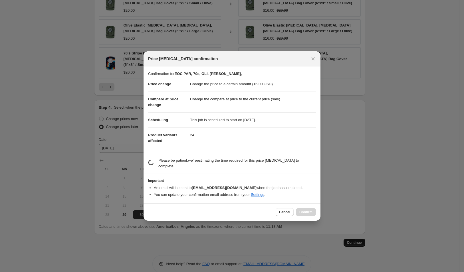
scroll to position [0, 0]
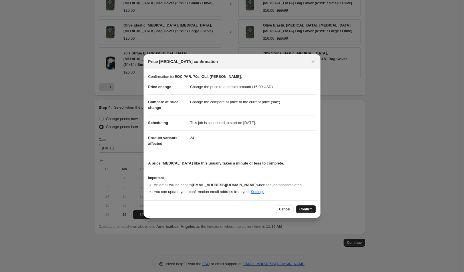
click at [304, 207] on span "Confirm" at bounding box center [306, 209] width 13 height 5
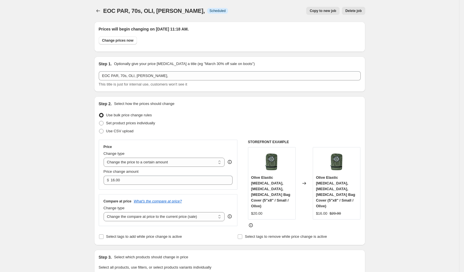
scroll to position [368, 0]
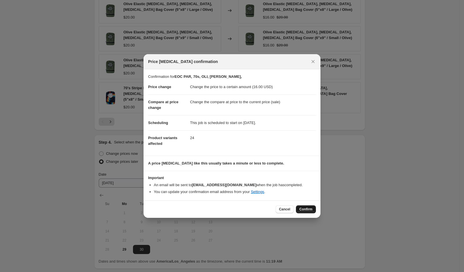
click at [304, 208] on span "Confirm" at bounding box center [306, 209] width 13 height 5
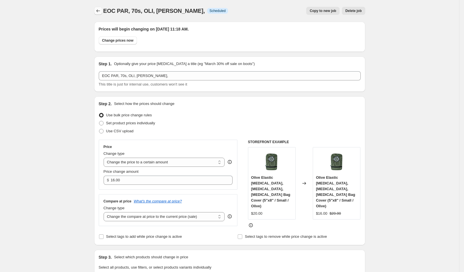
click at [100, 8] on icon "Price change jobs" at bounding box center [98, 11] width 6 height 6
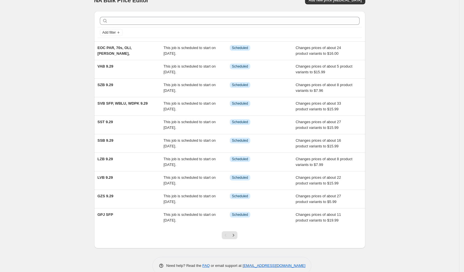
scroll to position [17, 0]
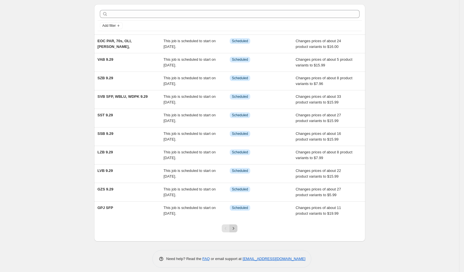
click at [234, 227] on icon "Next" at bounding box center [233, 228] width 1 height 3
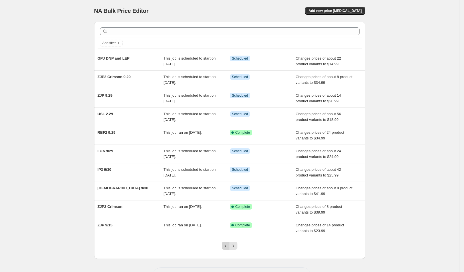
click at [226, 245] on icon "Previous" at bounding box center [226, 246] width 6 height 6
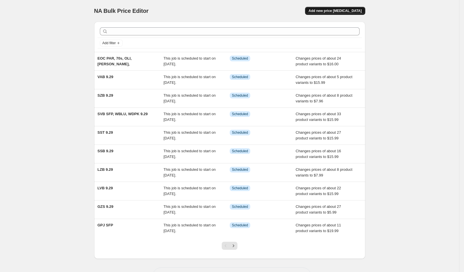
click at [344, 13] on span "Add new price change job" at bounding box center [335, 11] width 53 height 5
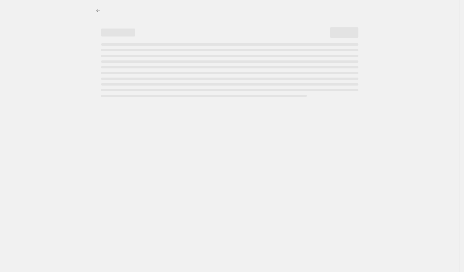
select select "percentage"
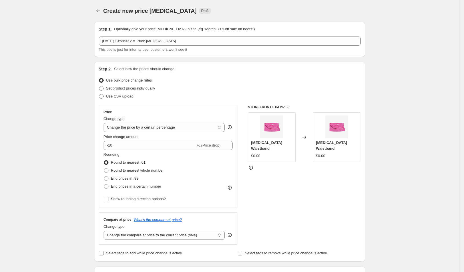
click at [166, 36] on div "Step 1. Optionally give your price change job a title (eg "March 30% off sale o…" at bounding box center [230, 39] width 262 height 26
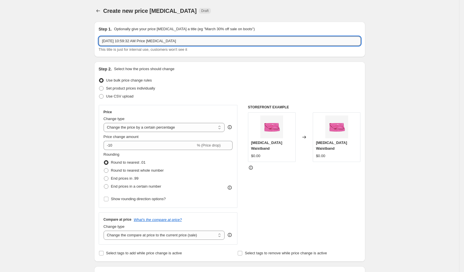
click at [170, 40] on input "Sep 29, 2025, 10:59:32 AM Price change job" at bounding box center [230, 41] width 262 height 9
type input "EOC SPO, MON, HIB, WHE, FAI 9.29"
click at [196, 98] on div "Use CSV upload" at bounding box center [230, 97] width 262 height 8
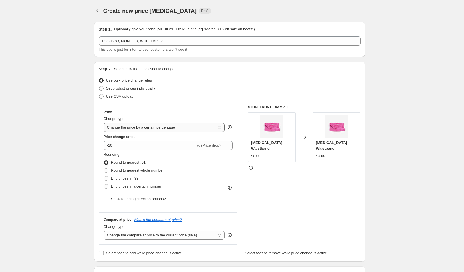
click at [169, 128] on select "Change the price to a certain amount Change the price by a certain amount Chang…" at bounding box center [164, 127] width 121 height 9
select select "to"
click at [106, 123] on select "Change the price to a certain amount Change the price by a certain amount Chang…" at bounding box center [164, 127] width 121 height 9
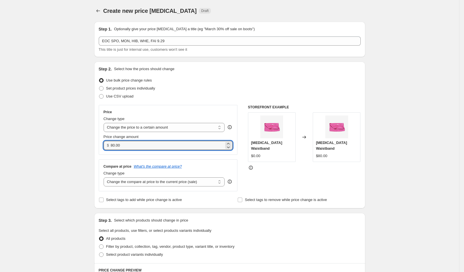
drag, startPoint x: 140, startPoint y: 142, endPoint x: 72, endPoint y: 144, distance: 68.0
click at [75, 144] on div "Create new price change job. This page is ready Create new price change job Dra…" at bounding box center [229, 259] width 459 height 518
click at [170, 142] on input "80.00" at bounding box center [167, 145] width 113 height 9
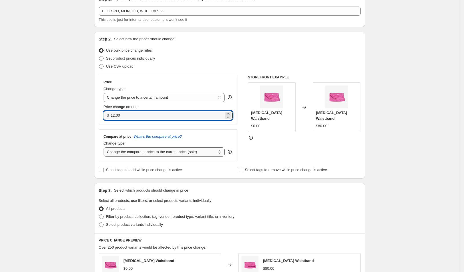
scroll to position [76, 0]
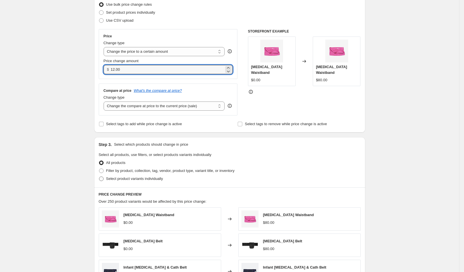
type input "12.00"
click at [154, 182] on label "Select product variants individually" at bounding box center [131, 179] width 64 height 8
click at [99, 177] on input "Select product variants individually" at bounding box center [99, 177] width 0 height 0
radio input "true"
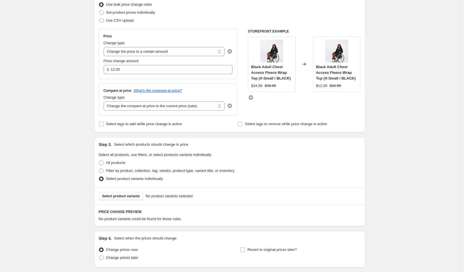
scroll to position [74, 0]
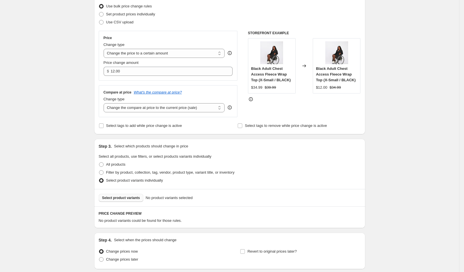
click at [140, 196] on span "Select product variants" at bounding box center [121, 198] width 38 height 5
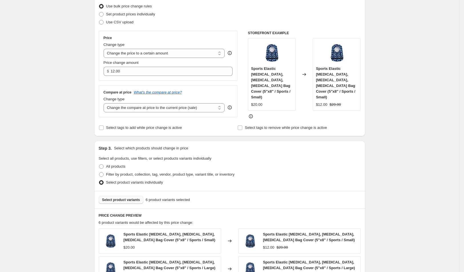
click at [127, 198] on span "Select product variants" at bounding box center [121, 200] width 38 height 5
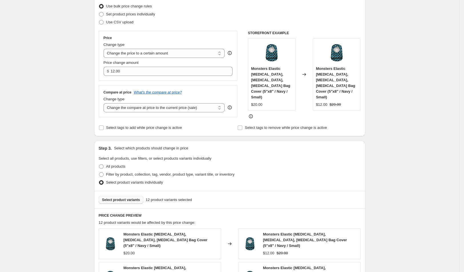
click at [131, 198] on span "Select product variants" at bounding box center [121, 200] width 38 height 5
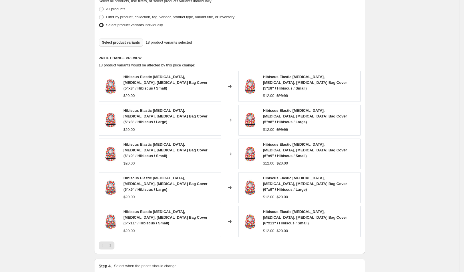
scroll to position [270, 0]
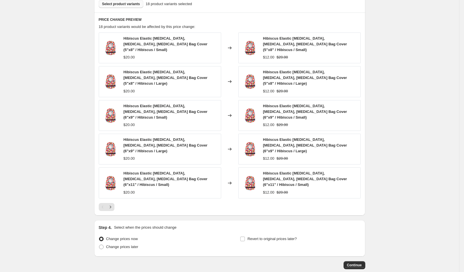
click at [118, 203] on div at bounding box center [230, 207] width 262 height 8
click at [113, 204] on icon "Next" at bounding box center [111, 207] width 6 height 6
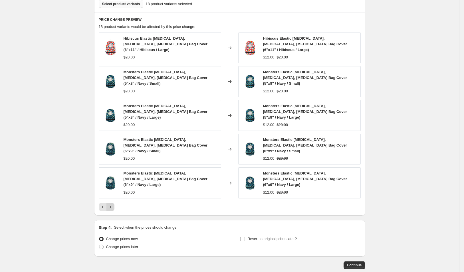
click at [113, 204] on icon "Next" at bounding box center [111, 207] width 6 height 6
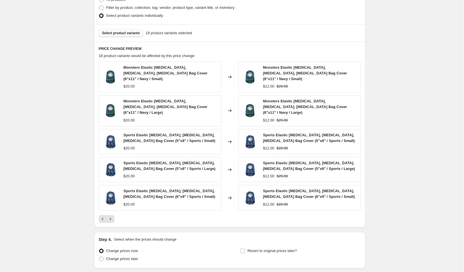
scroll to position [195, 0]
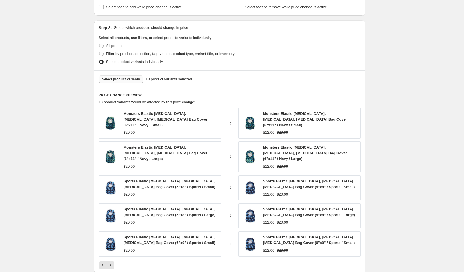
click at [129, 77] on span "Select product variants" at bounding box center [121, 79] width 38 height 5
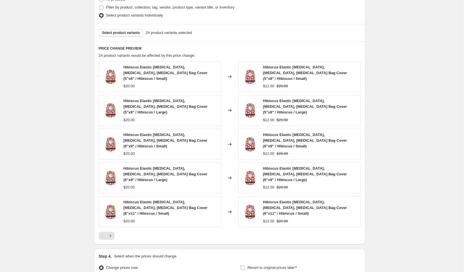
scroll to position [270, 0]
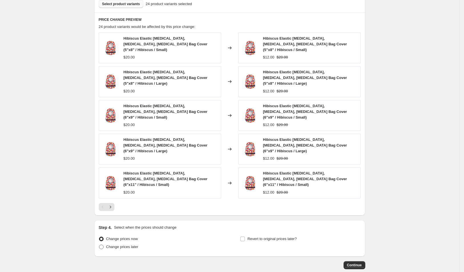
click at [127, 245] on span "Change prices later" at bounding box center [122, 247] width 32 height 4
click at [99, 245] on input "Change prices later" at bounding box center [99, 245] width 0 height 0
radio input "true"
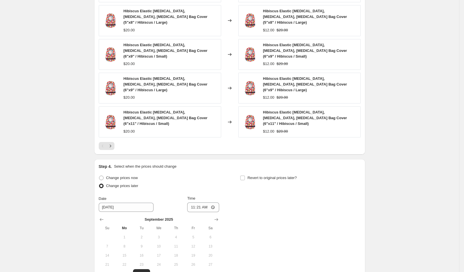
scroll to position [349, 0]
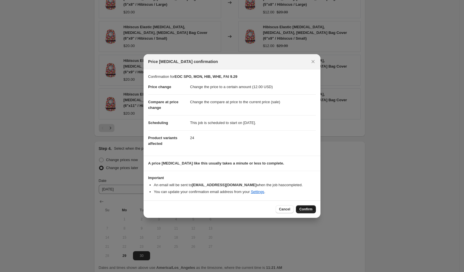
click at [312, 209] on button "Confirm" at bounding box center [306, 210] width 20 height 8
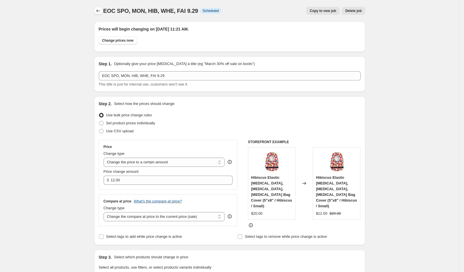
click at [101, 10] on icon "Price change jobs" at bounding box center [98, 11] width 6 height 6
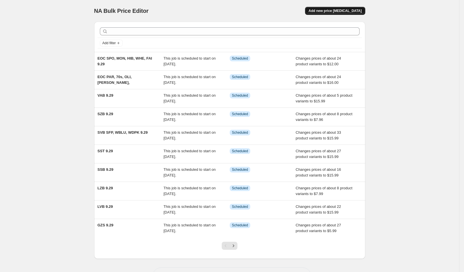
click at [349, 9] on span "Add new price change job" at bounding box center [335, 11] width 53 height 5
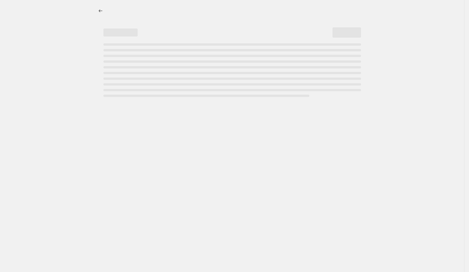
select select "percentage"
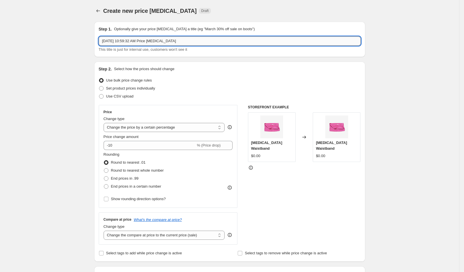
click at [179, 42] on input "Sep 29, 2025, 10:59:32 AM Price change job" at bounding box center [230, 41] width 262 height 9
type input "EOC BUR, BRO,CHB, GOL, ORA"
click at [139, 133] on div "Price Change type Change the price to a certain amount Change the price by a ce…" at bounding box center [168, 156] width 129 height 93
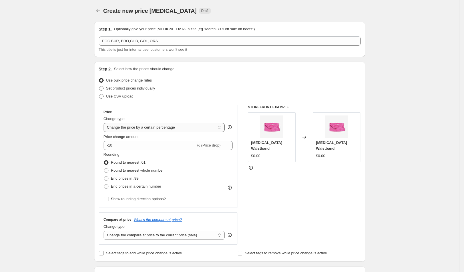
click at [147, 124] on select "Change the price to a certain amount Change the price by a certain amount Chang…" at bounding box center [164, 127] width 121 height 9
select select "to"
click at [106, 123] on select "Change the price to a certain amount Change the price by a certain amount Chang…" at bounding box center [164, 127] width 121 height 9
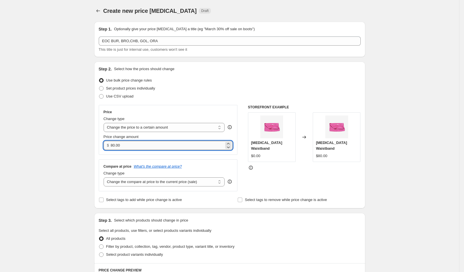
click at [124, 146] on input "80.00" at bounding box center [167, 145] width 113 height 9
drag, startPoint x: 145, startPoint y: 146, endPoint x: 70, endPoint y: 146, distance: 75.7
click at [70, 146] on div "Create new price change job. This page is ready Create new price change job Dra…" at bounding box center [229, 259] width 459 height 518
type input "14.00"
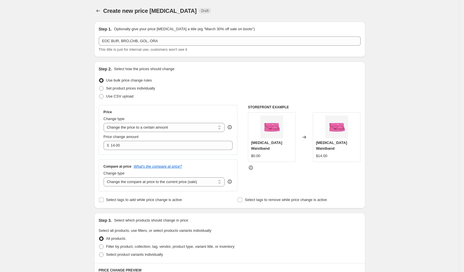
click at [65, 160] on div "Create new price change job. This page is ready Create new price change job Dra…" at bounding box center [229, 259] width 459 height 518
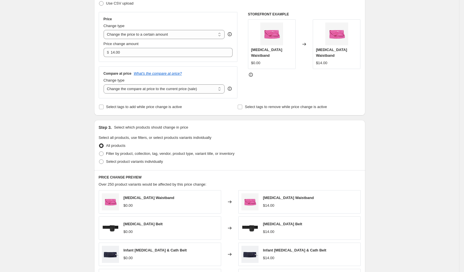
scroll to position [93, 0]
click at [163, 165] on span "Select product variants individually" at bounding box center [134, 163] width 57 height 6
click at [99, 160] on input "Select product variants individually" at bounding box center [99, 160] width 0 height 0
radio input "true"
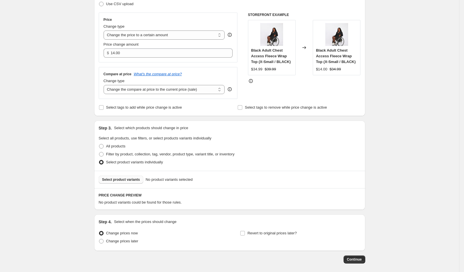
click at [136, 178] on span "Select product variants" at bounding box center [121, 180] width 38 height 5
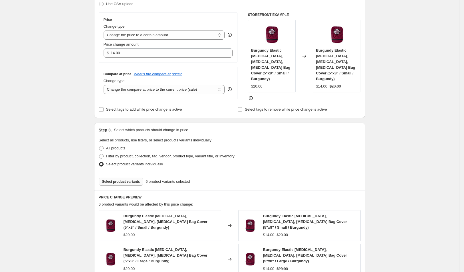
click at [136, 182] on button "Select product variants" at bounding box center [121, 182] width 45 height 8
click at [126, 174] on div "Select product variants 10 product variants selected" at bounding box center [229, 181] width 271 height 17
click at [128, 180] on span "Select product variants" at bounding box center [121, 182] width 38 height 5
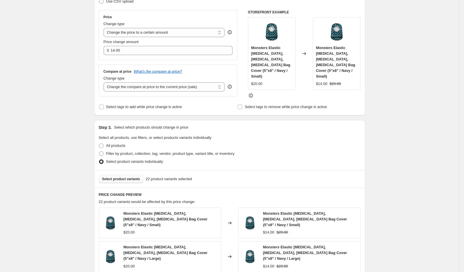
scroll to position [115, 0]
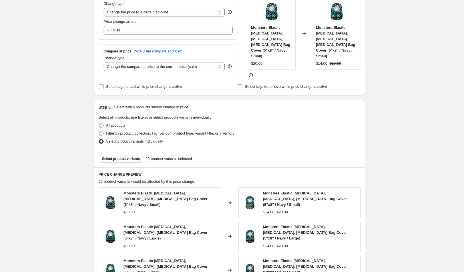
click at [136, 157] on span "Select product variants" at bounding box center [121, 159] width 38 height 5
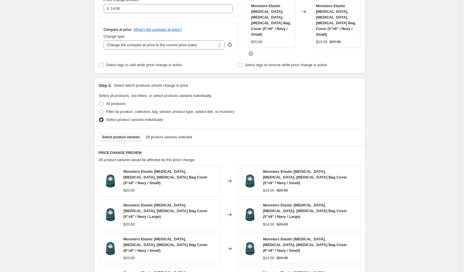
scroll to position [138, 0]
click at [129, 135] on span "Select product variants" at bounding box center [121, 136] width 38 height 5
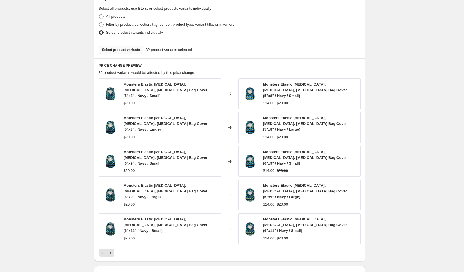
scroll to position [270, 0]
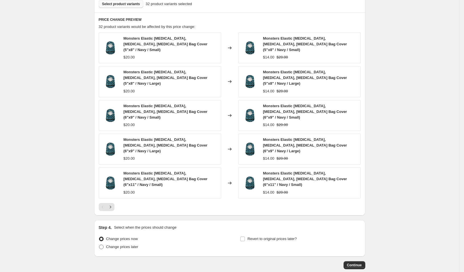
click at [126, 245] on span "Change prices later" at bounding box center [122, 247] width 32 height 4
click at [99, 245] on input "Change prices later" at bounding box center [99, 245] width 0 height 0
radio input "true"
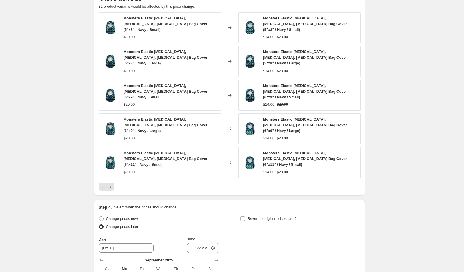
scroll to position [340, 0]
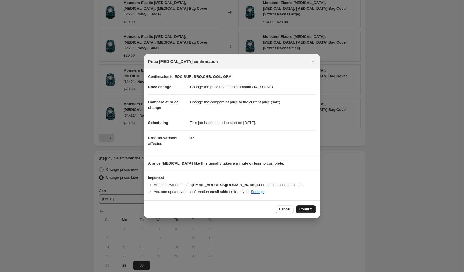
click at [308, 209] on span "Confirm" at bounding box center [306, 209] width 13 height 5
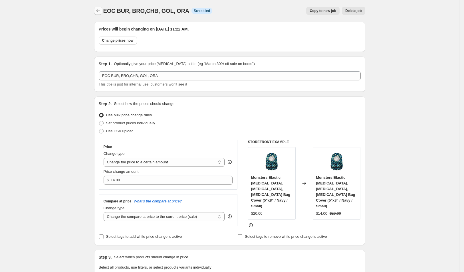
click at [101, 11] on icon "Price change jobs" at bounding box center [98, 11] width 6 height 6
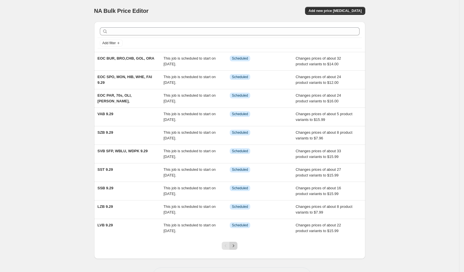
click at [236, 247] on icon "Next" at bounding box center [234, 246] width 6 height 6
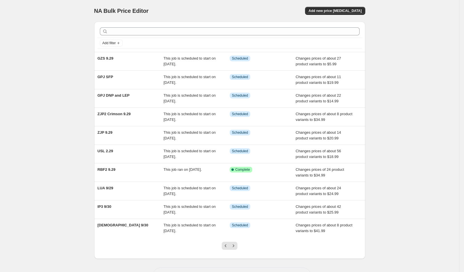
click at [236, 247] on icon "Next" at bounding box center [234, 246] width 6 height 6
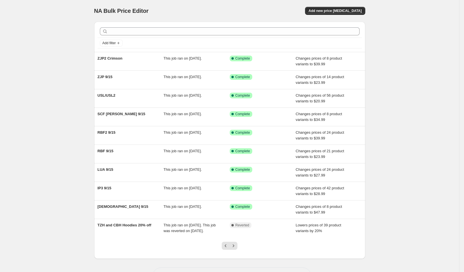
drag, startPoint x: 222, startPoint y: 246, endPoint x: 226, endPoint y: 255, distance: 10.4
click at [222, 246] on div at bounding box center [229, 249] width 23 height 22
click at [226, 255] on div at bounding box center [229, 249] width 23 height 22
click at [222, 253] on div at bounding box center [229, 249] width 23 height 22
click at [221, 252] on div at bounding box center [229, 249] width 23 height 22
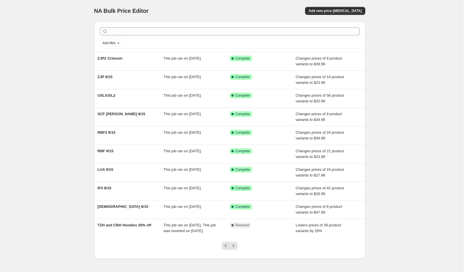
click at [226, 246] on div at bounding box center [229, 249] width 23 height 22
click at [225, 250] on button "Previous" at bounding box center [226, 246] width 8 height 8
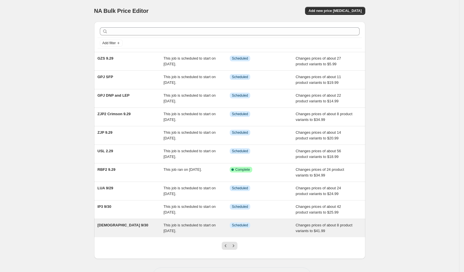
click at [166, 227] on div "This job is scheduled to start on September 29, 2025." at bounding box center [197, 228] width 66 height 11
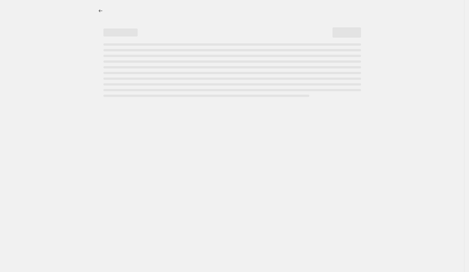
select select "no_change"
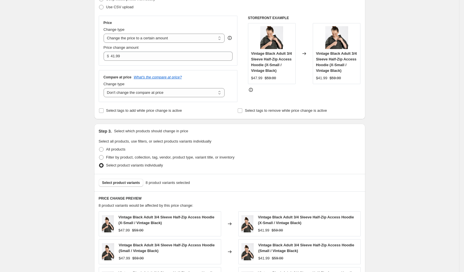
scroll to position [125, 0]
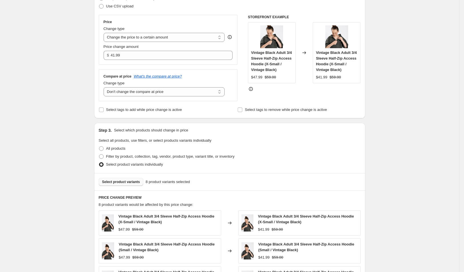
click at [136, 182] on span "Select product variants" at bounding box center [121, 182] width 38 height 5
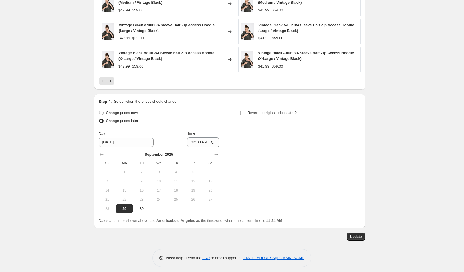
scroll to position [0, 0]
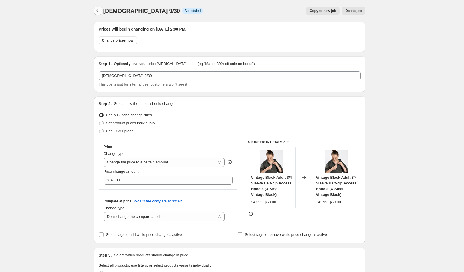
click at [98, 14] on button "Price change jobs" at bounding box center [98, 11] width 8 height 8
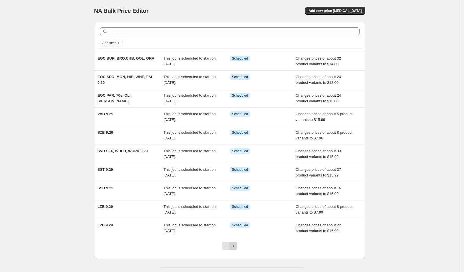
click at [236, 244] on icon "Next" at bounding box center [234, 246] width 6 height 6
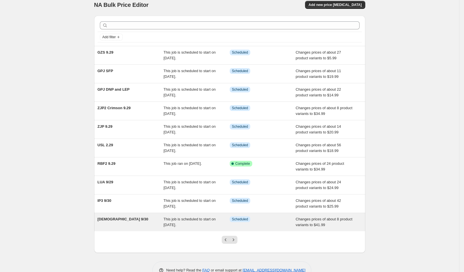
scroll to position [15, 0]
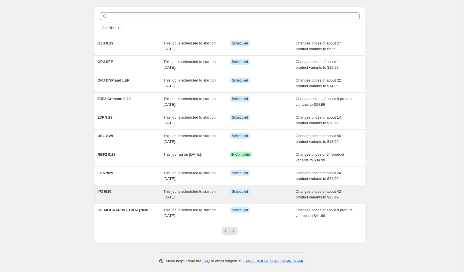
click at [105, 190] on span "IP3 9/30" at bounding box center [105, 192] width 14 height 4
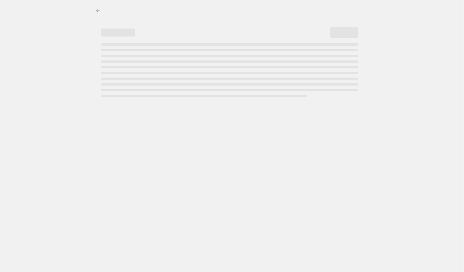
select select "no_change"
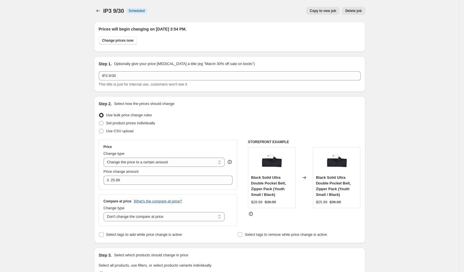
click at [100, 15] on div "IP3 9/30. This page is ready IP3 9/30 Info Scheduled Copy to new job Delete job…" at bounding box center [229, 11] width 271 height 22
click at [99, 11] on icon "Price change jobs" at bounding box center [98, 11] width 6 height 6
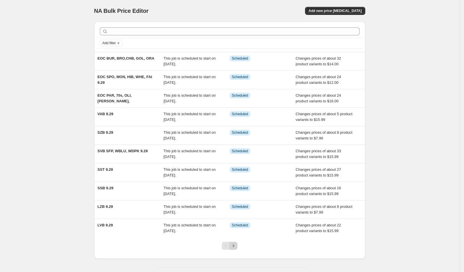
click at [236, 246] on icon "Next" at bounding box center [234, 246] width 6 height 6
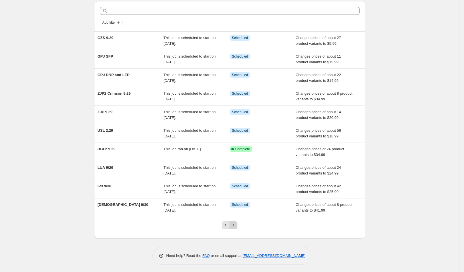
scroll to position [21, 0]
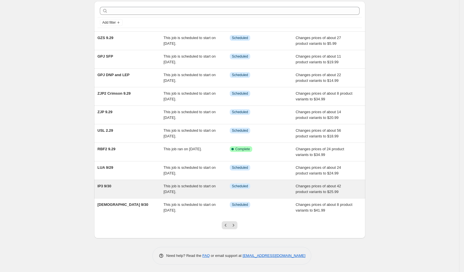
click at [109, 185] on span "IP3 9/30" at bounding box center [105, 186] width 14 height 4
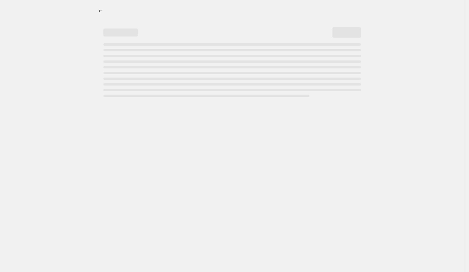
select select "no_change"
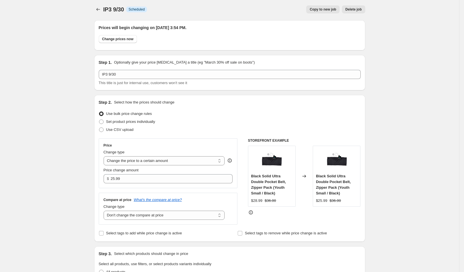
scroll to position [2, 0]
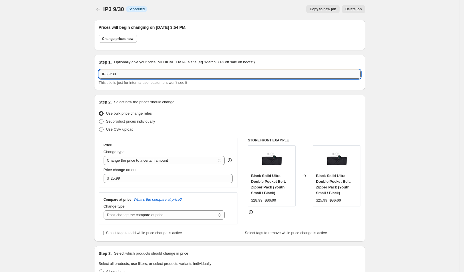
click at [147, 77] on input "IP3 9/30" at bounding box center [230, 74] width 262 height 9
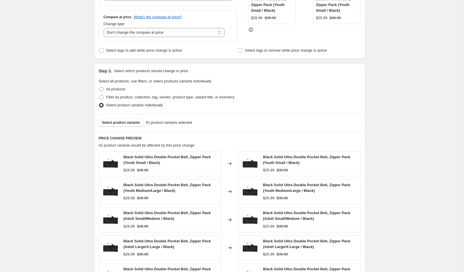
scroll to position [233, 0]
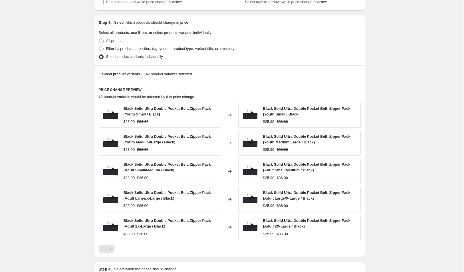
type input "IP3 9/29"
click at [129, 74] on span "Select product variants" at bounding box center [121, 74] width 38 height 5
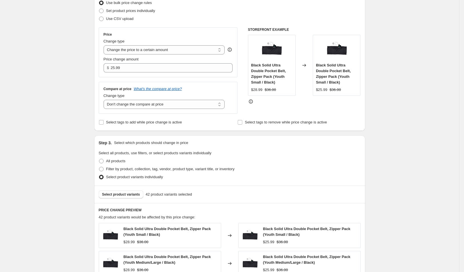
scroll to position [0, 0]
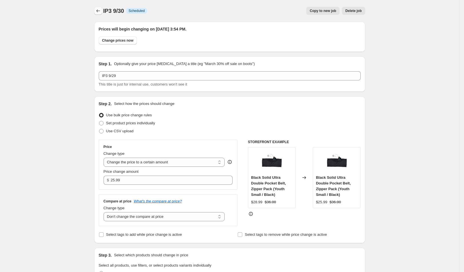
click at [99, 13] on icon "Price change jobs" at bounding box center [98, 11] width 6 height 6
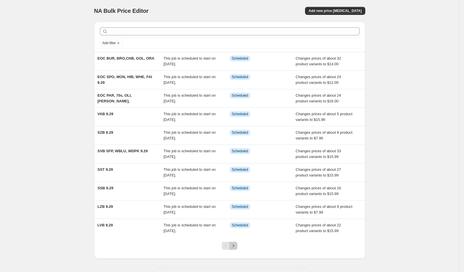
click at [234, 244] on icon "Next" at bounding box center [234, 246] width 6 height 6
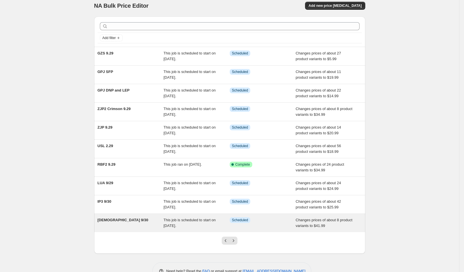
scroll to position [13, 0]
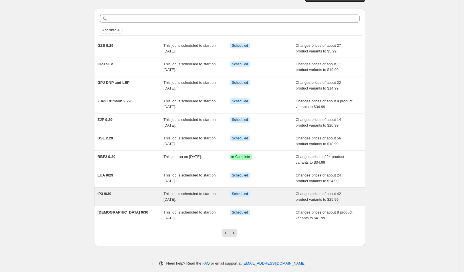
click at [171, 197] on span "This job is scheduled to start on [DATE]." at bounding box center [190, 197] width 52 height 10
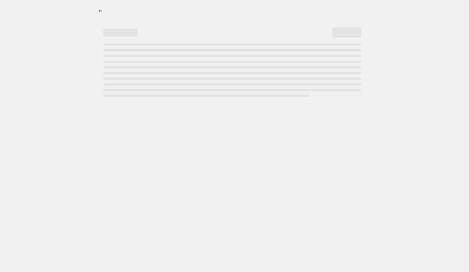
select select "no_change"
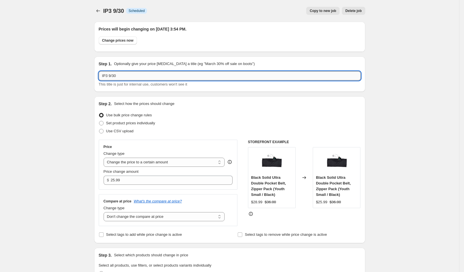
click at [125, 80] on input "IP3 9/30" at bounding box center [230, 75] width 262 height 9
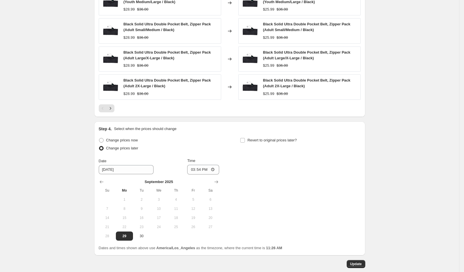
scroll to position [403, 0]
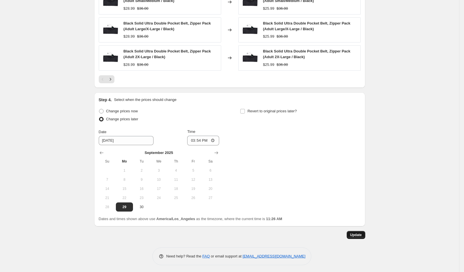
type input "IP3 9/29"
click at [361, 238] on button "Update" at bounding box center [356, 235] width 19 height 8
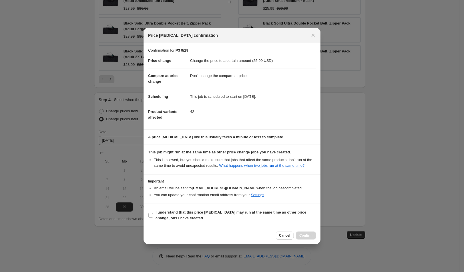
click at [239, 209] on section "I understand that this price change job may run at the same time as other price…" at bounding box center [232, 215] width 177 height 23
click at [240, 212] on label "I understand that this price change job may run at the same time as other price…" at bounding box center [232, 216] width 168 height 14
click at [153, 213] on input "I understand that this price change job may run at the same time as other price…" at bounding box center [150, 215] width 5 height 5
checkbox input "true"
click at [303, 236] on span "Confirm" at bounding box center [306, 236] width 13 height 5
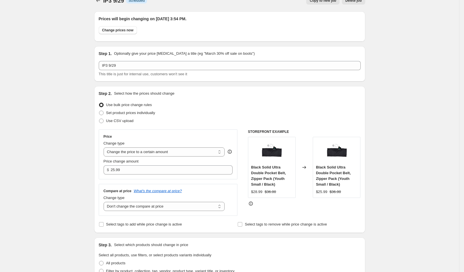
scroll to position [0, 0]
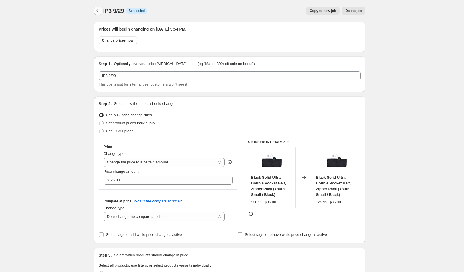
click at [99, 9] on icon "Price change jobs" at bounding box center [98, 11] width 6 height 6
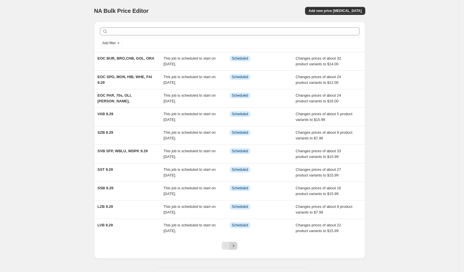
click at [233, 244] on icon "Next" at bounding box center [234, 246] width 6 height 6
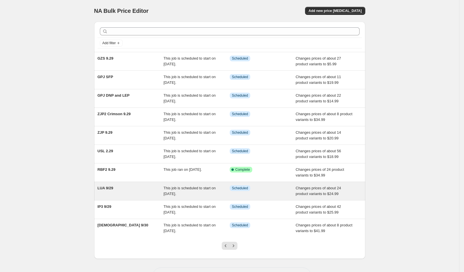
click at [153, 188] on div "LUA 9/29" at bounding box center [131, 191] width 66 height 11
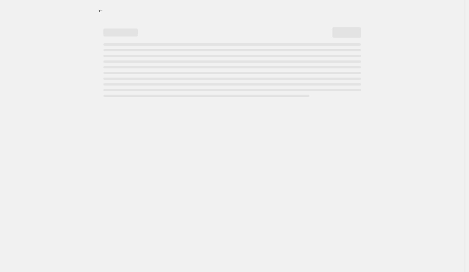
select select "to"
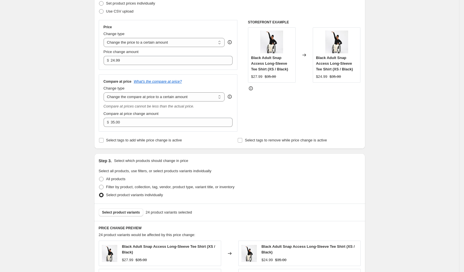
scroll to position [164, 0]
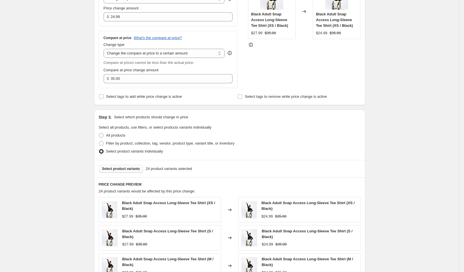
click at [131, 165] on button "Select product variants" at bounding box center [121, 169] width 45 height 8
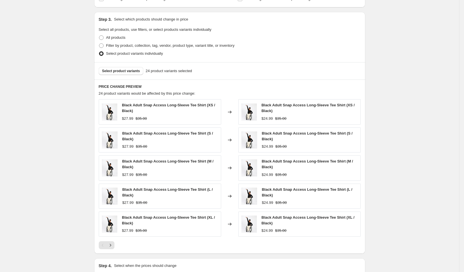
scroll to position [347, 0]
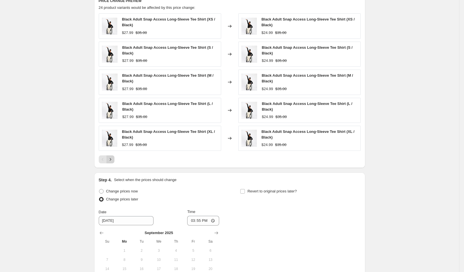
click at [114, 157] on button "Next" at bounding box center [111, 160] width 8 height 8
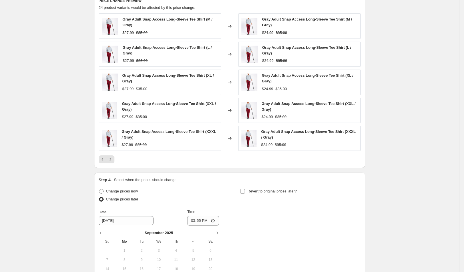
click at [118, 160] on div at bounding box center [230, 160] width 262 height 8
click at [113, 159] on icon "Next" at bounding box center [111, 160] width 6 height 6
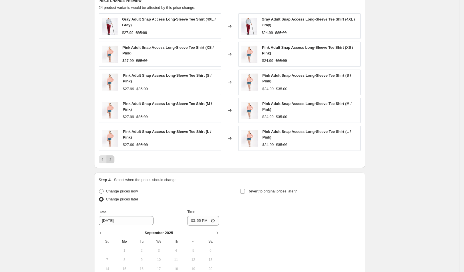
click at [114, 161] on button "Next" at bounding box center [111, 160] width 8 height 8
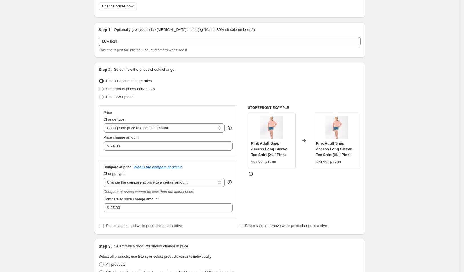
scroll to position [0, 0]
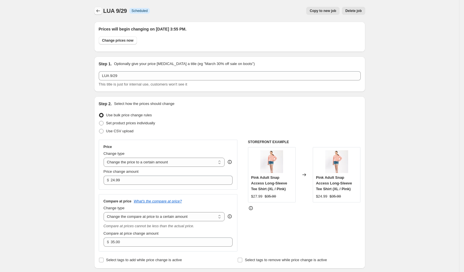
click at [100, 9] on icon "Price change jobs" at bounding box center [98, 11] width 6 height 6
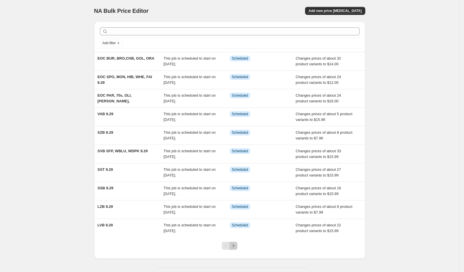
click at [234, 245] on icon "Next" at bounding box center [233, 246] width 1 height 3
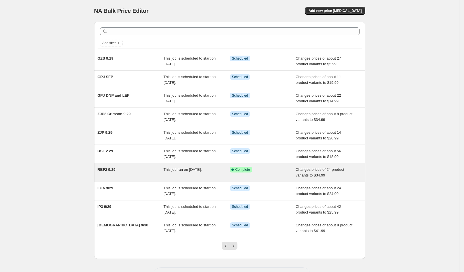
click at [145, 172] on div "RBF2 9.29" at bounding box center [131, 172] width 66 height 11
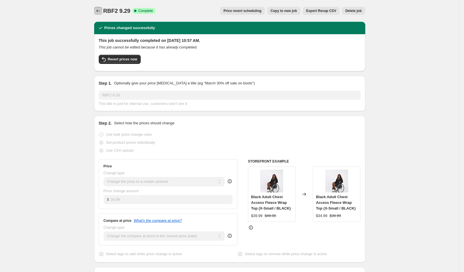
click at [101, 9] on icon "Price change jobs" at bounding box center [98, 11] width 6 height 6
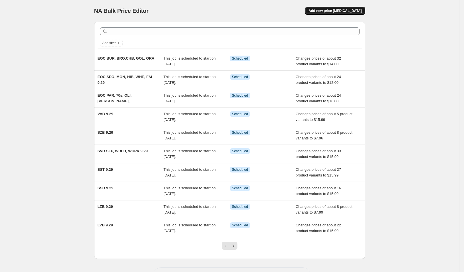
click at [338, 7] on button "Add new price [MEDICAL_DATA]" at bounding box center [335, 11] width 60 height 8
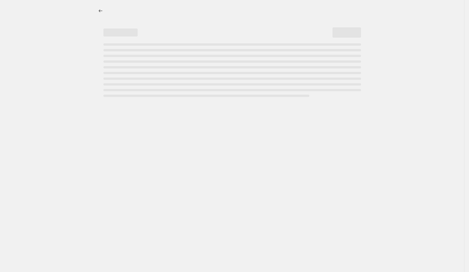
select select "percentage"
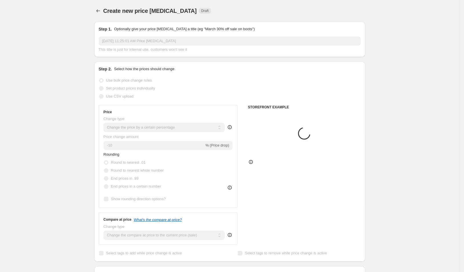
click at [147, 39] on input "Sep 29, 2025, 11:25:01 AM Price change job" at bounding box center [230, 41] width 262 height 9
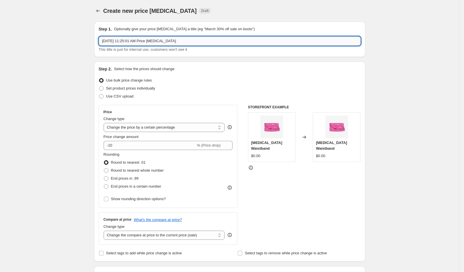
click at [160, 39] on input "Sep 29, 2025, 11:25:01 AM Price change job" at bounding box center [230, 41] width 262 height 9
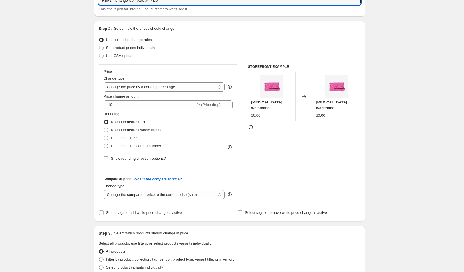
scroll to position [85, 0]
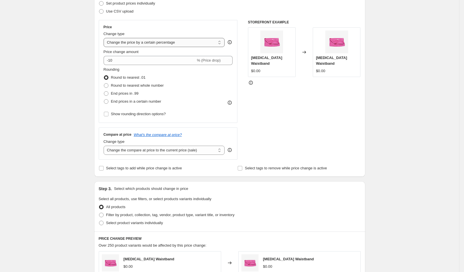
type input "RBF2 - Change Compare at Price"
click at [202, 42] on select "Change the price to a certain amount Change the price by a certain amount Chang…" at bounding box center [164, 42] width 121 height 9
select select "no_change"
click at [106, 38] on select "Change the price to a certain amount Change the price by a certain amount Chang…" at bounding box center [164, 42] width 121 height 9
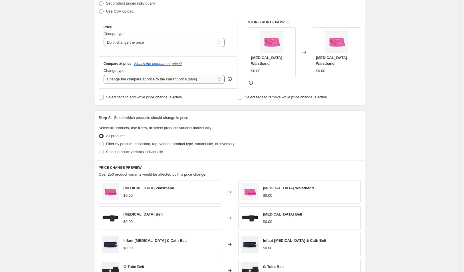
click at [204, 80] on select "Change the compare at price to the current price (sale) Change the compare at p…" at bounding box center [164, 79] width 121 height 9
select select "to"
click at [106, 75] on select "Change the compare at price to the current price (sale) Change the compare at p…" at bounding box center [164, 79] width 121 height 9
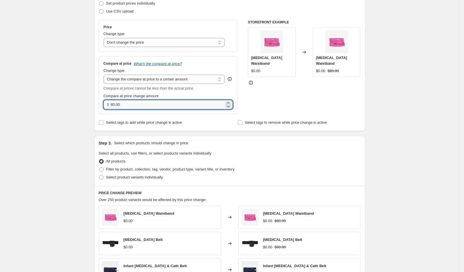
click at [158, 103] on input "80.00" at bounding box center [167, 104] width 113 height 9
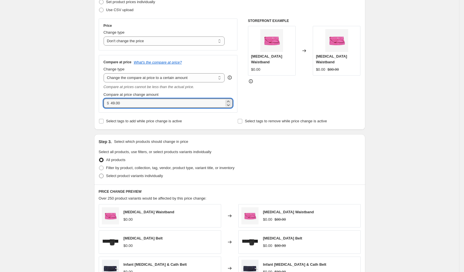
scroll to position [87, 0]
type input "49.00"
click at [153, 177] on span "Select product variants individually" at bounding box center [134, 176] width 57 height 4
click at [99, 174] on input "Select product variants individually" at bounding box center [99, 174] width 0 height 0
radio input "true"
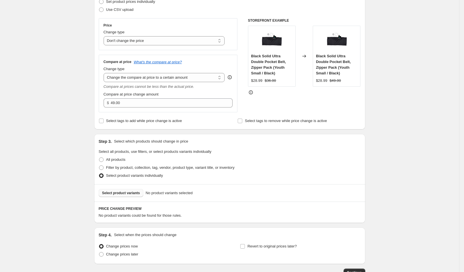
click at [119, 191] on span "Select product variants" at bounding box center [121, 193] width 38 height 5
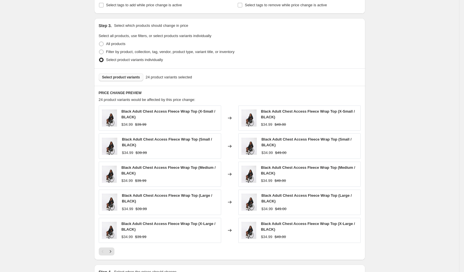
scroll to position [278, 0]
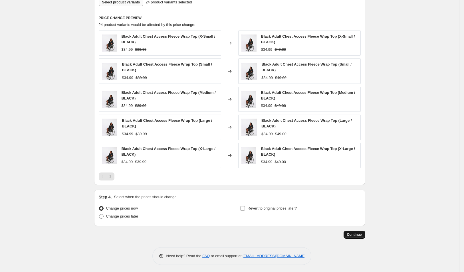
click at [359, 233] on span "Continue" at bounding box center [354, 235] width 15 height 5
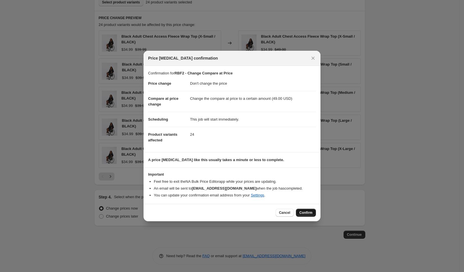
click at [313, 214] on button "Confirm" at bounding box center [306, 213] width 20 height 8
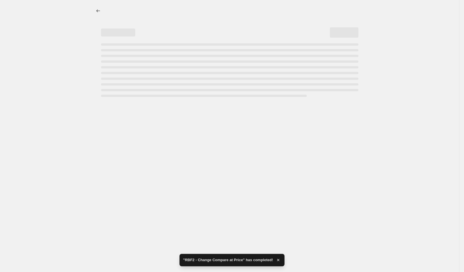
select select "no_change"
select select "to"
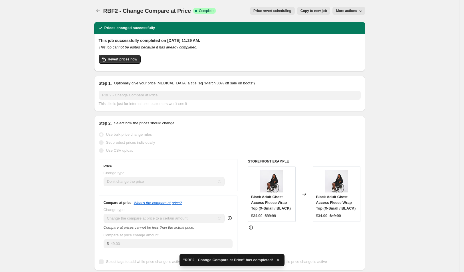
click at [101, 6] on div "RBF2 - Change Compare at Price. This page is ready RBF2 - Change Compare at Pri…" at bounding box center [229, 11] width 271 height 22
click at [101, 9] on icon "Price change jobs" at bounding box center [98, 11] width 6 height 6
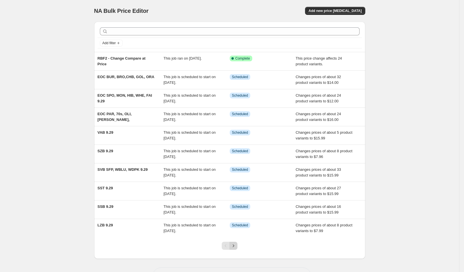
click at [236, 246] on icon "Next" at bounding box center [234, 246] width 6 height 6
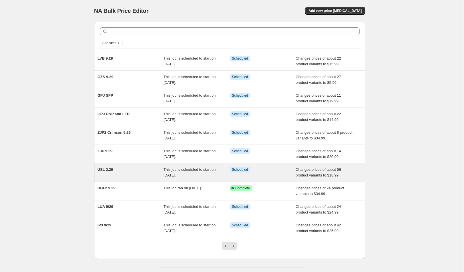
click at [160, 168] on div "USL 2.29" at bounding box center [131, 172] width 66 height 11
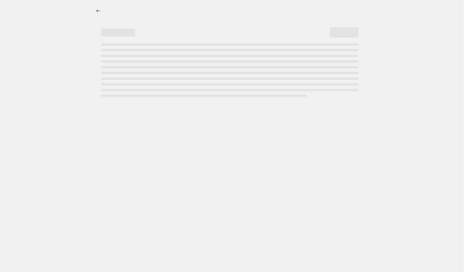
select select "no_change"
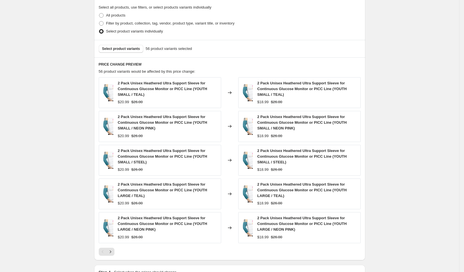
scroll to position [261, 0]
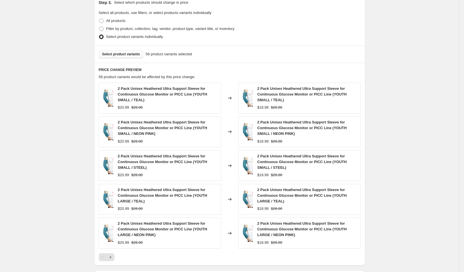
click at [126, 57] on button "Select product variants" at bounding box center [121, 54] width 45 height 8
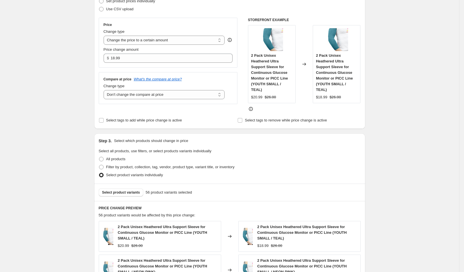
scroll to position [0, 0]
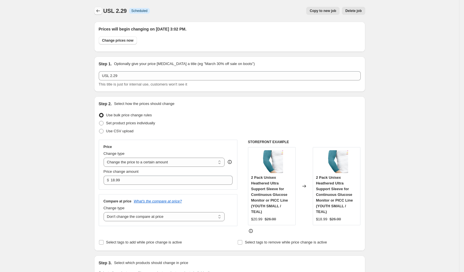
click at [101, 8] on icon "Price change jobs" at bounding box center [98, 11] width 6 height 6
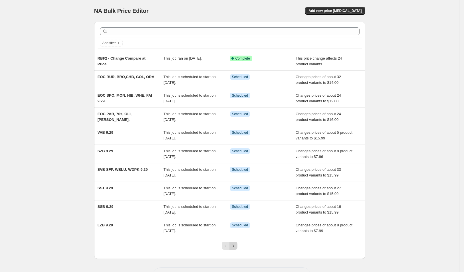
click at [236, 245] on icon "Next" at bounding box center [234, 246] width 6 height 6
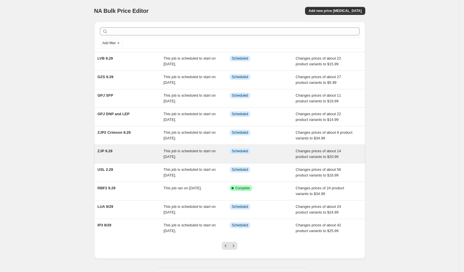
click at [176, 151] on span "This job is scheduled to start on [DATE]." at bounding box center [190, 154] width 52 height 10
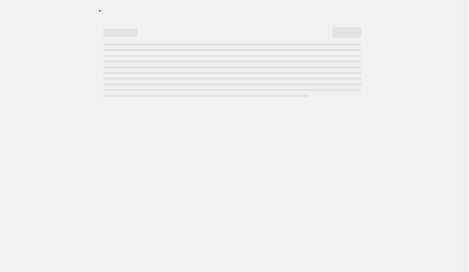
select select "no_change"
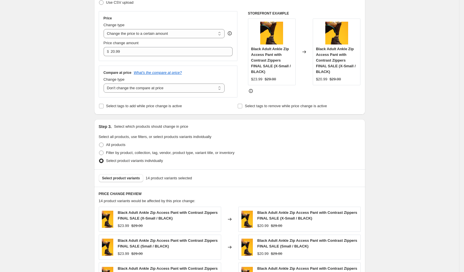
scroll to position [170, 0]
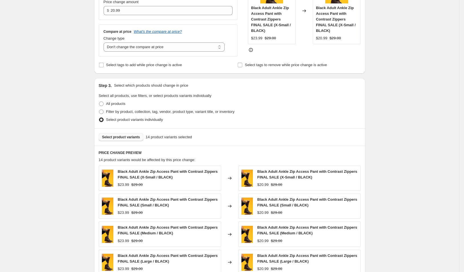
click at [140, 135] on span "Select product variants" at bounding box center [121, 137] width 38 height 5
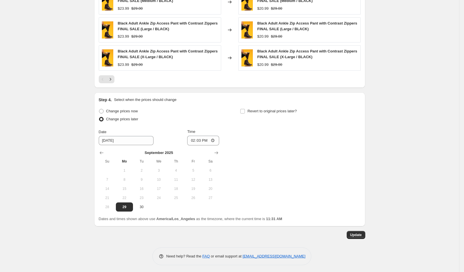
scroll to position [0, 0]
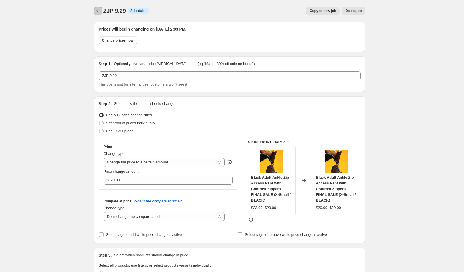
click at [98, 7] on button "Price change jobs" at bounding box center [98, 11] width 8 height 8
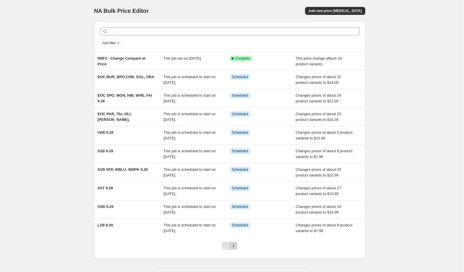
click at [236, 246] on icon "Next" at bounding box center [234, 246] width 6 height 6
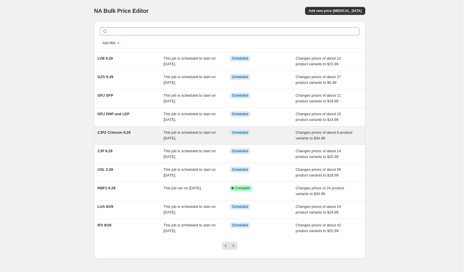
click at [216, 131] on span "This job is scheduled to start on [DATE]." at bounding box center [190, 135] width 52 height 10
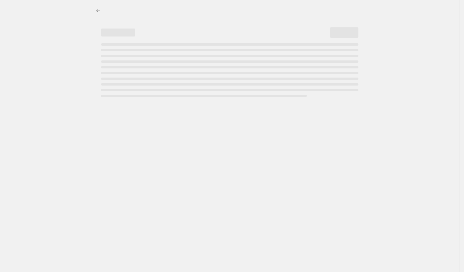
select select "no_change"
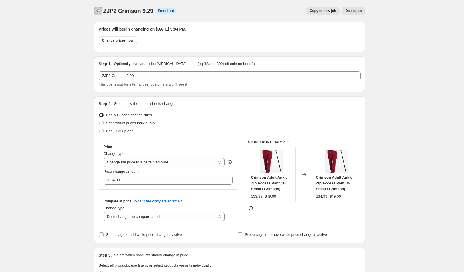
click at [99, 12] on icon "Price change jobs" at bounding box center [98, 11] width 6 height 6
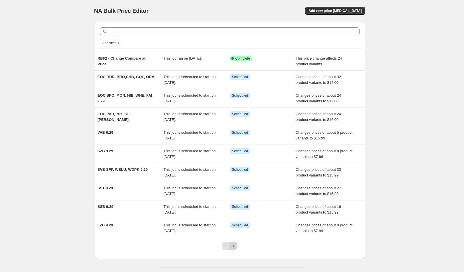
click at [235, 243] on icon "Next" at bounding box center [234, 246] width 6 height 6
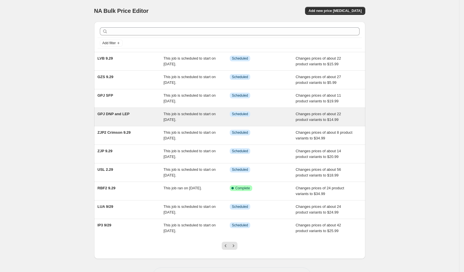
click at [298, 111] on div "Changes prices of about 22 product variants to $14.99" at bounding box center [329, 116] width 66 height 11
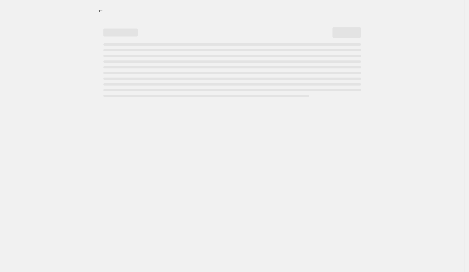
select select "no_change"
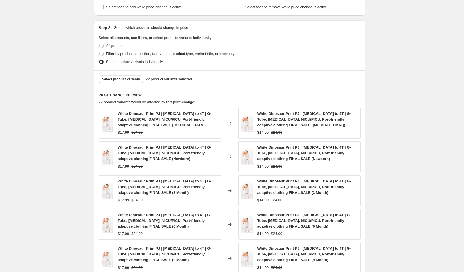
scroll to position [315, 0]
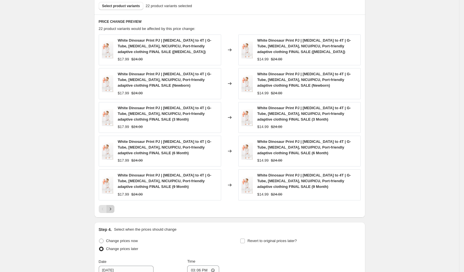
click at [113, 206] on icon "Next" at bounding box center [111, 209] width 6 height 6
click at [114, 205] on button "Next" at bounding box center [111, 209] width 8 height 8
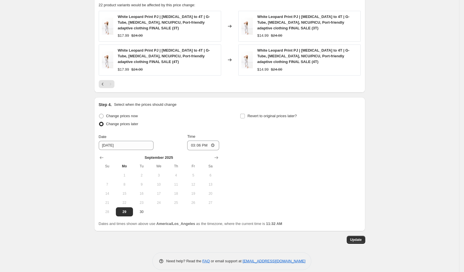
scroll to position [0, 0]
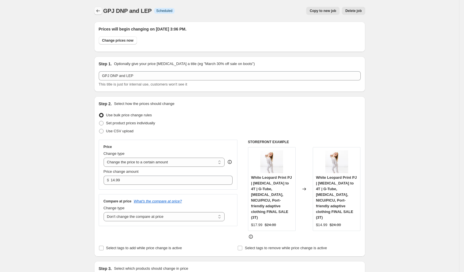
click at [101, 11] on icon "Price change jobs" at bounding box center [98, 11] width 6 height 6
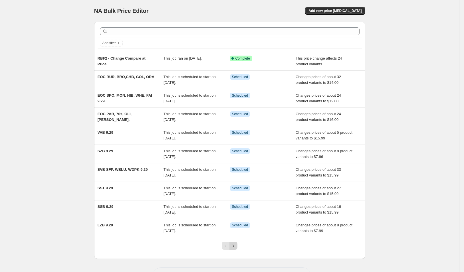
click at [236, 244] on icon "Next" at bounding box center [234, 246] width 6 height 6
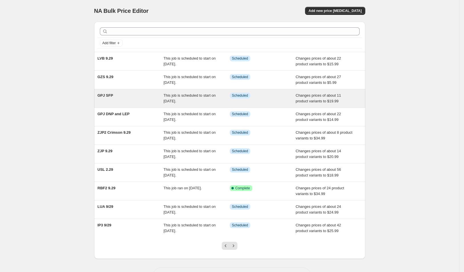
click at [196, 96] on span "This job is scheduled to start on [DATE]." at bounding box center [190, 98] width 52 height 10
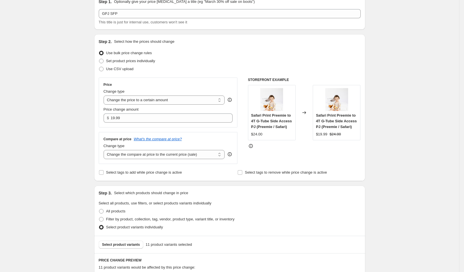
scroll to position [170, 0]
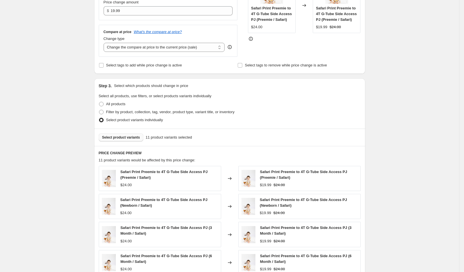
click at [133, 138] on span "Select product variants" at bounding box center [121, 137] width 38 height 5
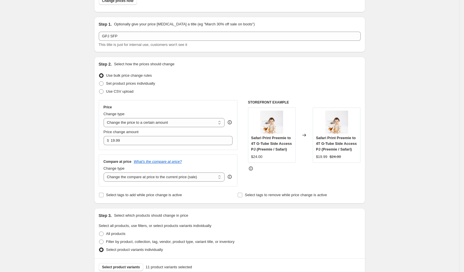
scroll to position [0, 0]
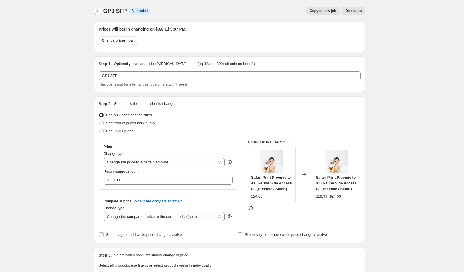
drag, startPoint x: 106, startPoint y: 7, endPoint x: 101, endPoint y: 9, distance: 6.0
click at [103, 8] on div "GPJ SFP. This page is ready GPJ SFP Info Scheduled Copy to new job Delete job M…" at bounding box center [229, 11] width 271 height 22
click at [101, 9] on icon "Price change jobs" at bounding box center [98, 11] width 6 height 6
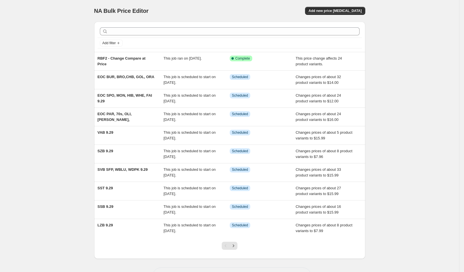
click at [240, 245] on div at bounding box center [229, 249] width 23 height 22
click at [236, 246] on icon "Next" at bounding box center [234, 246] width 6 height 6
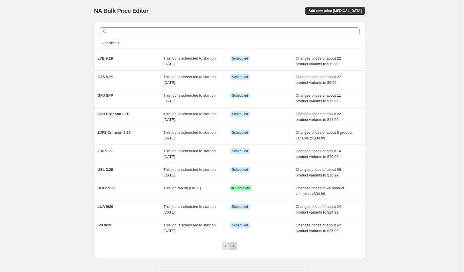
click at [233, 246] on icon "Next" at bounding box center [234, 246] width 6 height 6
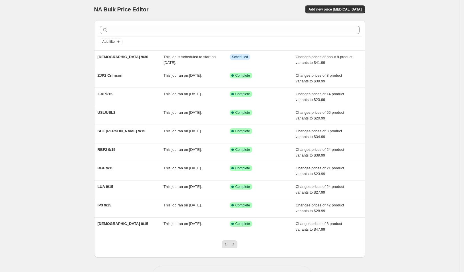
scroll to position [2, 0]
click at [227, 242] on icon "Previous" at bounding box center [226, 245] width 6 height 6
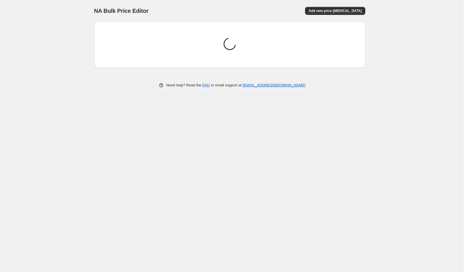
scroll to position [0, 0]
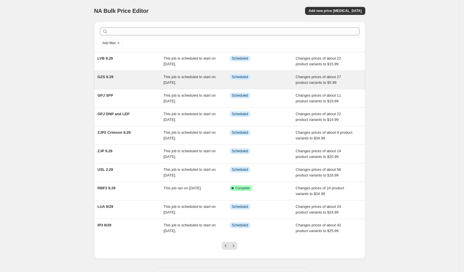
click at [219, 81] on div "This job is scheduled to start on [DATE]." at bounding box center [197, 79] width 66 height 11
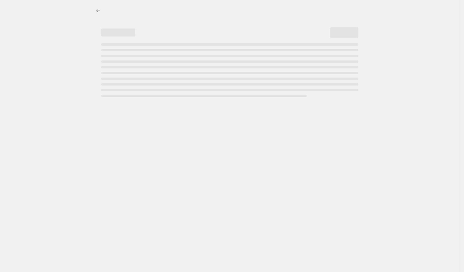
select select "no_change"
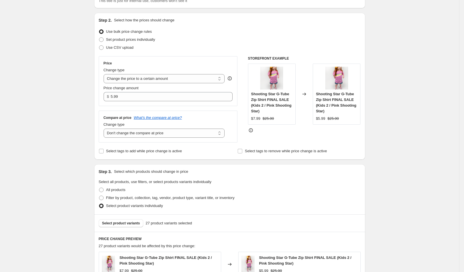
scroll to position [128, 0]
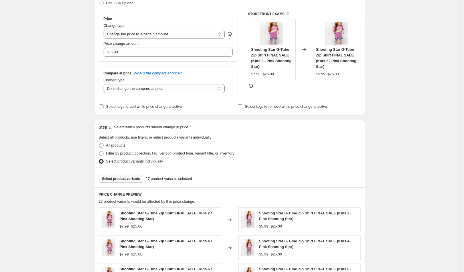
click at [139, 178] on span "Select product variants" at bounding box center [121, 179] width 38 height 5
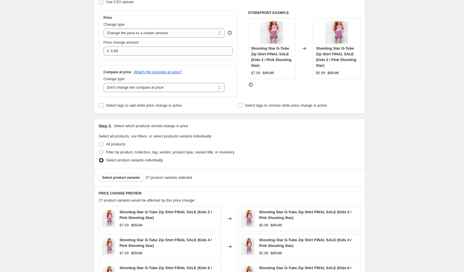
scroll to position [0, 0]
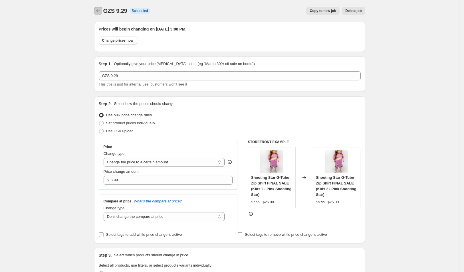
click at [99, 8] on icon "Price change jobs" at bounding box center [98, 11] width 6 height 6
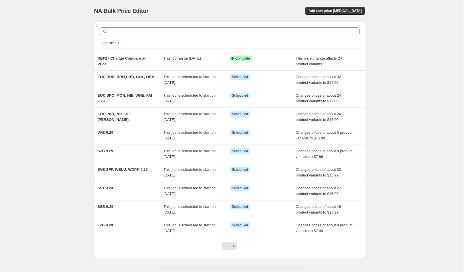
click at [238, 250] on div at bounding box center [229, 249] width 23 height 22
click at [236, 248] on icon "Next" at bounding box center [234, 246] width 6 height 6
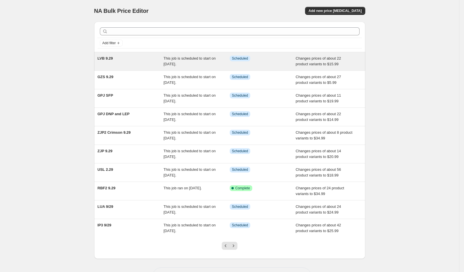
click at [156, 63] on div "LVB 9.29" at bounding box center [131, 61] width 66 height 11
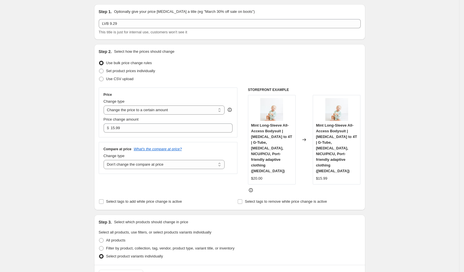
scroll to position [56, 0]
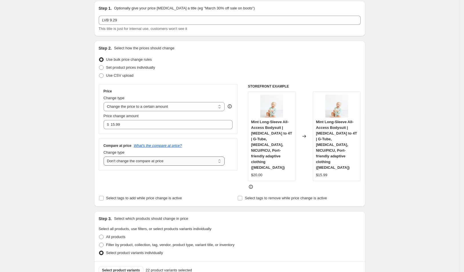
click at [133, 161] on select "Change the compare at price to the current price (sale) Change the compare at p…" at bounding box center [164, 161] width 121 height 9
select select "ep"
click at [106, 157] on select "Change the compare at price to the current price (sale) Change the compare at p…" at bounding box center [164, 161] width 121 height 9
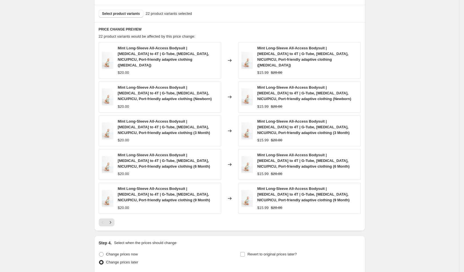
scroll to position [439, 0]
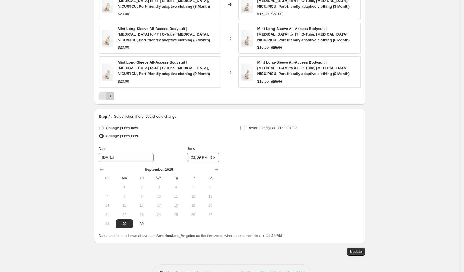
click at [111, 93] on icon "Next" at bounding box center [111, 96] width 6 height 6
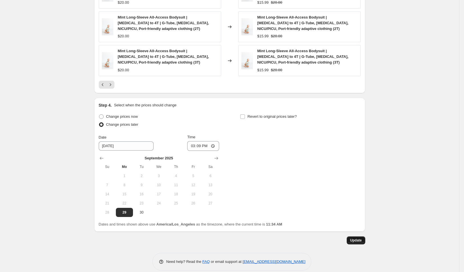
click at [361, 237] on button "Update" at bounding box center [356, 241] width 19 height 8
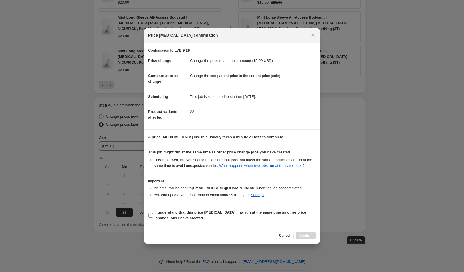
click at [254, 216] on b "I understand that this price change job may run at the same time as other price…" at bounding box center [231, 215] width 151 height 10
click at [153, 216] on input "I understand that this price change job may run at the same time as other price…" at bounding box center [150, 215] width 5 height 5
checkbox input "true"
click at [310, 237] on span "Confirm" at bounding box center [306, 236] width 13 height 5
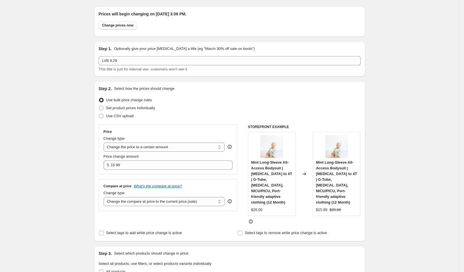
scroll to position [0, 0]
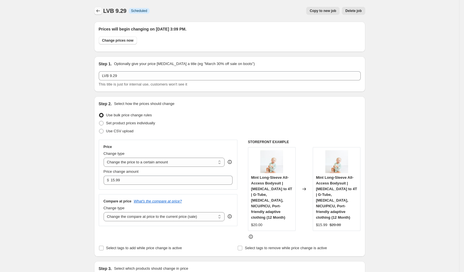
click at [102, 9] on button "Price change jobs" at bounding box center [98, 11] width 8 height 8
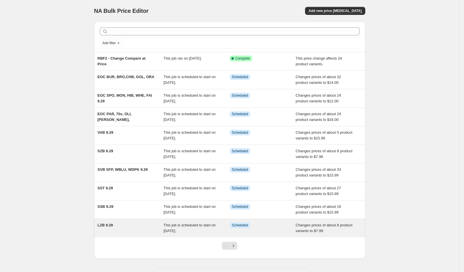
click at [150, 230] on div "LZB 9.29" at bounding box center [131, 228] width 66 height 11
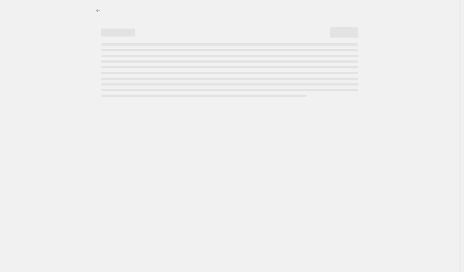
select select "no_change"
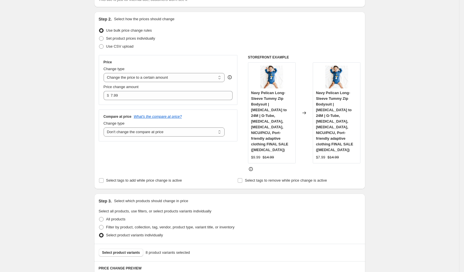
scroll to position [136, 0]
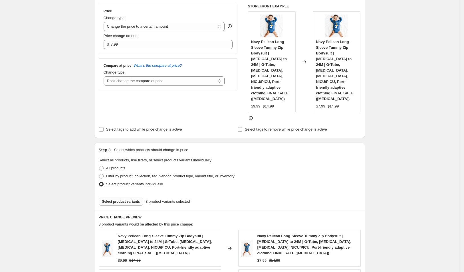
click at [133, 200] on span "Select product variants" at bounding box center [121, 202] width 38 height 5
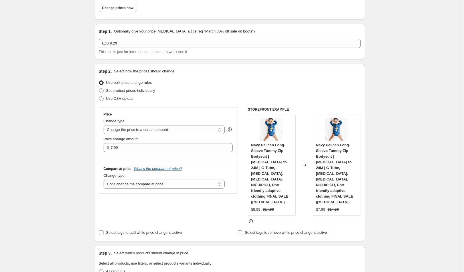
scroll to position [0, 0]
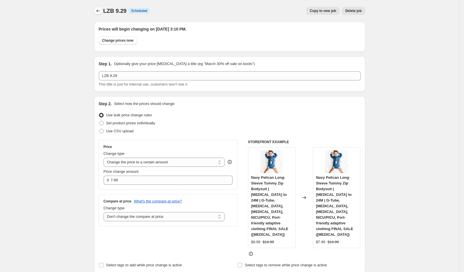
click at [101, 11] on icon "Price change jobs" at bounding box center [98, 11] width 6 height 6
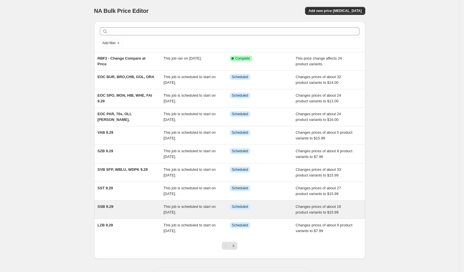
click at [206, 206] on span "This job is scheduled to start on [DATE]." at bounding box center [190, 210] width 52 height 10
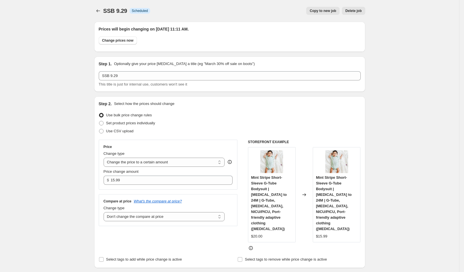
scroll to position [14, 0]
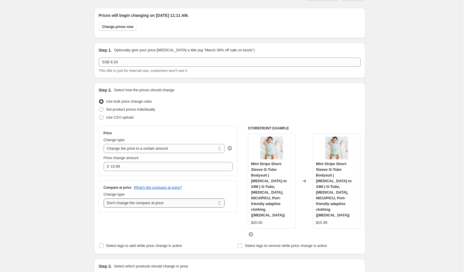
click at [199, 206] on select "Change the compare at price to the current price (sale) Change the compare at p…" at bounding box center [164, 203] width 121 height 9
select select "ep"
click at [106, 199] on select "Change the compare at price to the current price (sale) Change the compare at p…" at bounding box center [164, 203] width 121 height 9
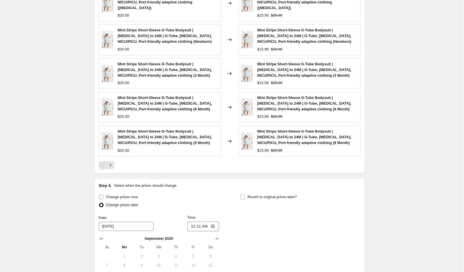
scroll to position [439, 0]
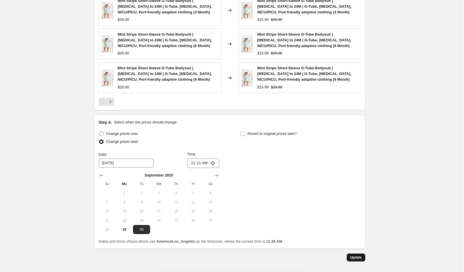
click at [362, 254] on button "Update" at bounding box center [356, 258] width 19 height 8
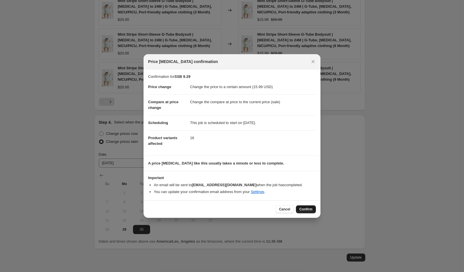
click at [308, 207] on span "Confirm" at bounding box center [306, 209] width 13 height 5
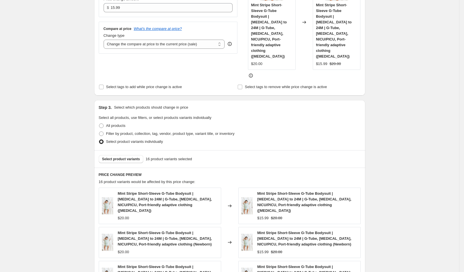
scroll to position [166, 0]
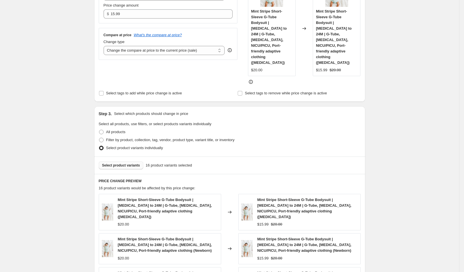
click at [131, 162] on button "Select product variants" at bounding box center [121, 166] width 45 height 8
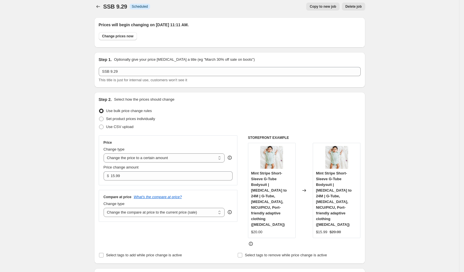
scroll to position [0, 0]
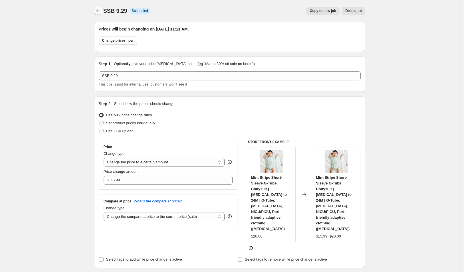
click at [101, 9] on icon "Price change jobs" at bounding box center [98, 11] width 6 height 6
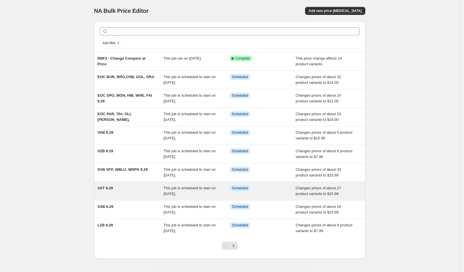
click at [150, 190] on div "SST 9.29" at bounding box center [131, 191] width 66 height 11
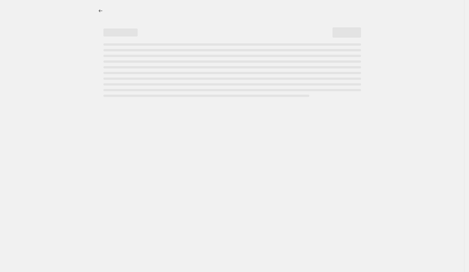
select select "no_change"
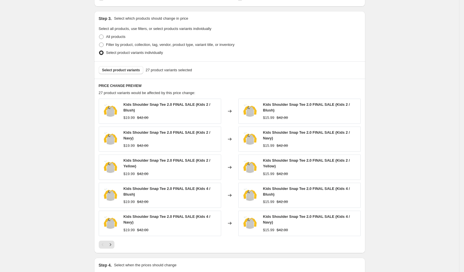
scroll to position [238, 0]
click at [113, 242] on icon "Next" at bounding box center [111, 245] width 6 height 6
click at [136, 67] on span "Select product variants" at bounding box center [121, 69] width 38 height 5
click at [113, 243] on icon "Next" at bounding box center [111, 245] width 6 height 6
click at [117, 241] on div at bounding box center [230, 244] width 262 height 8
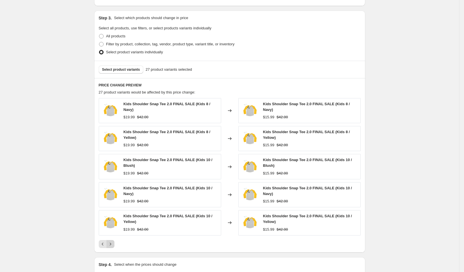
click at [114, 242] on button "Next" at bounding box center [111, 244] width 8 height 8
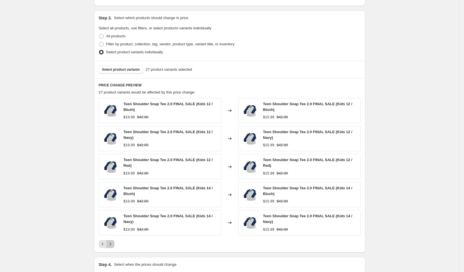
click at [114, 240] on button "Next" at bounding box center [111, 244] width 8 height 8
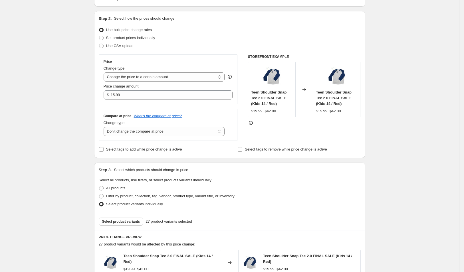
scroll to position [0, 0]
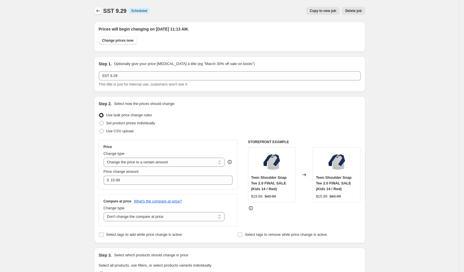
click at [97, 11] on button "Price change jobs" at bounding box center [98, 11] width 8 height 8
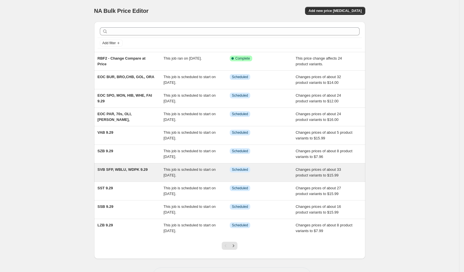
click at [148, 169] on span "SVB SFP, WBLU, WDPK 9.29" at bounding box center [123, 170] width 50 height 4
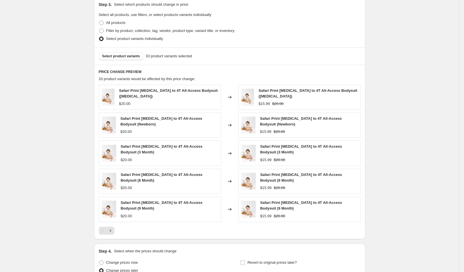
scroll to position [255, 0]
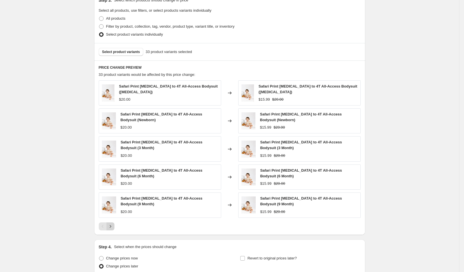
click at [114, 223] on button "Next" at bounding box center [111, 227] width 8 height 8
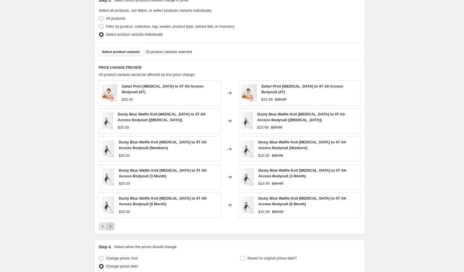
click at [113, 224] on icon "Next" at bounding box center [111, 227] width 6 height 6
click at [114, 224] on button "Next" at bounding box center [111, 227] width 8 height 8
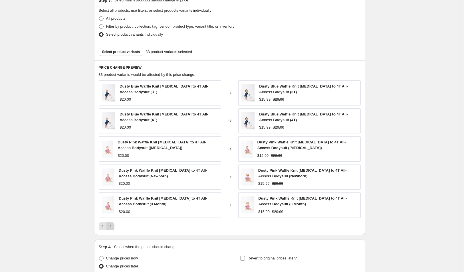
click at [114, 224] on button "Next" at bounding box center [111, 227] width 8 height 8
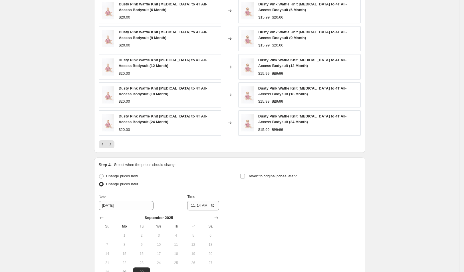
scroll to position [358, 0]
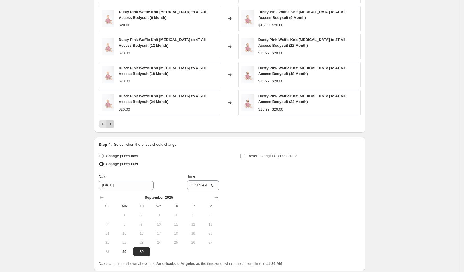
click at [114, 120] on button "Next" at bounding box center [111, 124] width 8 height 8
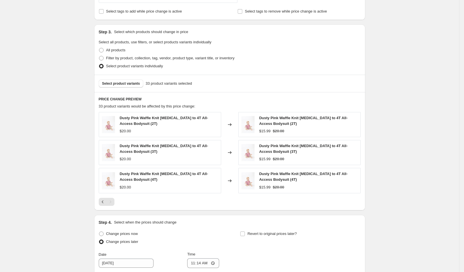
scroll to position [0, 0]
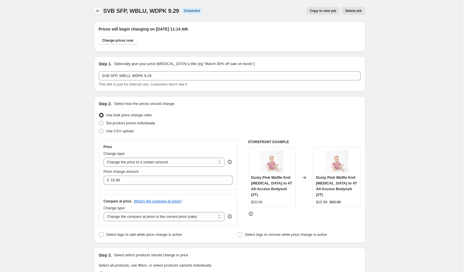
click at [102, 11] on button "Price change jobs" at bounding box center [98, 11] width 8 height 8
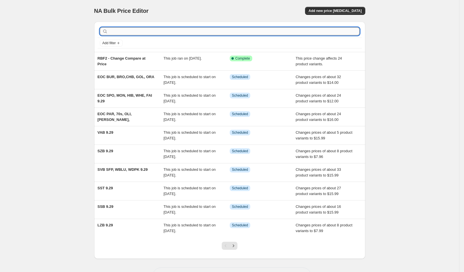
click at [139, 28] on input "text" at bounding box center [234, 31] width 251 height 8
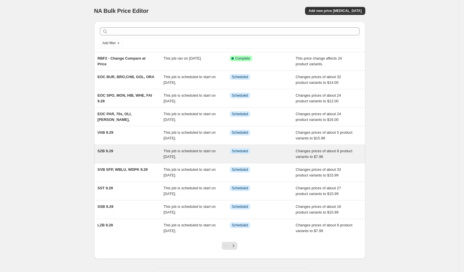
click at [152, 152] on div "SZB 9.29" at bounding box center [131, 153] width 66 height 11
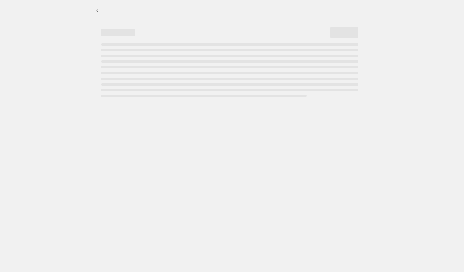
select select "no_change"
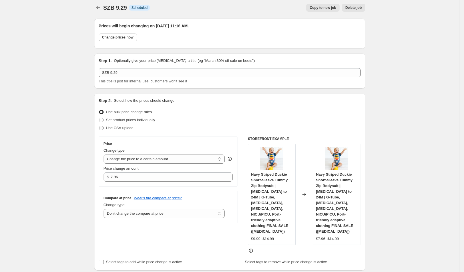
scroll to position [3, 0]
click at [142, 172] on input "7.96" at bounding box center [167, 176] width 113 height 9
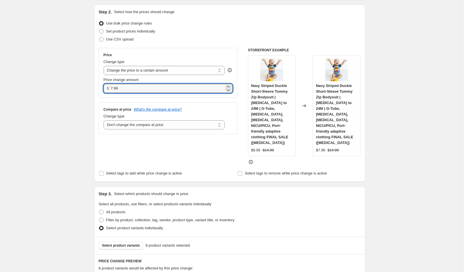
scroll to position [139, 0]
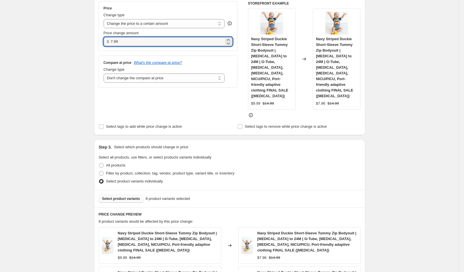
type input "7.99"
click at [124, 197] on span "Select product variants" at bounding box center [121, 199] width 38 height 5
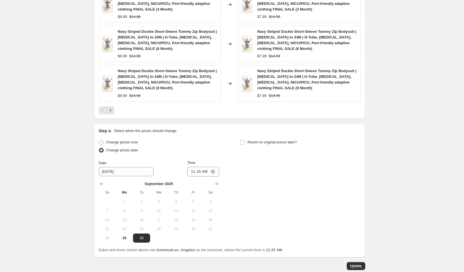
scroll to position [479, 0]
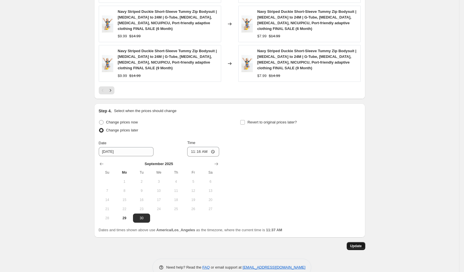
click at [355, 244] on span "Update" at bounding box center [356, 246] width 12 height 5
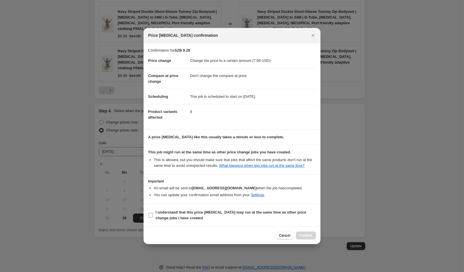
click at [212, 216] on b "I understand that this price change job may run at the same time as other price…" at bounding box center [231, 215] width 151 height 10
click at [153, 216] on input "I understand that this price change job may run at the same time as other price…" at bounding box center [150, 215] width 5 height 5
checkbox input "true"
click at [304, 236] on button "Confirm" at bounding box center [306, 236] width 20 height 8
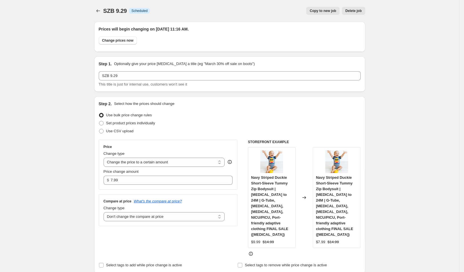
click at [98, 11] on icon "Price change jobs" at bounding box center [98, 11] width 6 height 6
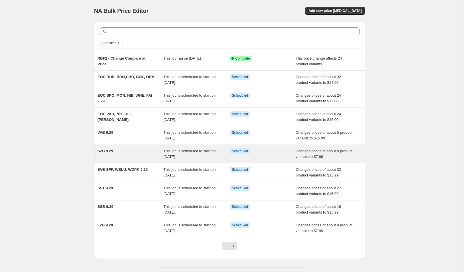
click at [341, 154] on span "Changes prices of about 8 product variants to $7.99" at bounding box center [324, 154] width 57 height 10
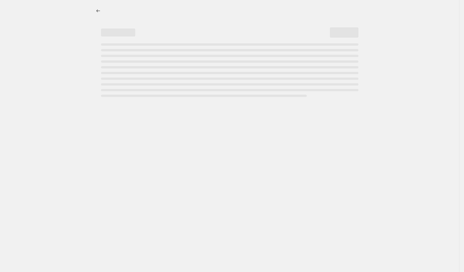
select select "no_change"
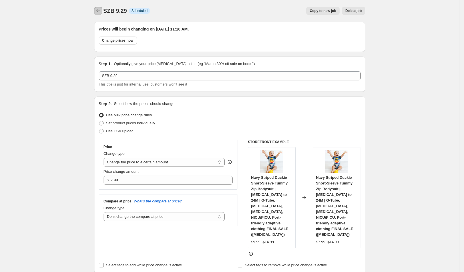
click at [99, 9] on icon "Price change jobs" at bounding box center [98, 11] width 6 height 6
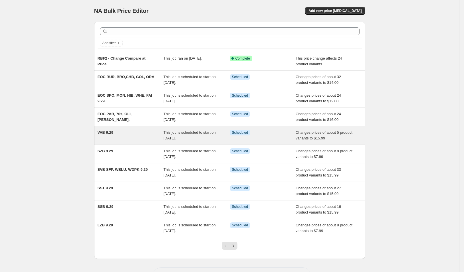
click at [309, 134] on span "Changes prices of about 5 product variants to $15.99" at bounding box center [324, 135] width 57 height 10
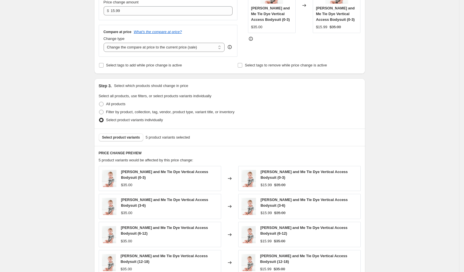
scroll to position [172, 0]
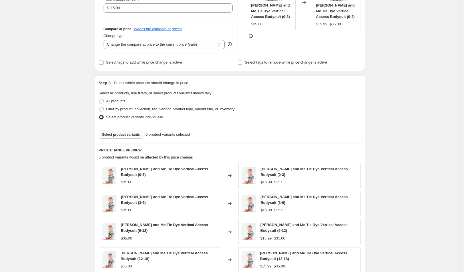
click at [138, 133] on span "Select product variants" at bounding box center [121, 134] width 38 height 5
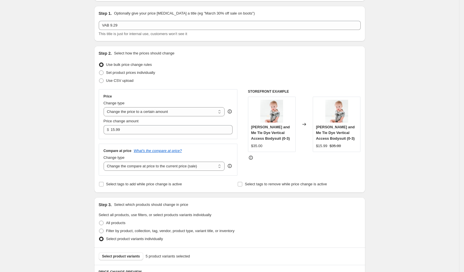
scroll to position [0, 0]
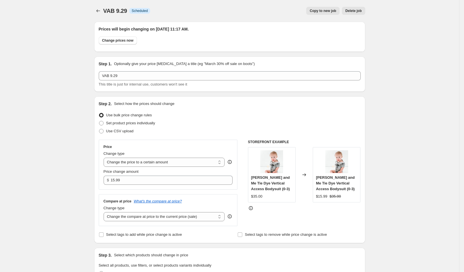
click at [101, 6] on div "VAB 9.29. This page is ready VAB 9.29 Info Scheduled Copy to new job Delete job…" at bounding box center [229, 11] width 271 height 22
click at [102, 6] on div "VAB 9.29. This page is ready VAB 9.29 Info Scheduled Copy to new job Delete job…" at bounding box center [229, 11] width 271 height 22
click at [100, 9] on icon "Price change jobs" at bounding box center [98, 11] width 6 height 6
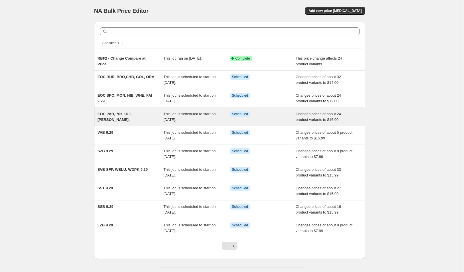
click at [128, 112] on span "EOC PAR, 70s, OLI, LEO," at bounding box center [115, 117] width 34 height 10
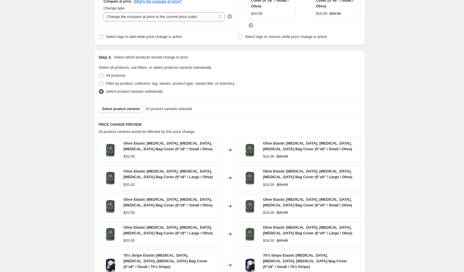
scroll to position [275, 0]
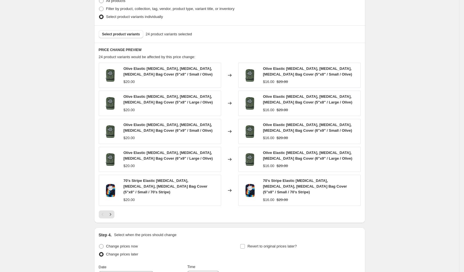
click at [116, 211] on div at bounding box center [230, 215] width 262 height 8
click at [113, 212] on icon "Next" at bounding box center [111, 215] width 6 height 6
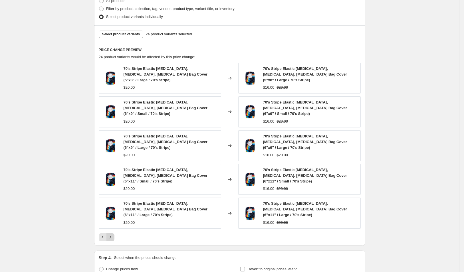
click at [113, 235] on icon "Next" at bounding box center [111, 238] width 6 height 6
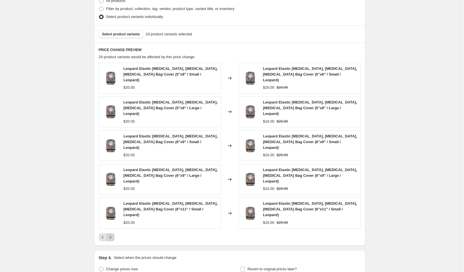
click at [113, 234] on button "Next" at bounding box center [111, 238] width 8 height 8
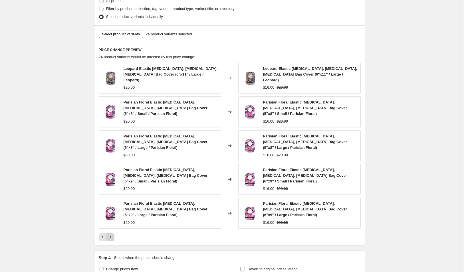
click at [115, 205] on img at bounding box center [110, 213] width 17 height 17
click at [114, 218] on div "Leopard Elastic Ostomy, Colostomy, Ileostomy Bag Cover (6"x11" / Large / Leopar…" at bounding box center [230, 152] width 262 height 179
click at [114, 234] on button "Next" at bounding box center [111, 238] width 8 height 8
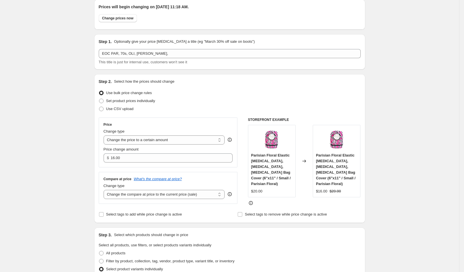
scroll to position [0, 0]
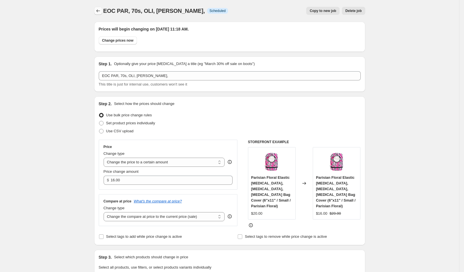
click at [101, 9] on icon "Price change jobs" at bounding box center [98, 11] width 6 height 6
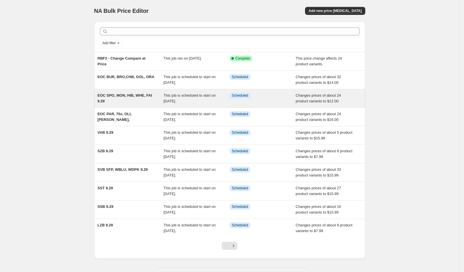
click at [172, 92] on div "EOC SPO, MON, HIB, WHE, FAI 9.29 This job is scheduled to start on September 30…" at bounding box center [229, 98] width 271 height 18
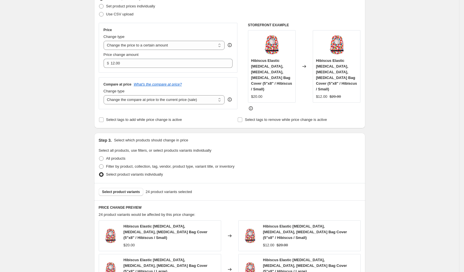
scroll to position [119, 0]
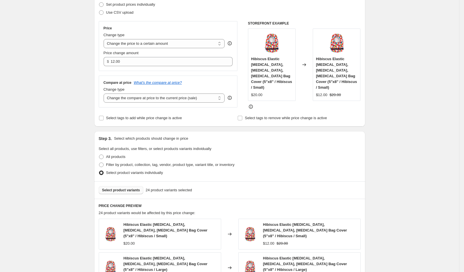
click at [132, 189] on span "Select product variants" at bounding box center [121, 190] width 38 height 5
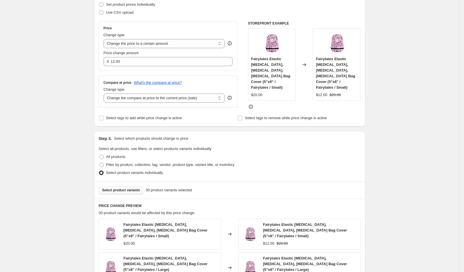
scroll to position [403, 0]
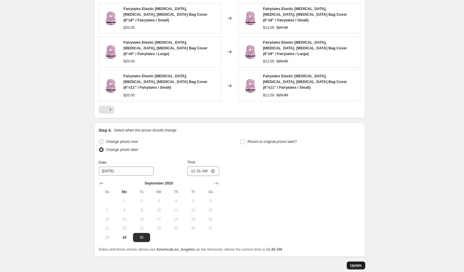
click at [359, 264] on span "Update" at bounding box center [356, 266] width 12 height 5
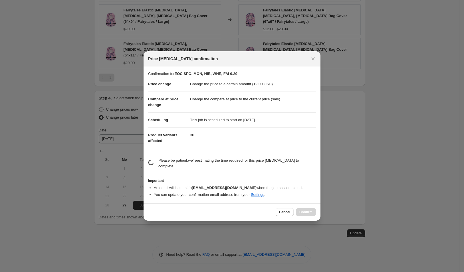
scroll to position [0, 0]
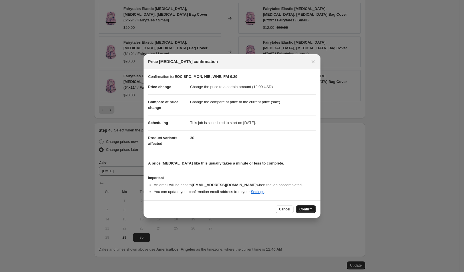
click at [314, 208] on button "Confirm" at bounding box center [306, 210] width 20 height 8
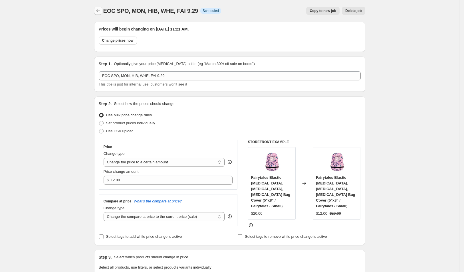
click at [97, 12] on button "Price change jobs" at bounding box center [98, 11] width 8 height 8
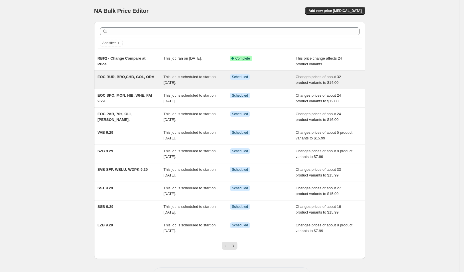
click at [160, 79] on div "EOC BUR, BRO,CHB, GOL, ORA" at bounding box center [131, 79] width 66 height 11
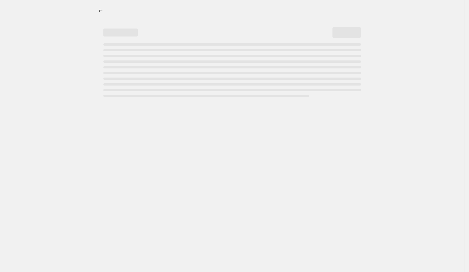
select select "no_change"
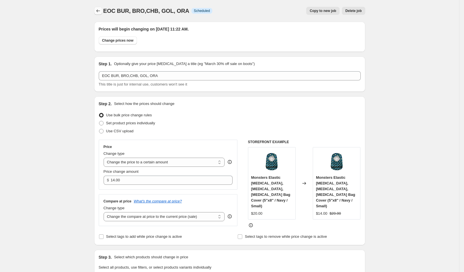
click at [97, 10] on button "Price change jobs" at bounding box center [98, 11] width 8 height 8
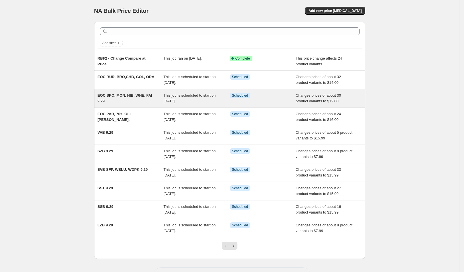
click at [172, 99] on span "This job is scheduled to start on [DATE]." at bounding box center [190, 98] width 52 height 10
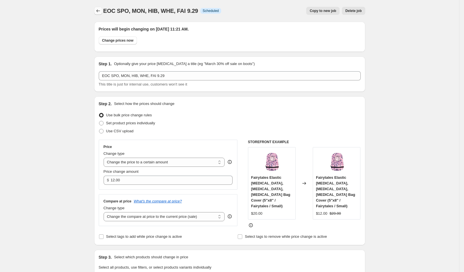
click at [101, 9] on icon "Price change jobs" at bounding box center [98, 11] width 6 height 6
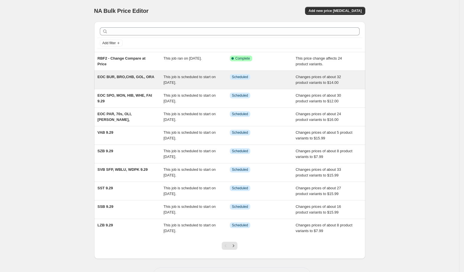
click at [138, 75] on span "EOC BUR, BRO,CHB, GOL, ORA" at bounding box center [126, 77] width 57 height 4
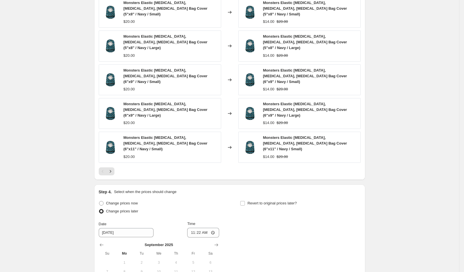
scroll to position [334, 0]
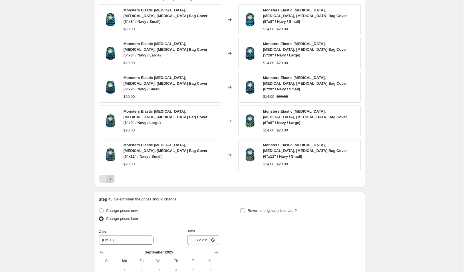
click at [113, 175] on button "Next" at bounding box center [111, 179] width 8 height 8
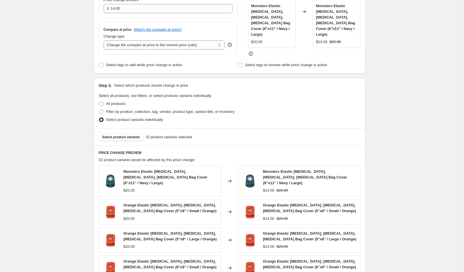
scroll to position [249, 0]
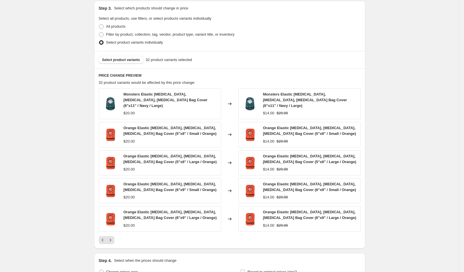
click at [127, 53] on div "Select product variants 32 product variants selected" at bounding box center [229, 59] width 271 height 17
click at [127, 58] on span "Select product variants" at bounding box center [121, 60] width 38 height 5
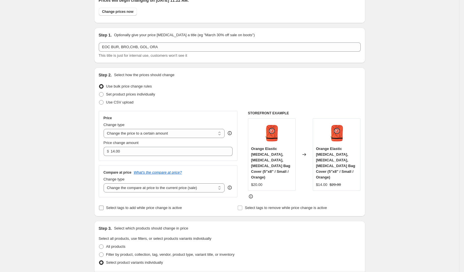
scroll to position [21, 0]
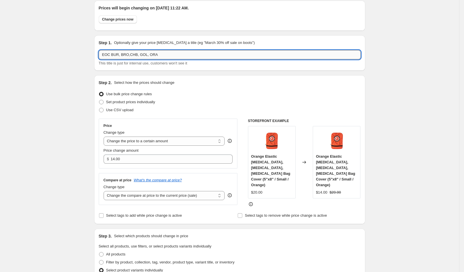
click at [132, 53] on input "EOC BUR, BRO,CHB, GOL, ORA" at bounding box center [230, 54] width 262 height 9
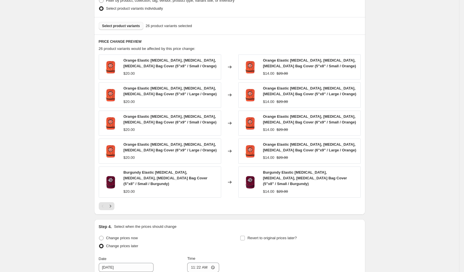
scroll to position [297, 0]
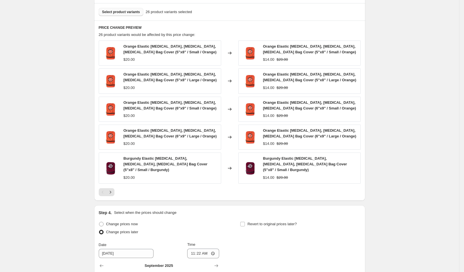
type input "EOC BUR, BRO, CHB, GOL, ORA"
drag, startPoint x: 125, startPoint y: 185, endPoint x: 119, endPoint y: 184, distance: 6.3
click at [125, 188] on div at bounding box center [230, 192] width 262 height 8
click at [113, 190] on icon "Next" at bounding box center [111, 193] width 6 height 6
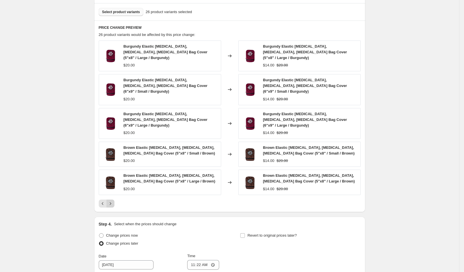
click at [113, 201] on icon "Next" at bounding box center [111, 204] width 6 height 6
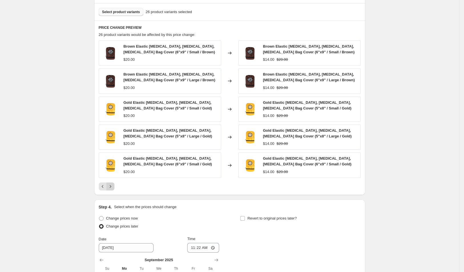
click at [113, 184] on icon "Next" at bounding box center [111, 187] width 6 height 6
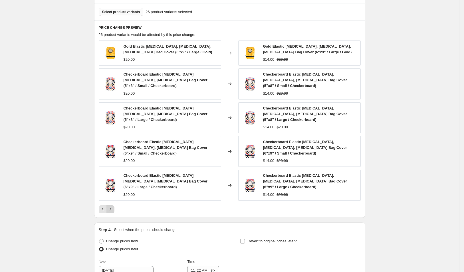
click at [113, 207] on icon "Next" at bounding box center [111, 210] width 6 height 6
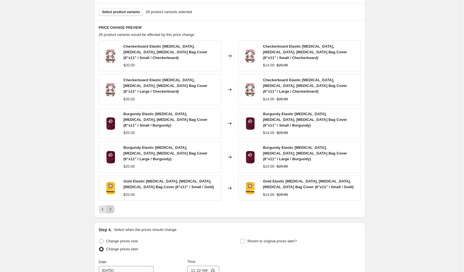
click at [113, 207] on icon "Next" at bounding box center [111, 210] width 6 height 6
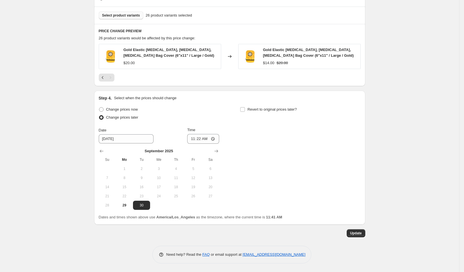
scroll to position [291, 0]
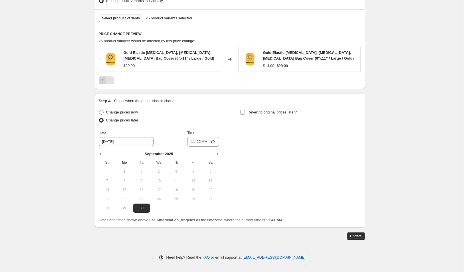
click at [103, 78] on icon "Previous" at bounding box center [103, 81] width 6 height 6
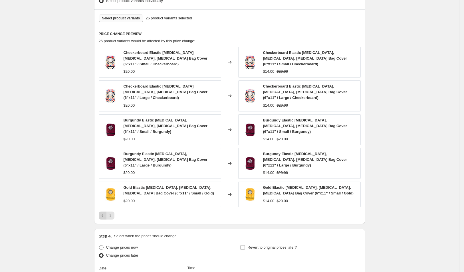
click at [104, 212] on button "Previous" at bounding box center [103, 216] width 8 height 8
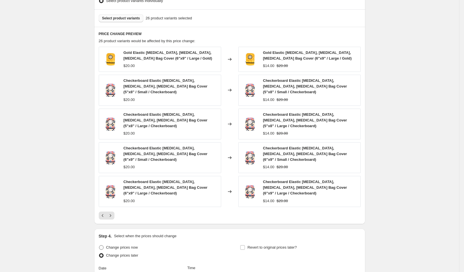
click at [104, 212] on button "Previous" at bounding box center [103, 216] width 8 height 8
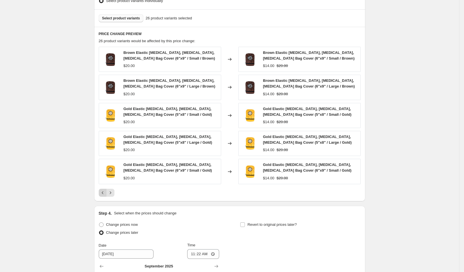
click at [105, 190] on icon "Previous" at bounding box center [103, 193] width 6 height 6
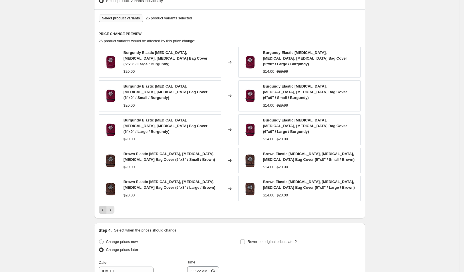
click at [103, 207] on icon "Previous" at bounding box center [103, 210] width 6 height 6
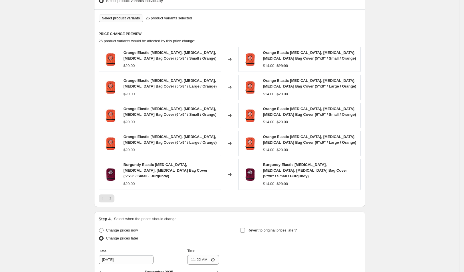
click at [104, 195] on div "Pagination" at bounding box center [103, 199] width 8 height 8
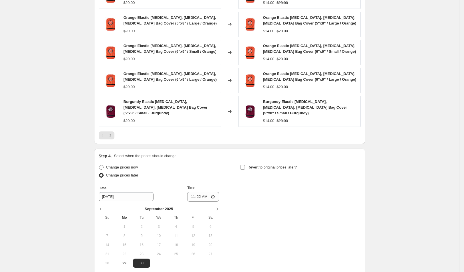
scroll to position [403, 0]
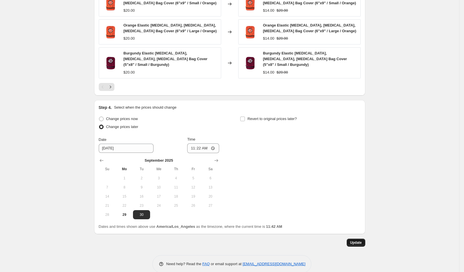
click at [353, 241] on span "Update" at bounding box center [356, 243] width 12 height 5
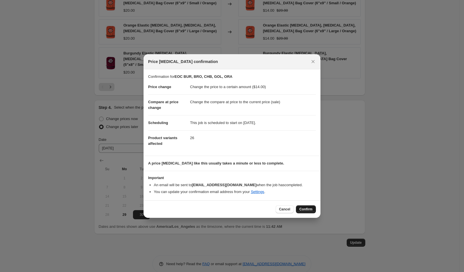
click at [304, 207] on button "Confirm" at bounding box center [306, 210] width 20 height 8
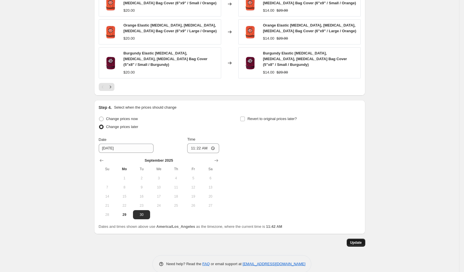
click at [362, 241] on span "Update" at bounding box center [356, 243] width 12 height 5
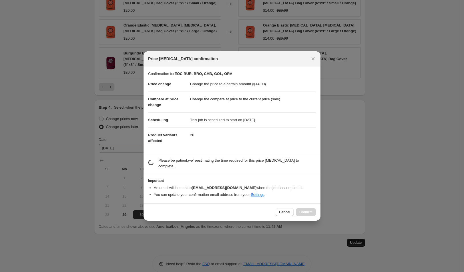
scroll to position [0, 0]
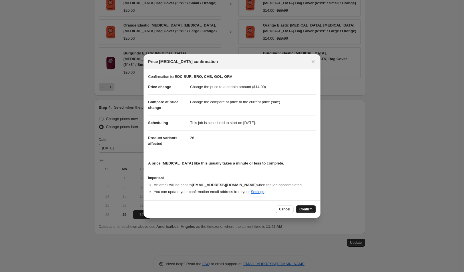
click at [304, 211] on span "Confirm" at bounding box center [306, 209] width 13 height 5
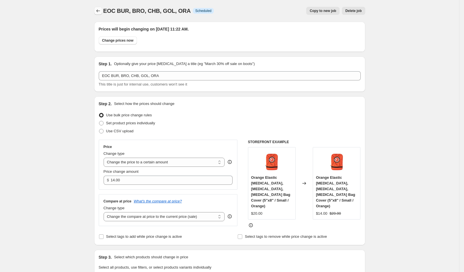
click at [100, 9] on icon "Price change jobs" at bounding box center [98, 11] width 6 height 6
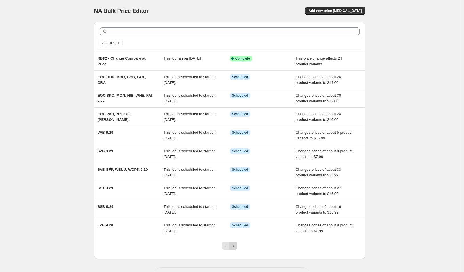
click at [240, 245] on div at bounding box center [229, 249] width 23 height 22
click at [236, 245] on icon "Next" at bounding box center [234, 246] width 6 height 6
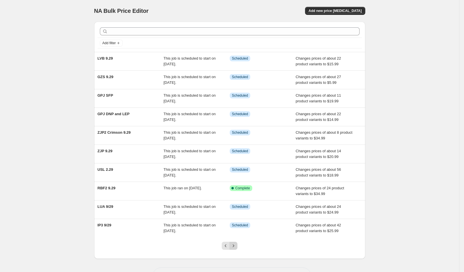
click at [236, 246] on icon "Next" at bounding box center [234, 246] width 6 height 6
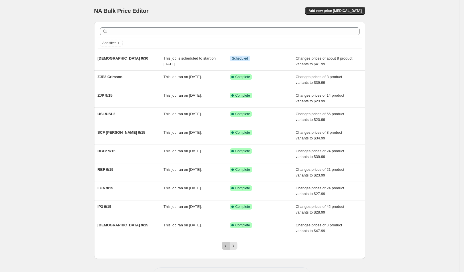
click at [229, 246] on icon "Previous" at bounding box center [226, 246] width 6 height 6
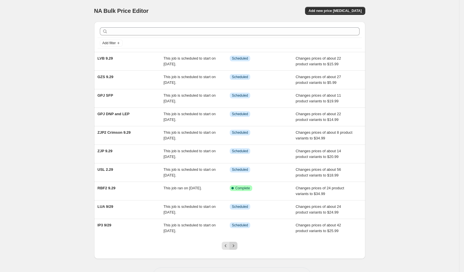
click at [232, 245] on button "Next" at bounding box center [234, 246] width 8 height 8
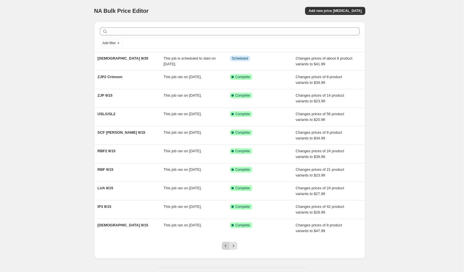
click at [224, 246] on button "Previous" at bounding box center [226, 246] width 8 height 8
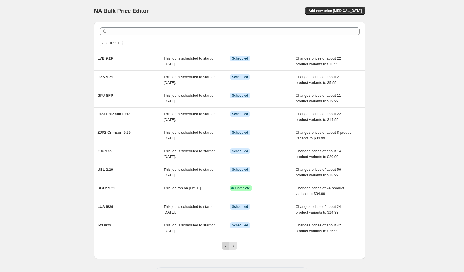
click at [228, 242] on button "Previous" at bounding box center [226, 246] width 8 height 8
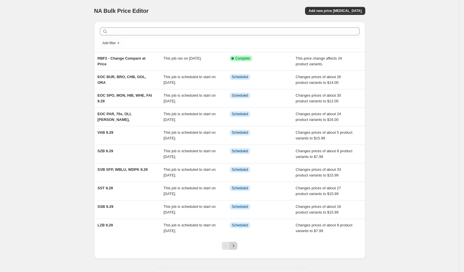
click at [236, 247] on icon "Next" at bounding box center [234, 246] width 6 height 6
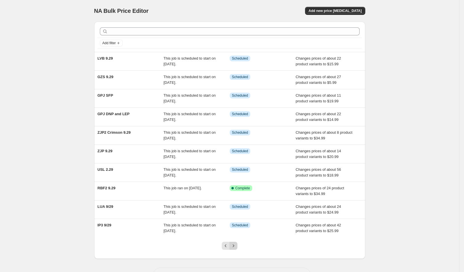
click at [236, 247] on icon "Next" at bounding box center [234, 246] width 6 height 6
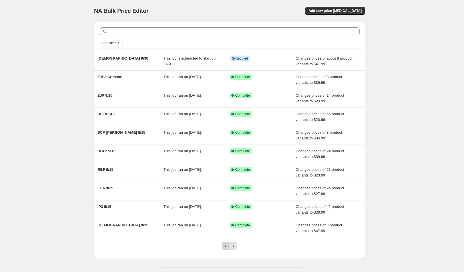
click at [226, 246] on icon "Previous" at bounding box center [226, 246] width 6 height 6
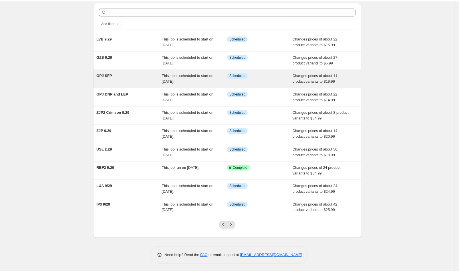
scroll to position [21, 0]
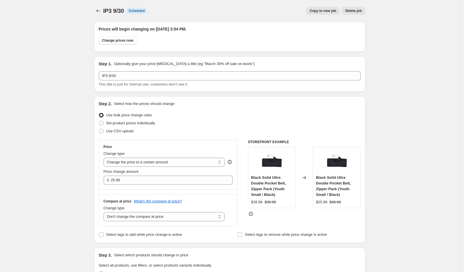
select select "no_change"
